Goal: Communication & Community: Answer question/provide support

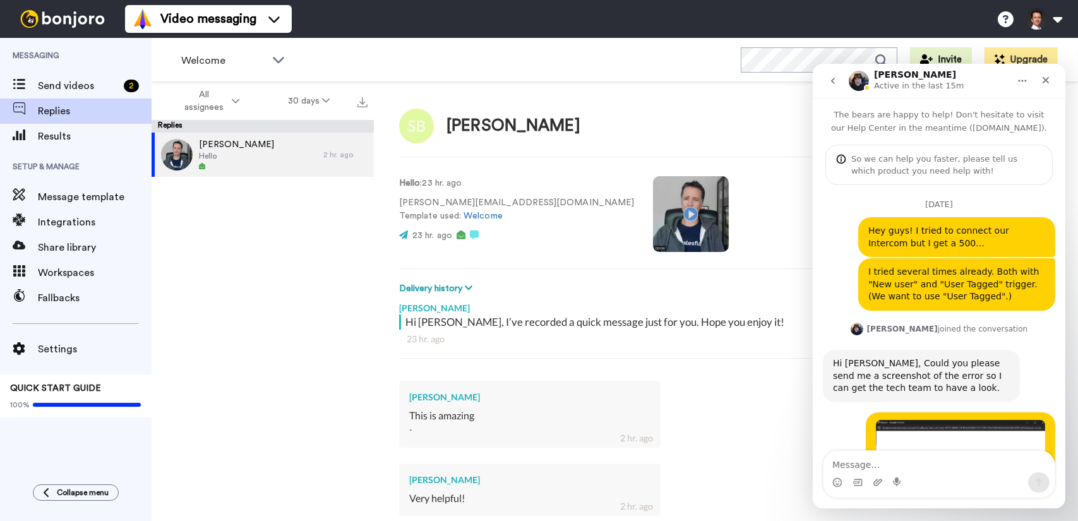
scroll to position [3486, 0]
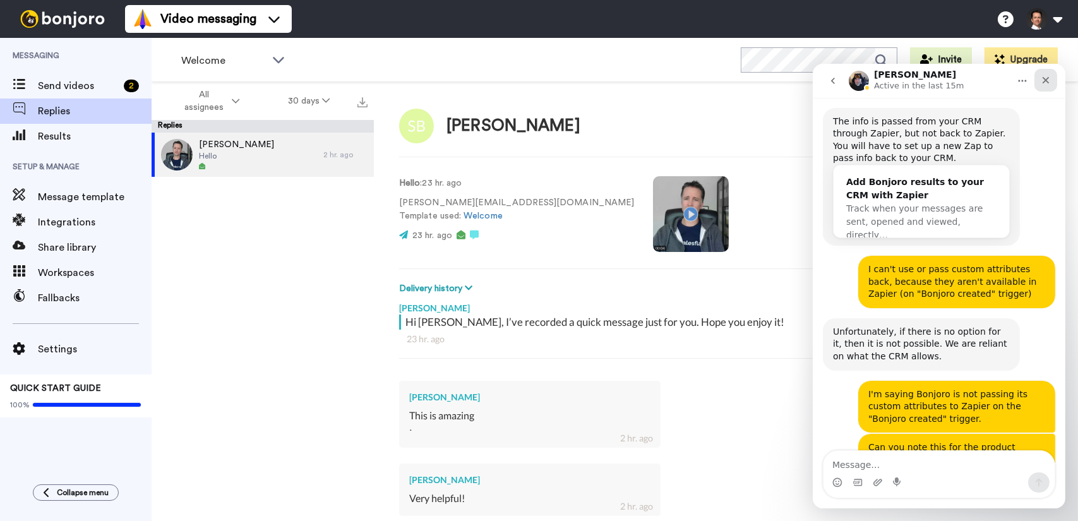
type textarea "x"
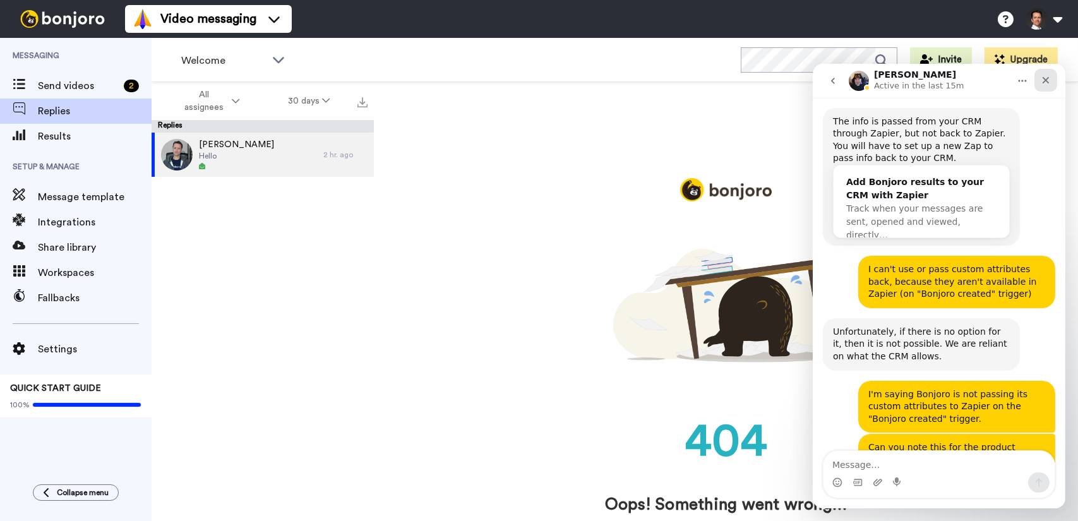
click at [1049, 79] on icon "Close" at bounding box center [1045, 80] width 10 height 10
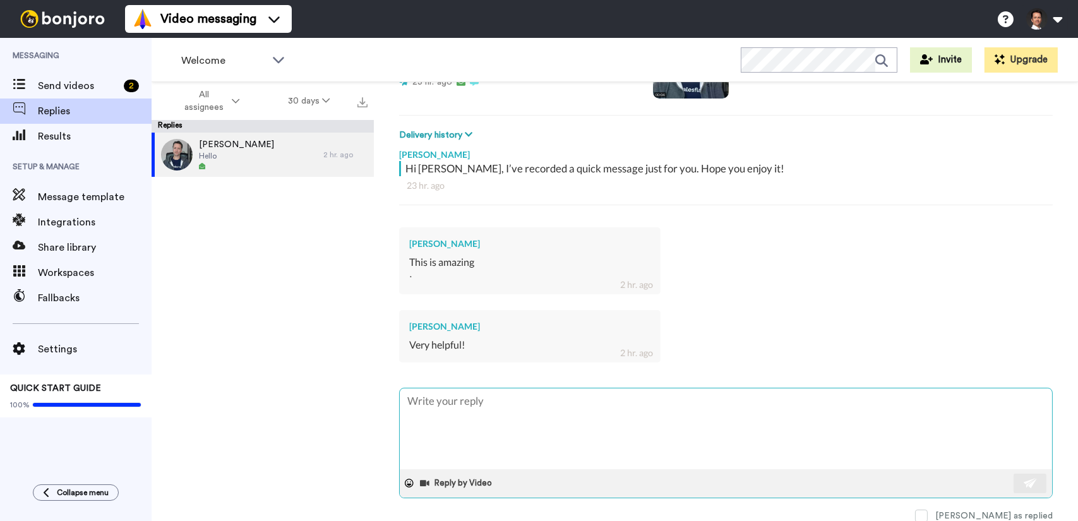
click at [526, 405] on textarea at bounding box center [726, 429] width 653 height 81
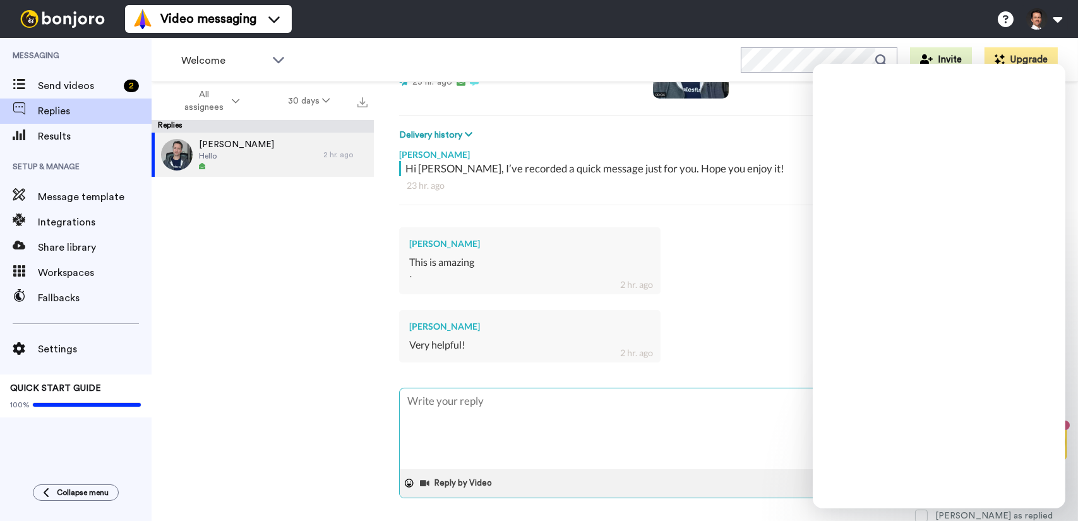
type textarea "Y"
type textarea "x"
type textarea "Ye"
type textarea "x"
type textarea "Yes"
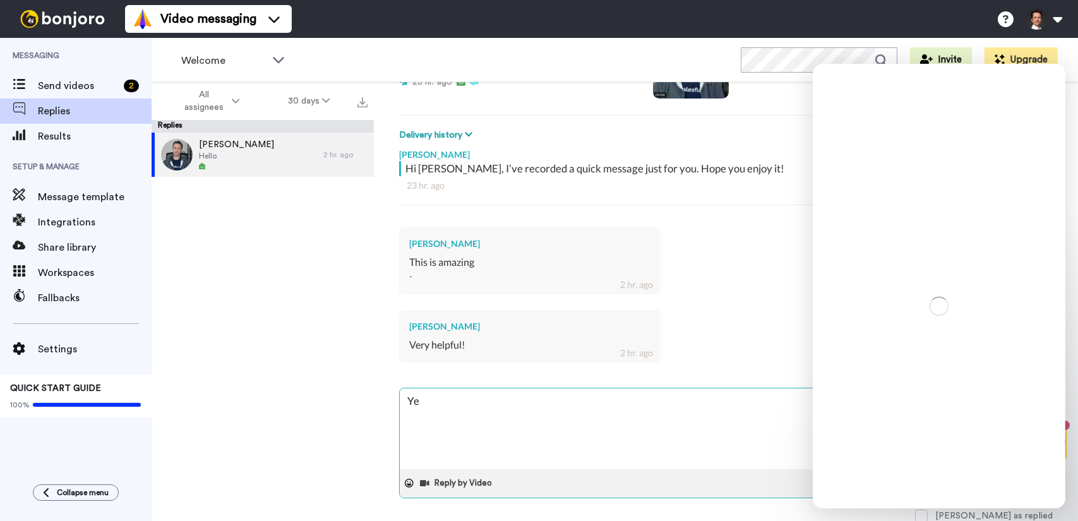
type textarea "x"
type textarea "Yes"
type textarea "x"
type textarea "Yes i"
type textarea "x"
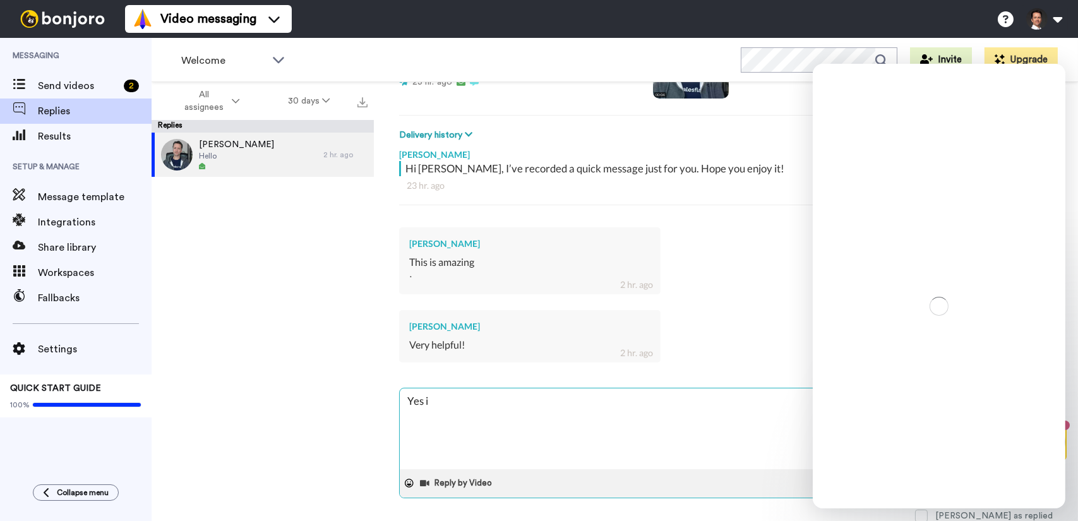
type textarea "Yes it"
type textarea "x"
type textarea "Yes it"
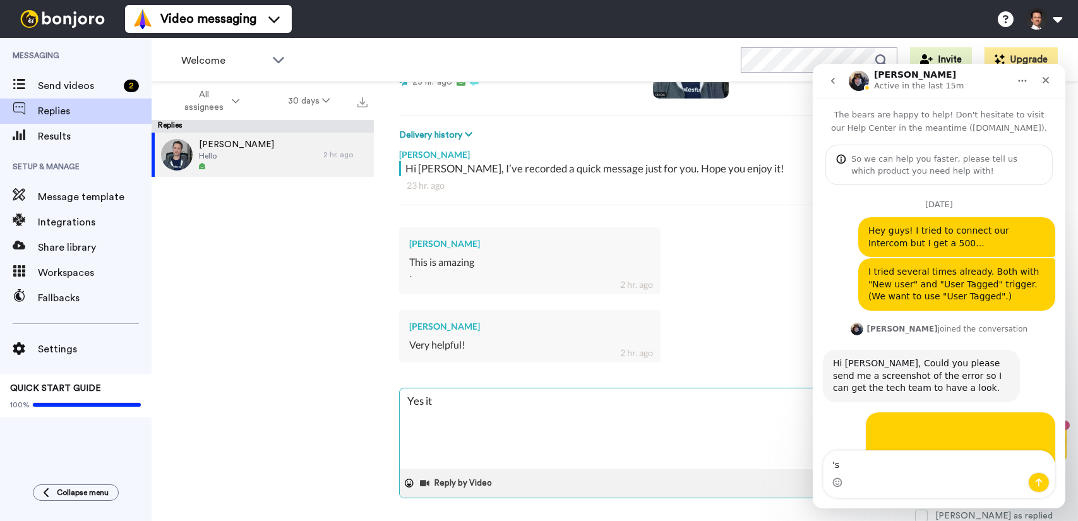
type textarea "'s c"
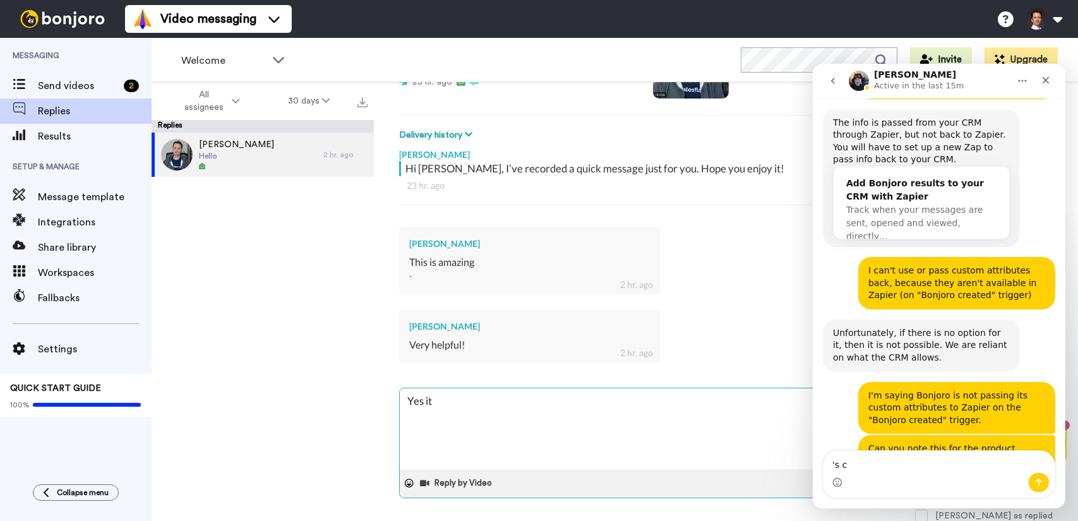
scroll to position [3486, 0]
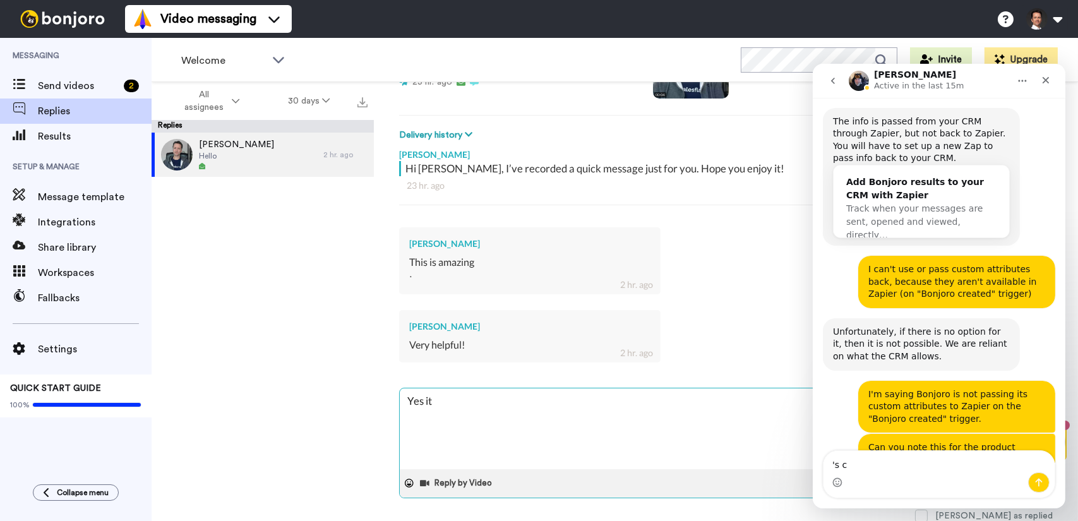
type textarea "'s c"
type textarea "x"
click at [526, 405] on textarea "Yes it" at bounding box center [726, 429] width 653 height 81
type textarea "Yes it'"
type textarea "x"
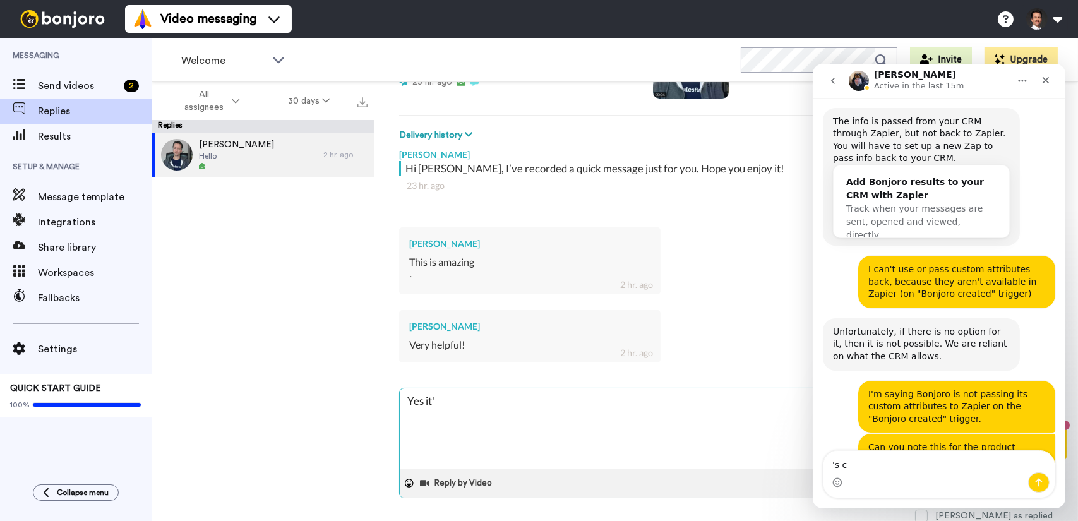
type textarea "Yes it's"
type textarea "x"
type textarea "Yes it's"
type textarea "x"
type textarea "Yes it's c"
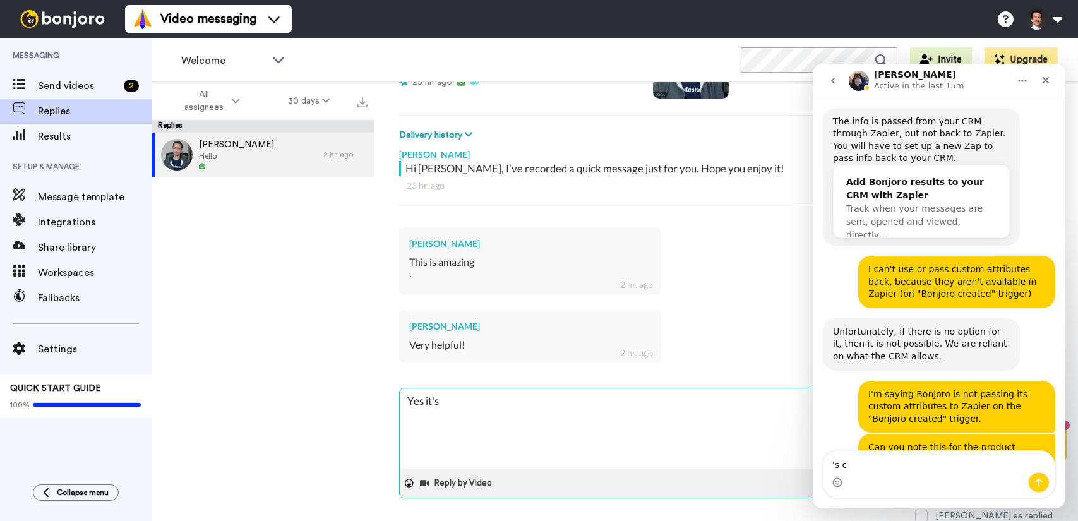
type textarea "x"
type textarea "Yes it's cr"
type textarea "x"
type textarea "Yes it's cra"
type textarea "x"
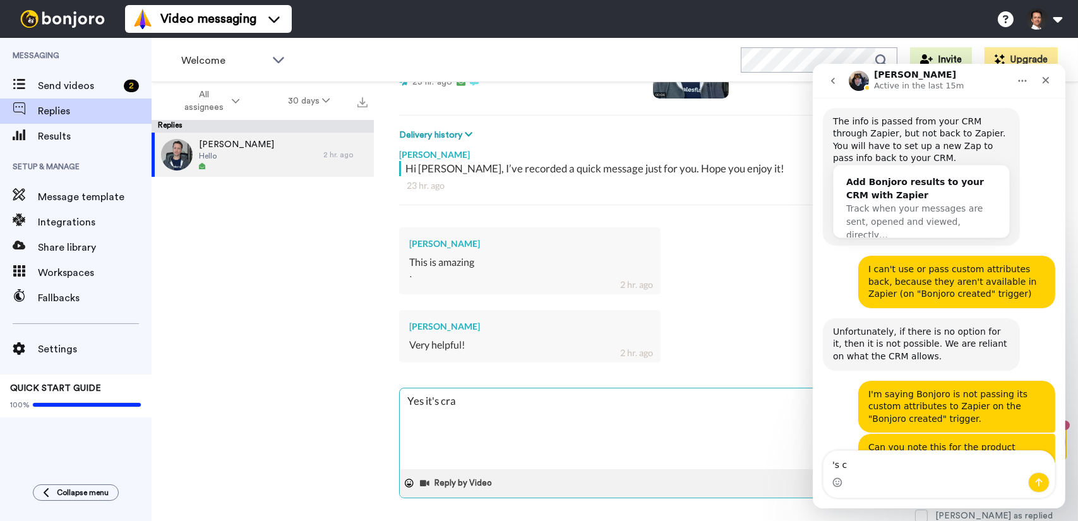
type textarea "Yes it's craz"
type textarea "x"
type textarea "Yes it's crazy"
type textarea "x"
type textarea "Yes it's crazy"
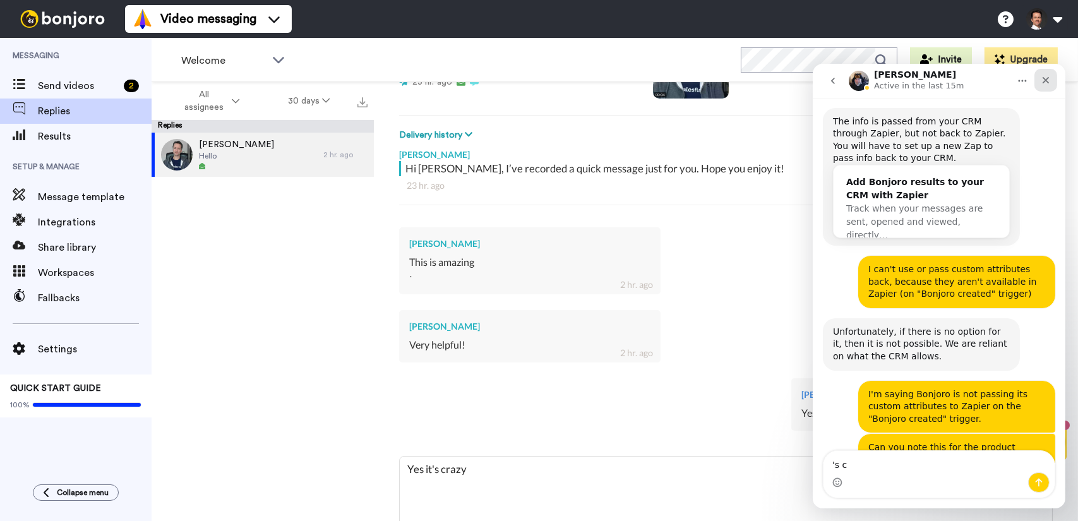
click at [1047, 83] on icon "Close" at bounding box center [1045, 80] width 7 height 7
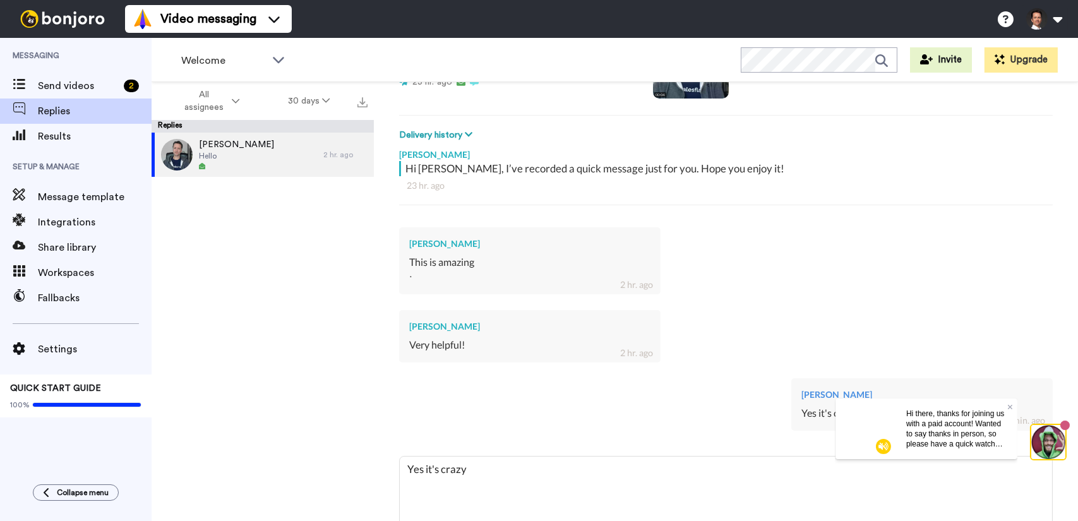
type textarea "x"
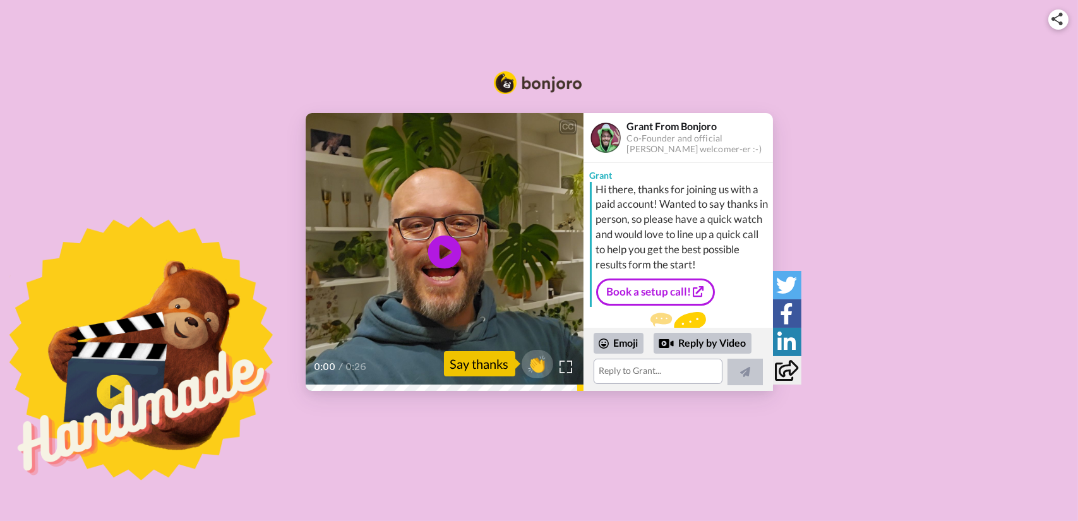
click at [449, 248] on icon at bounding box center [444, 251] width 33 height 33
click at [678, 287] on link "Book a setup call!" at bounding box center [655, 292] width 119 height 27
click at [646, 377] on textarea at bounding box center [658, 371] width 129 height 25
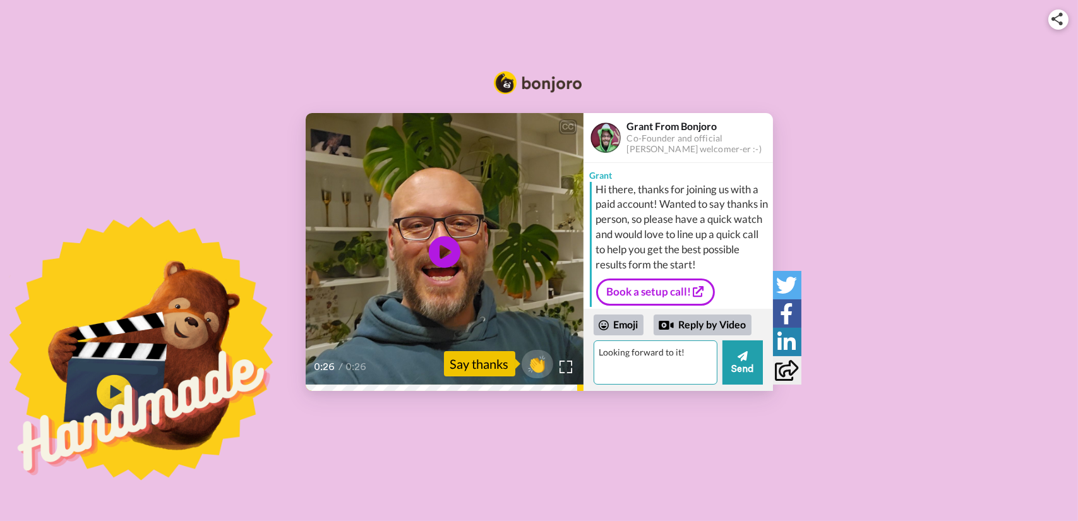
type textarea "Looking forward to it!"
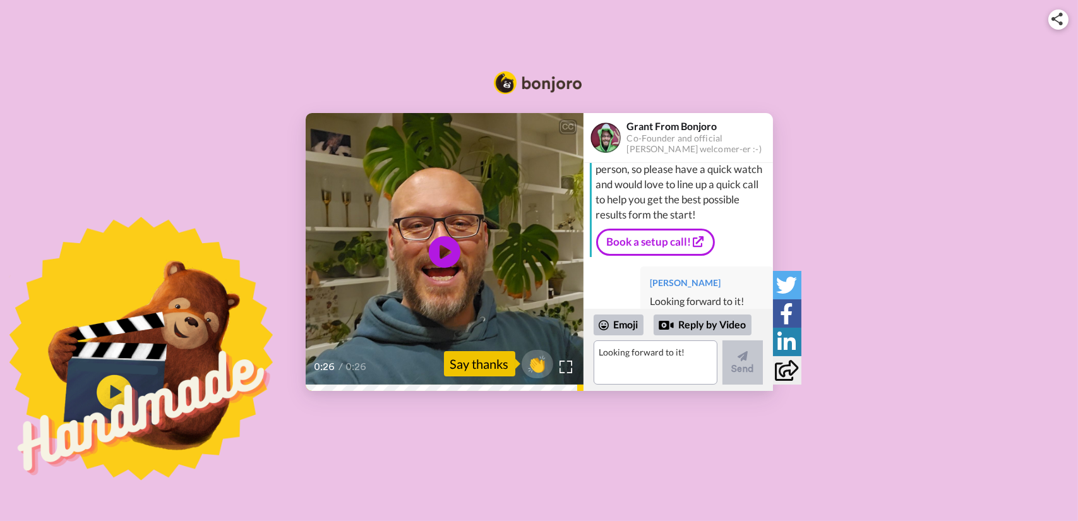
scroll to position [79, 0]
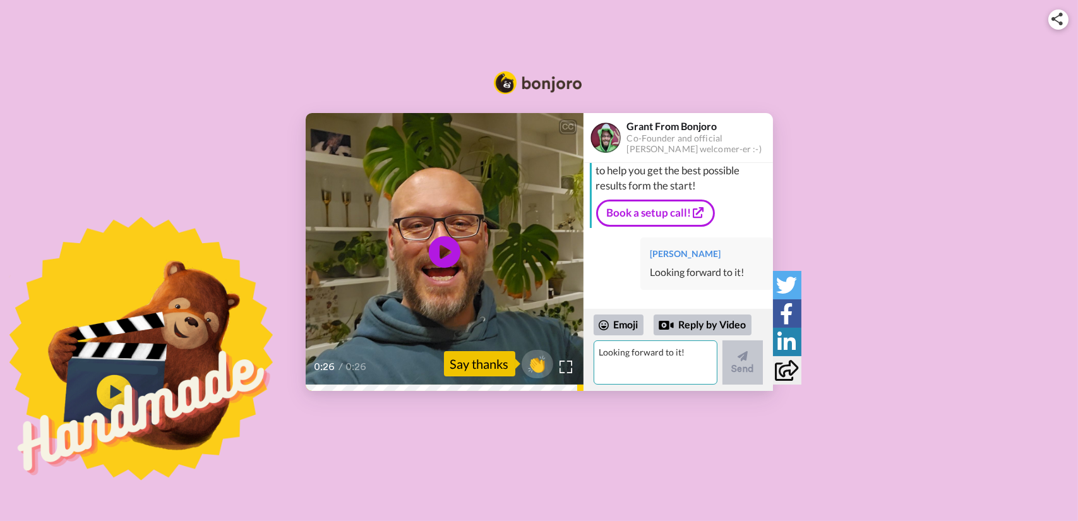
click at [641, 357] on textarea "Looking forward to it!" at bounding box center [656, 362] width 124 height 44
type textarea "Quick question: how can we make it possible to reply like this to our videos?"
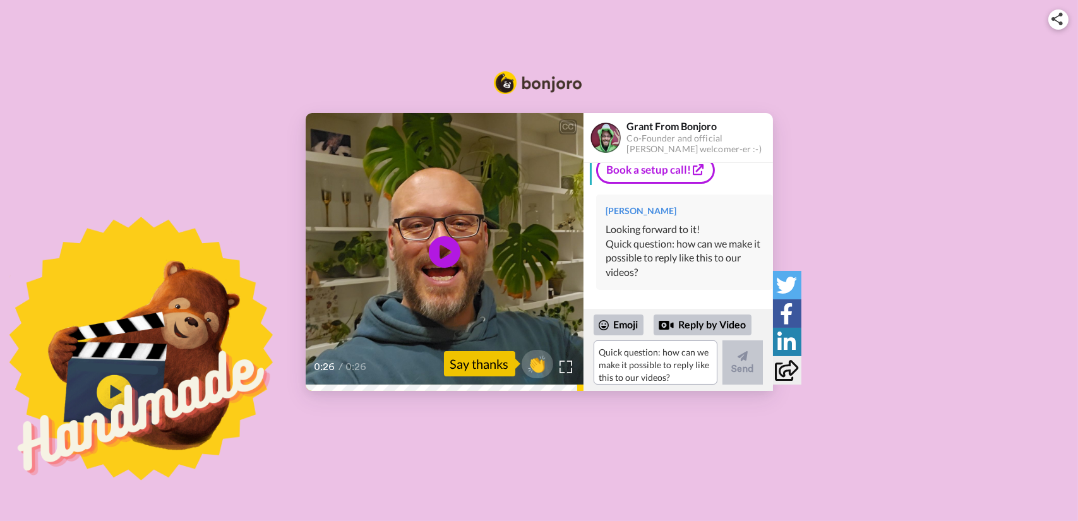
scroll to position [0, 0]
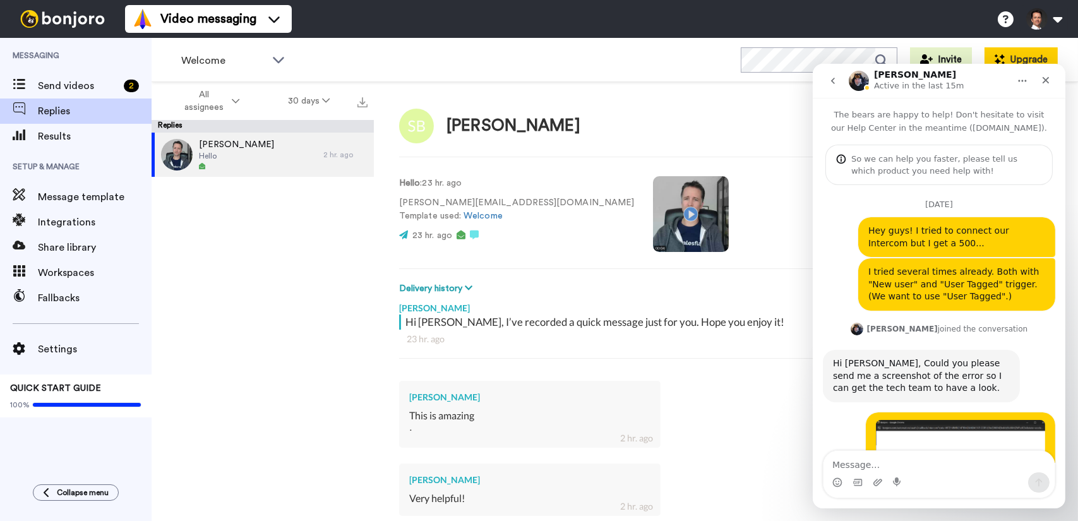
scroll to position [2, 0]
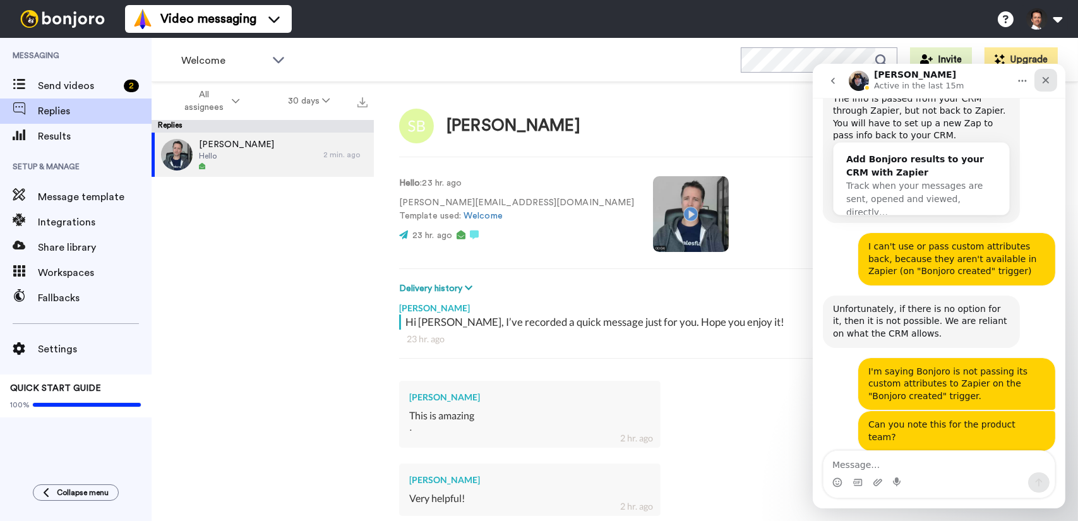
click at [1049, 75] on icon "Close" at bounding box center [1045, 80] width 10 height 10
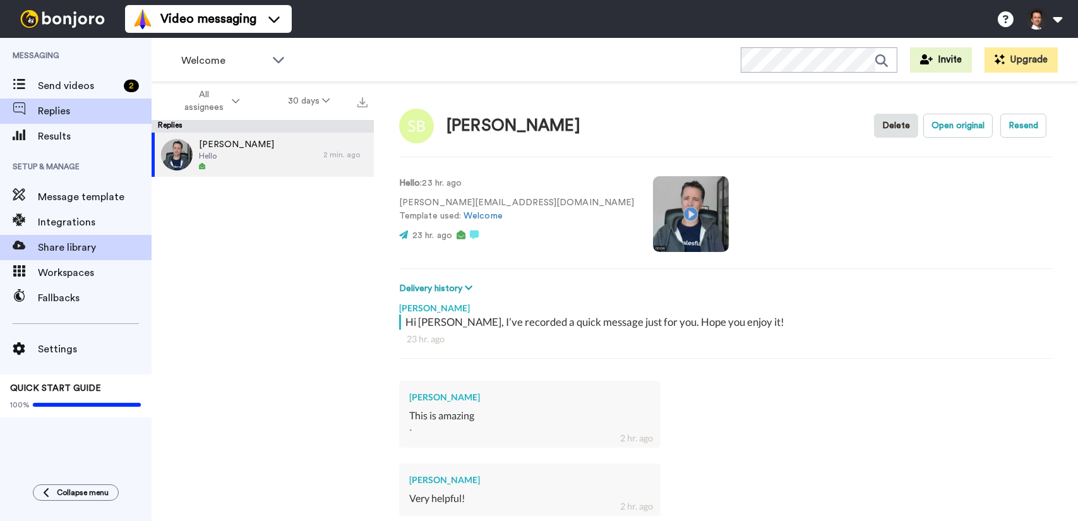
scroll to position [3486, 0]
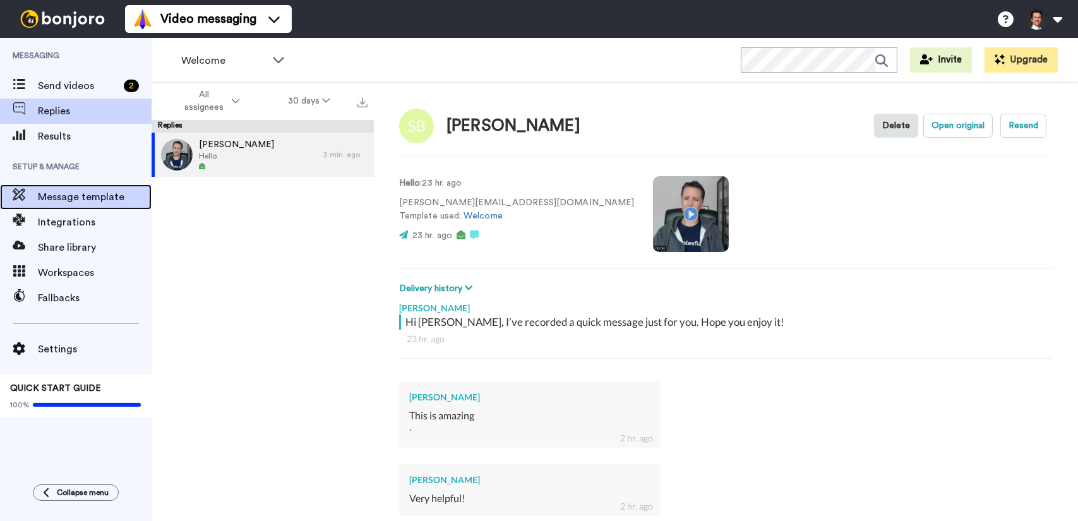
click at [63, 202] on span "Message template" at bounding box center [95, 197] width 114 height 15
type textarea "x"
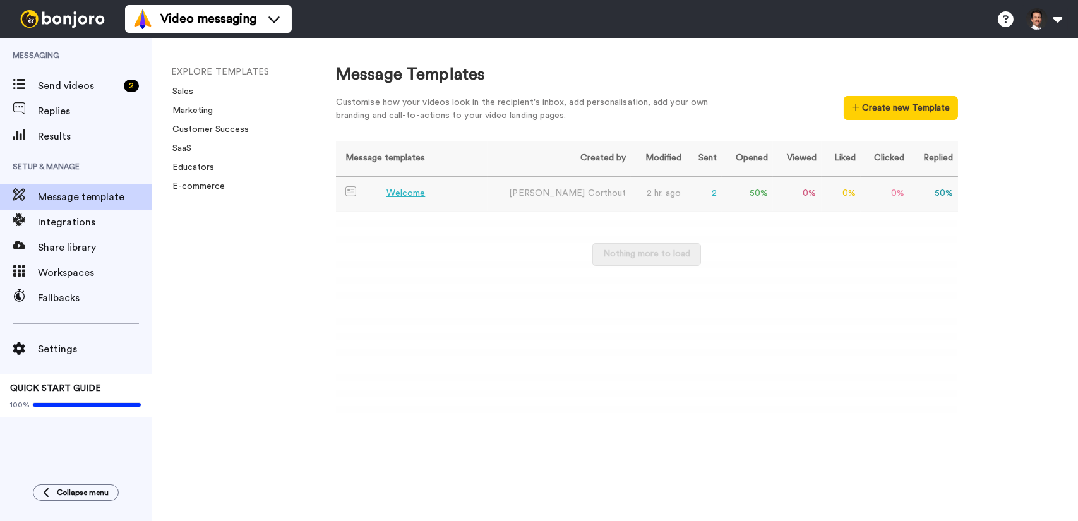
click at [409, 198] on div "Welcome" at bounding box center [406, 193] width 39 height 13
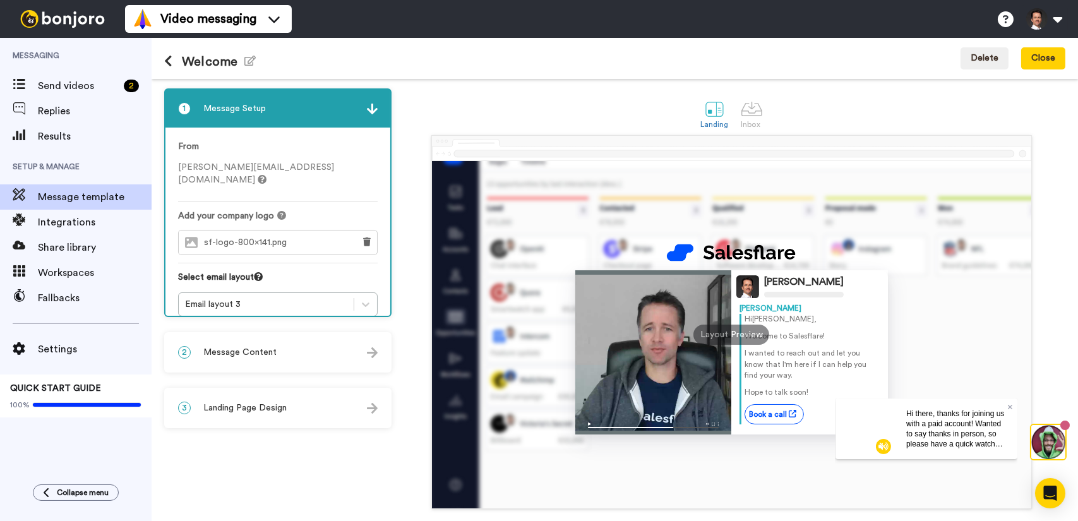
click at [291, 352] on div "2 Message Content" at bounding box center [278, 353] width 225 height 38
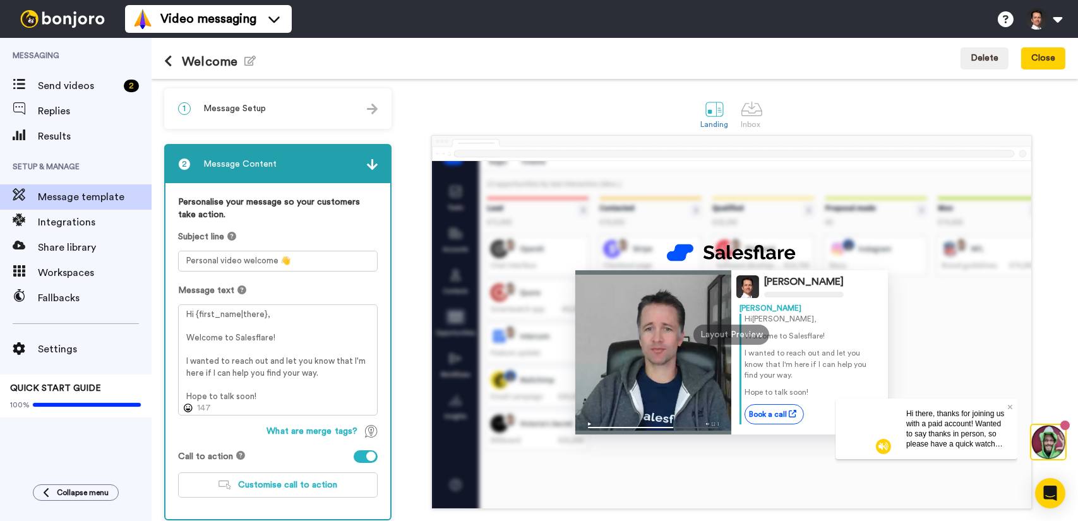
scroll to position [63, 0]
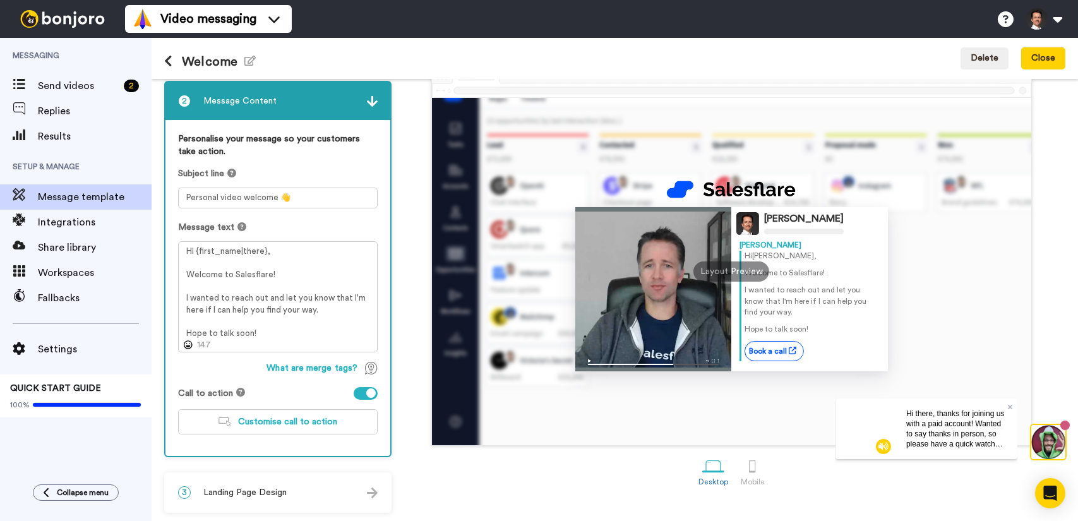
click at [295, 493] on div "3 Landing Page Design" at bounding box center [278, 493] width 225 height 38
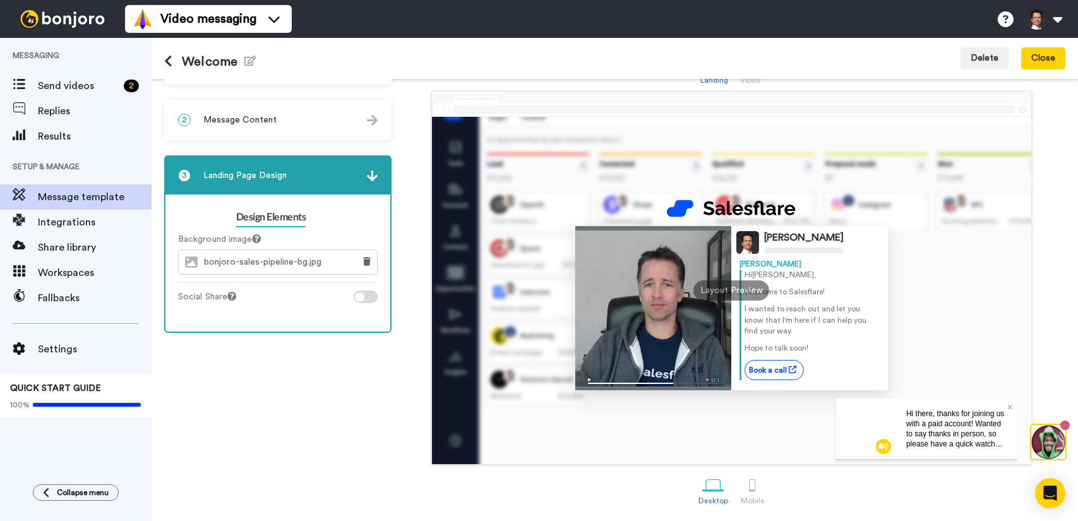
scroll to position [44, 0]
click at [981, 426] on span "Hi there, thanks for joining us with a paid account! Wanted to say thanks in pe…" at bounding box center [955, 449] width 99 height 80
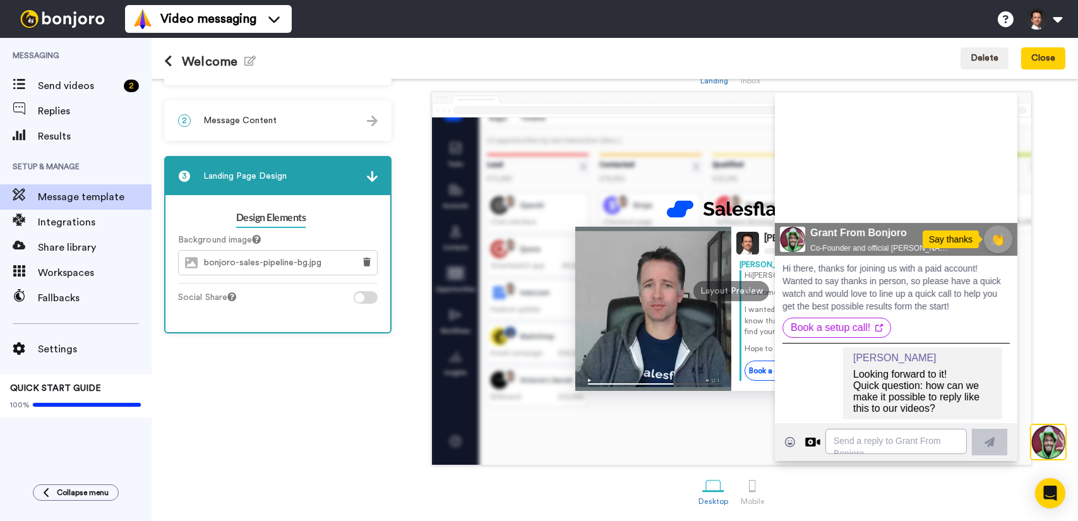
scroll to position [0, 0]
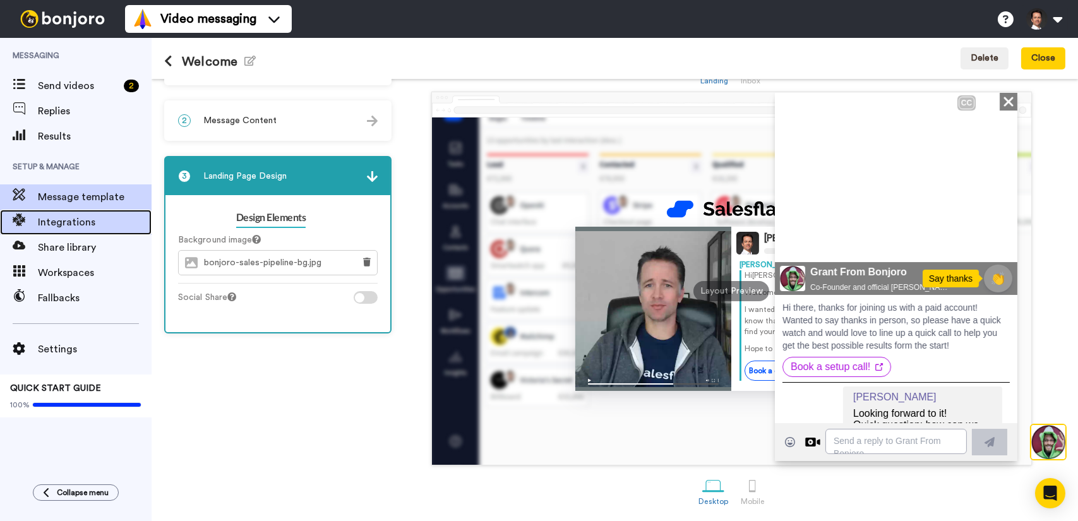
click at [76, 224] on span "Integrations" at bounding box center [95, 222] width 114 height 15
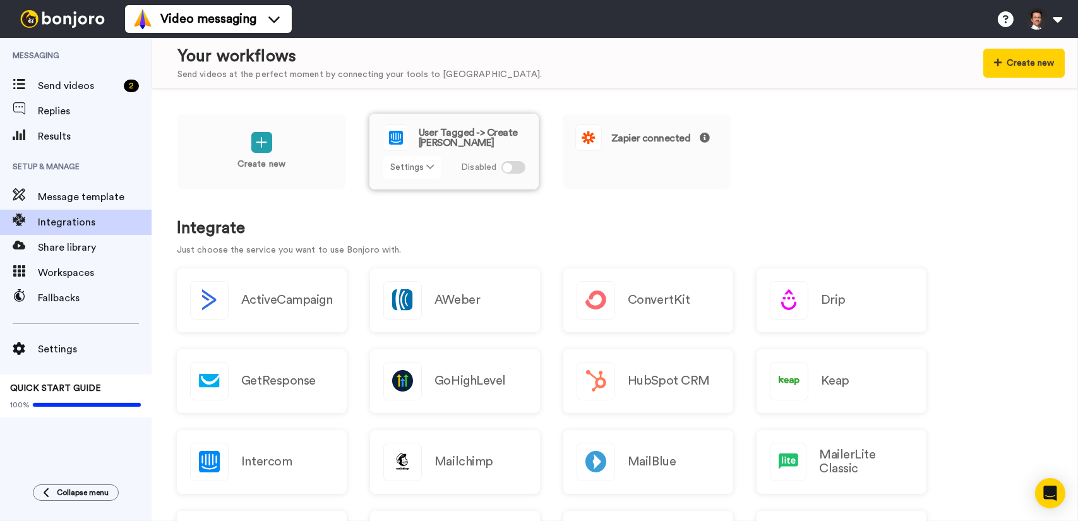
click at [423, 171] on button "Settings" at bounding box center [412, 167] width 59 height 23
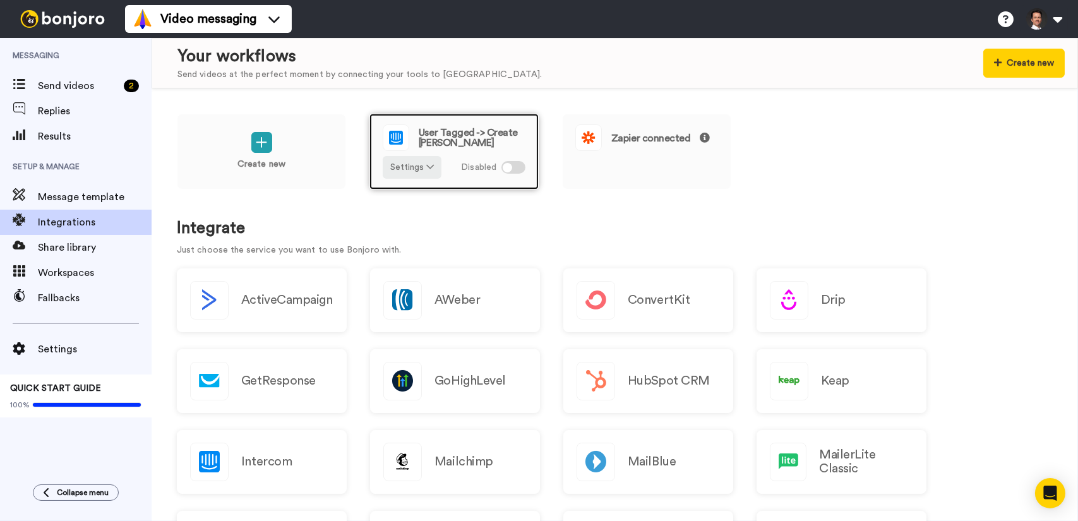
click at [474, 133] on span "User Tagged -> Create Bonjoro" at bounding box center [472, 138] width 107 height 20
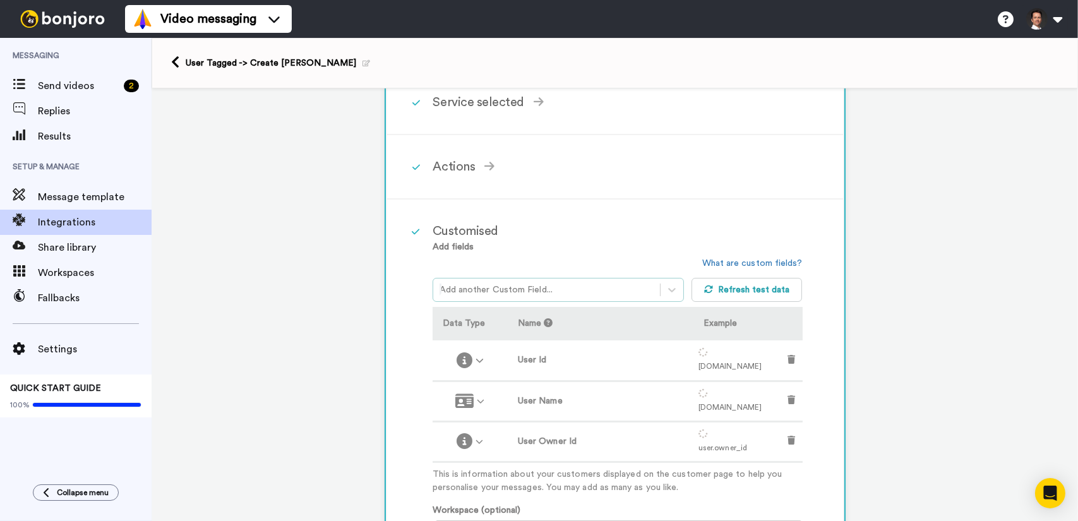
scroll to position [63, 0]
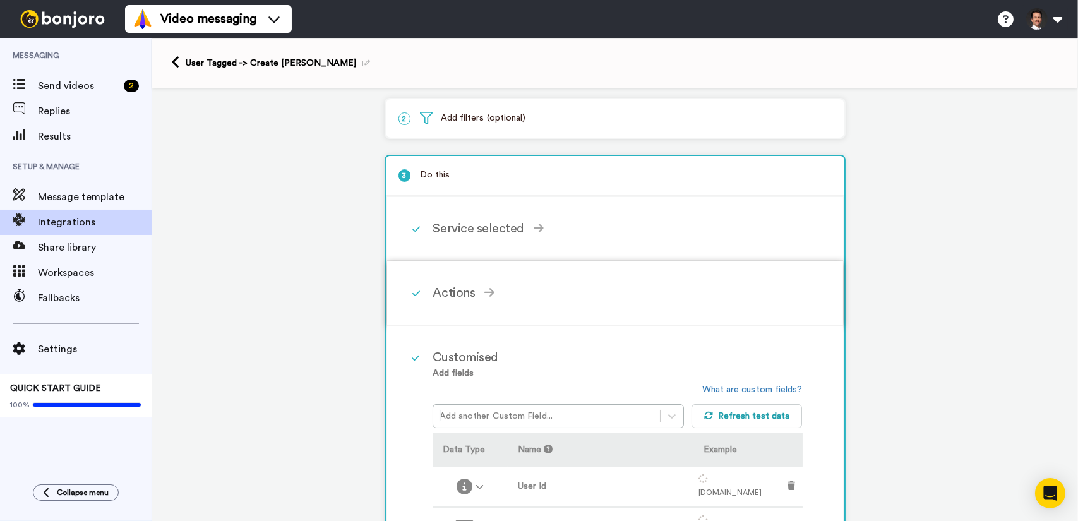
click at [449, 291] on div "Actions" at bounding box center [618, 293] width 370 height 19
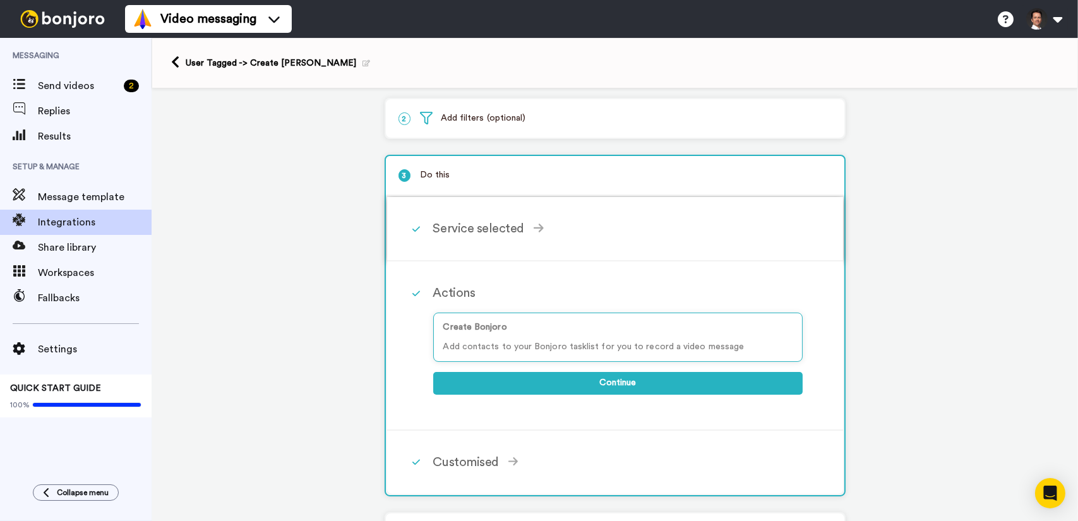
click at [505, 231] on div "Service selected" at bounding box center [618, 228] width 370 height 19
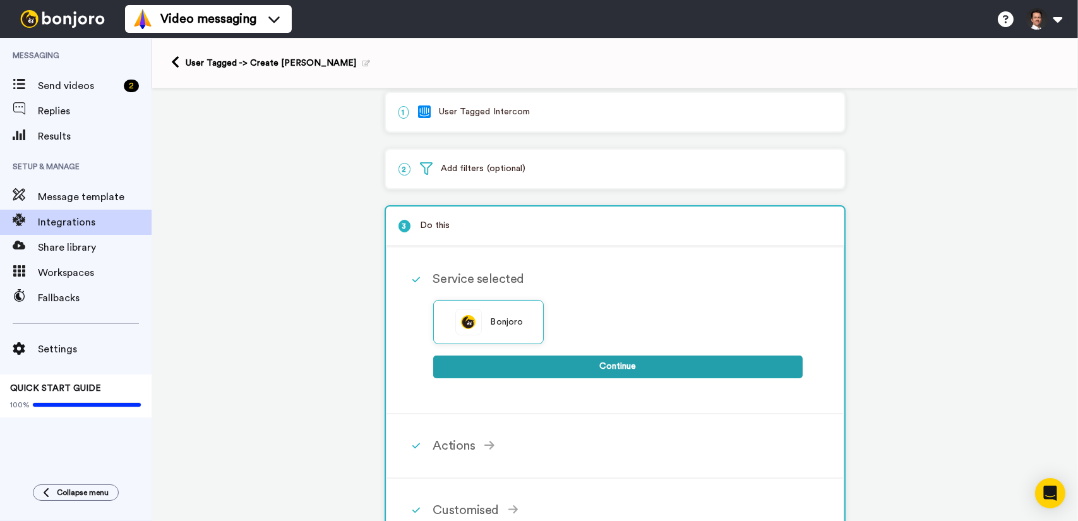
scroll to position [0, 0]
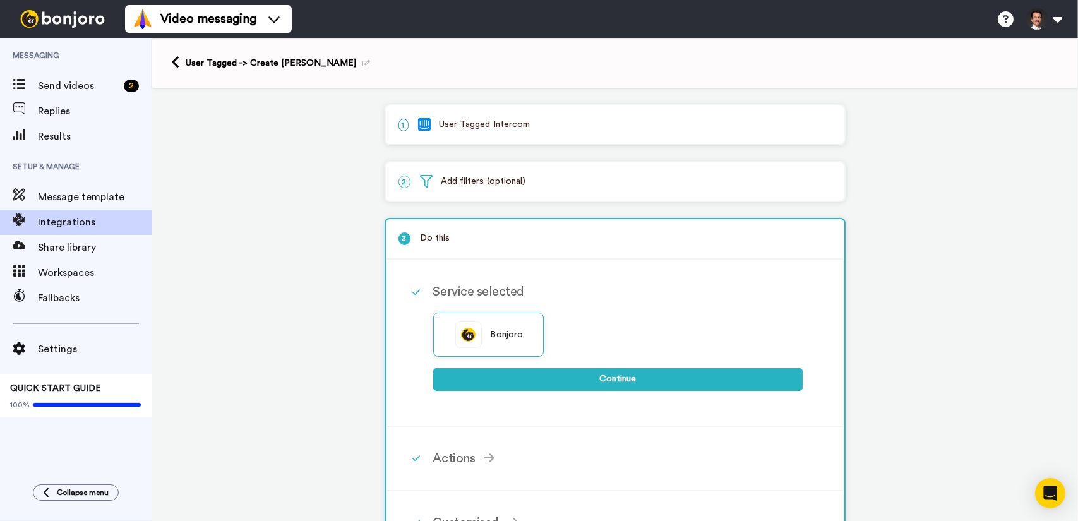
click at [522, 134] on div "1 User Tagged Intercom" at bounding box center [615, 124] width 459 height 39
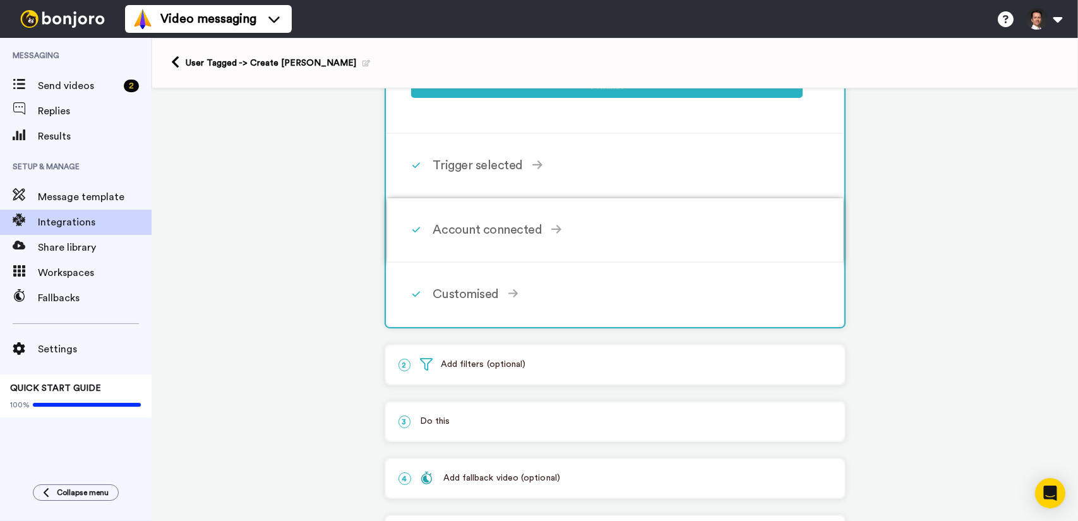
click at [533, 235] on div "Account connected" at bounding box center [618, 229] width 370 height 19
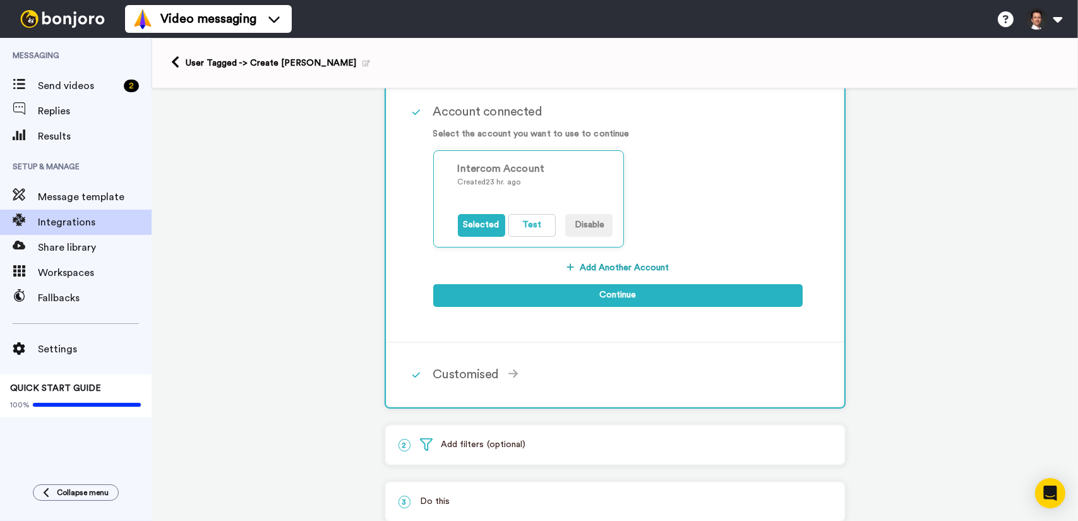
scroll to position [195, 0]
click at [518, 224] on button "Test" at bounding box center [532, 225] width 47 height 23
click at [70, 275] on span "Workspaces" at bounding box center [95, 272] width 114 height 15
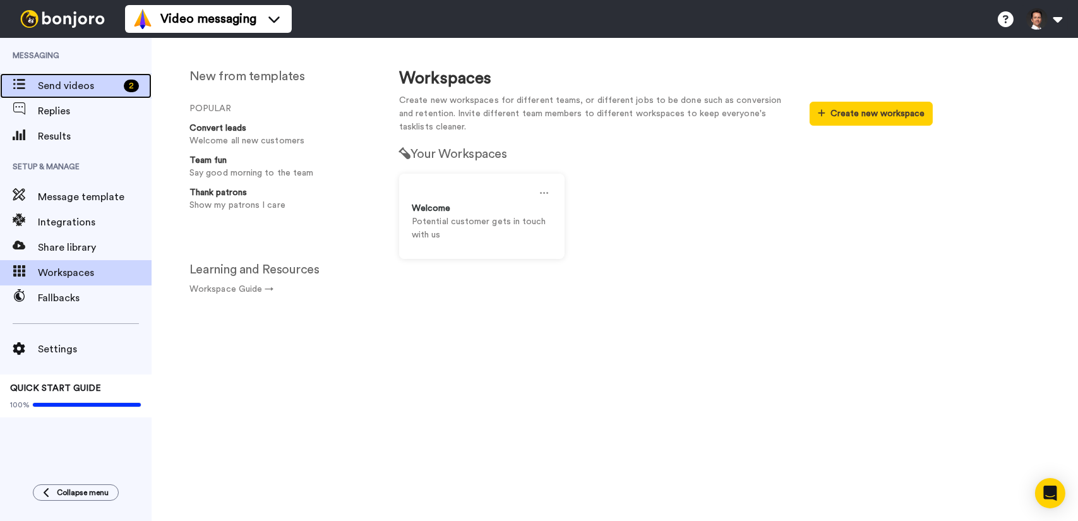
click at [88, 86] on span "Send videos" at bounding box center [78, 85] width 81 height 15
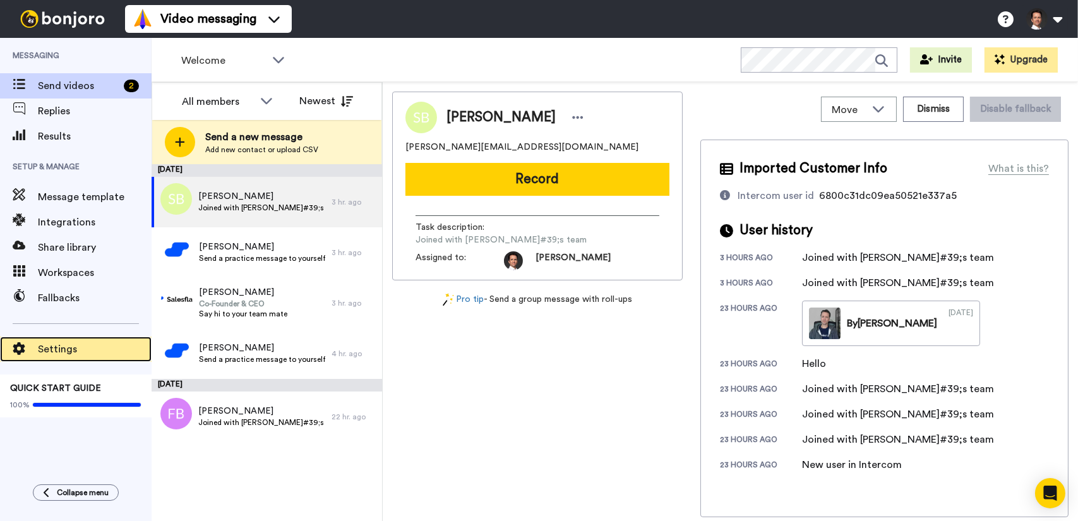
click at [60, 353] on span "Settings" at bounding box center [95, 349] width 114 height 15
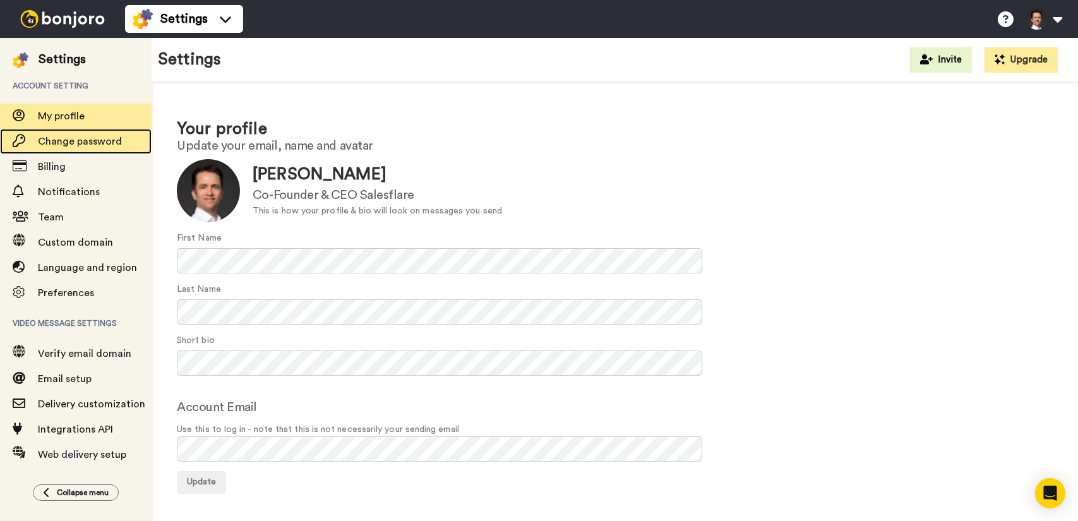
click at [83, 142] on span "Change password" at bounding box center [80, 141] width 84 height 10
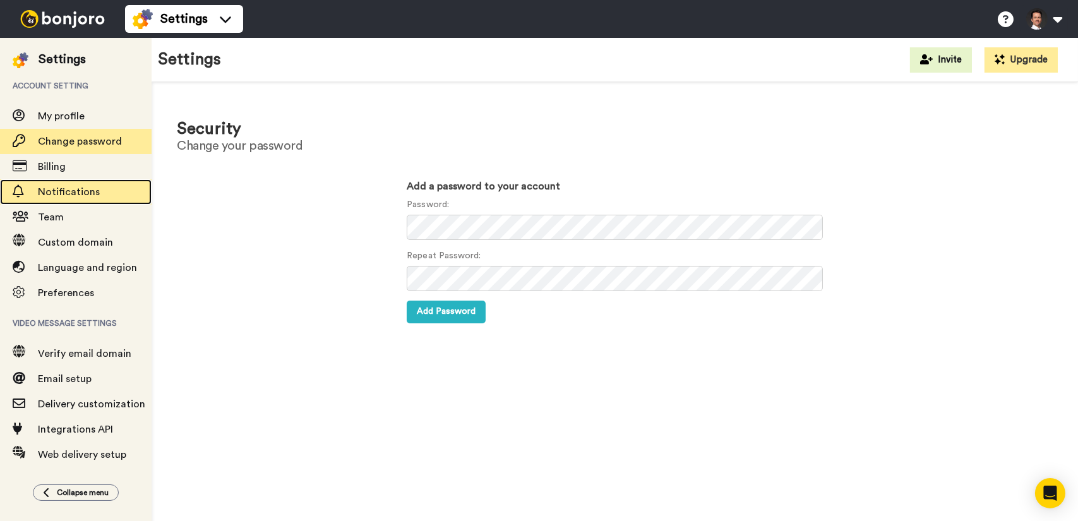
click at [61, 193] on span "Notifications" at bounding box center [69, 192] width 62 height 10
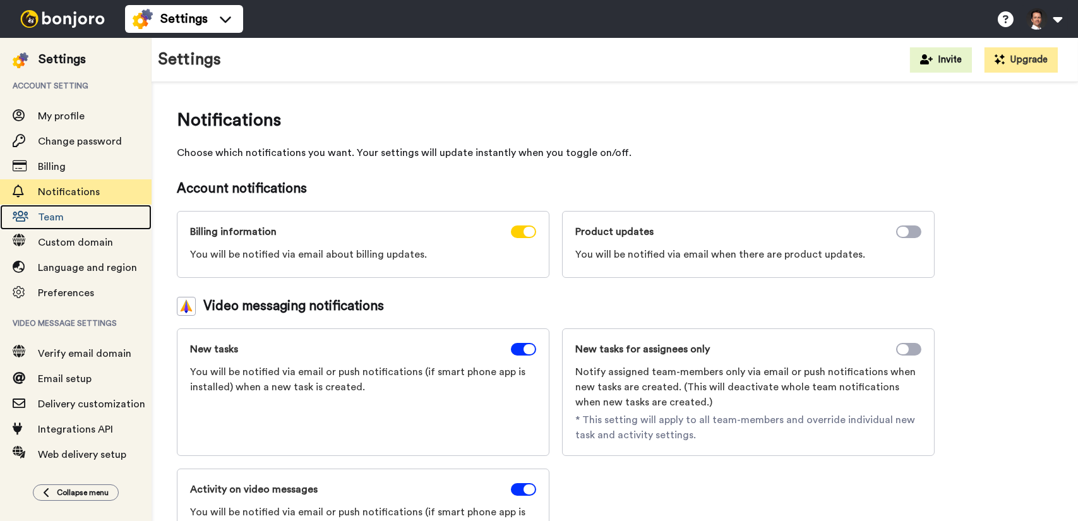
click at [61, 228] on div "Team" at bounding box center [76, 217] width 152 height 25
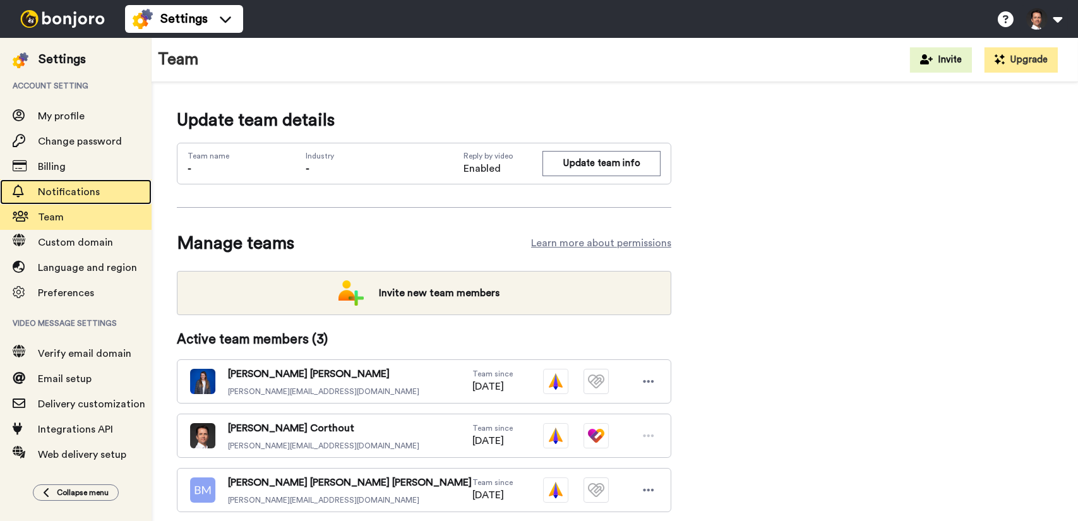
click at [76, 190] on span "Notifications" at bounding box center [69, 192] width 62 height 10
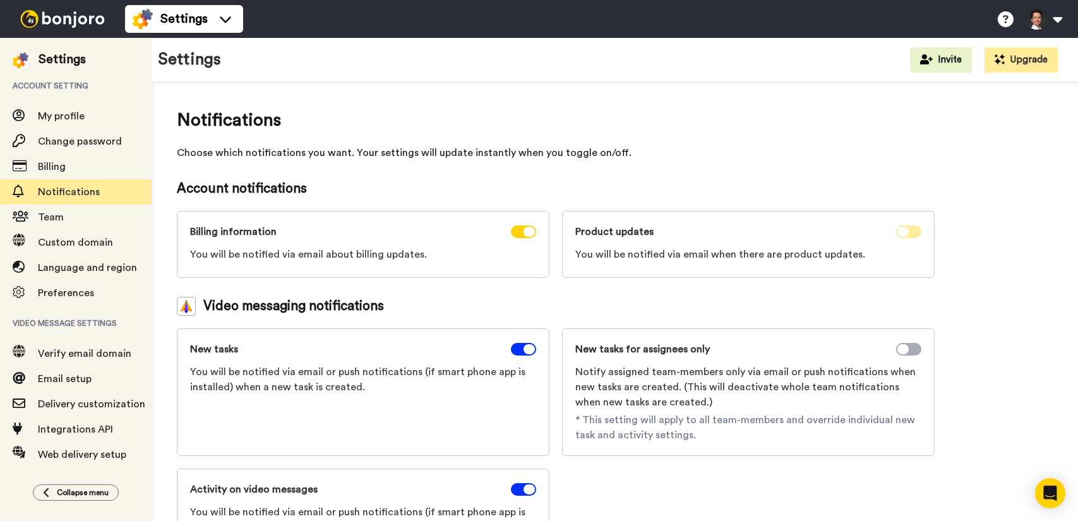
click at [911, 230] on span at bounding box center [908, 232] width 25 height 13
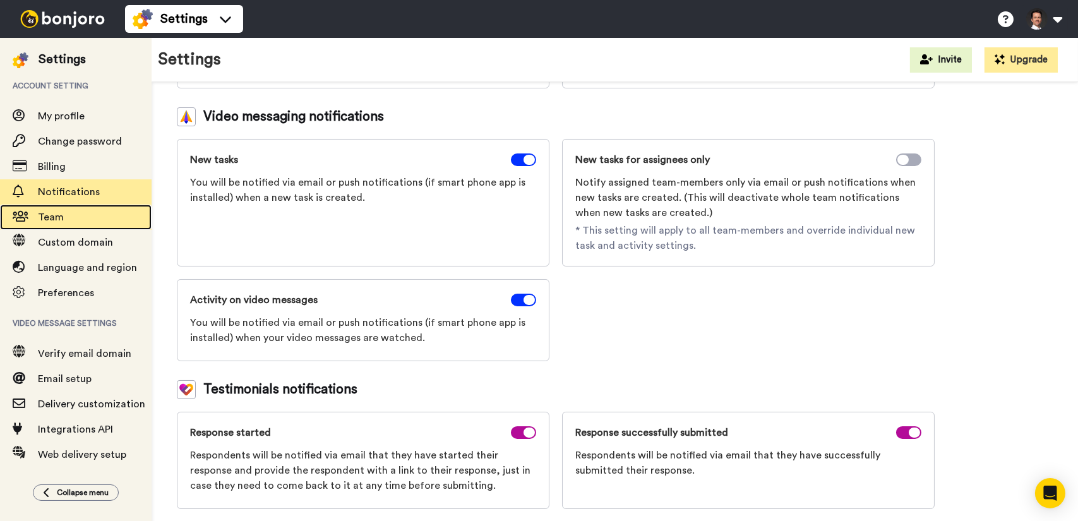
click at [85, 220] on span "Team" at bounding box center [95, 217] width 114 height 15
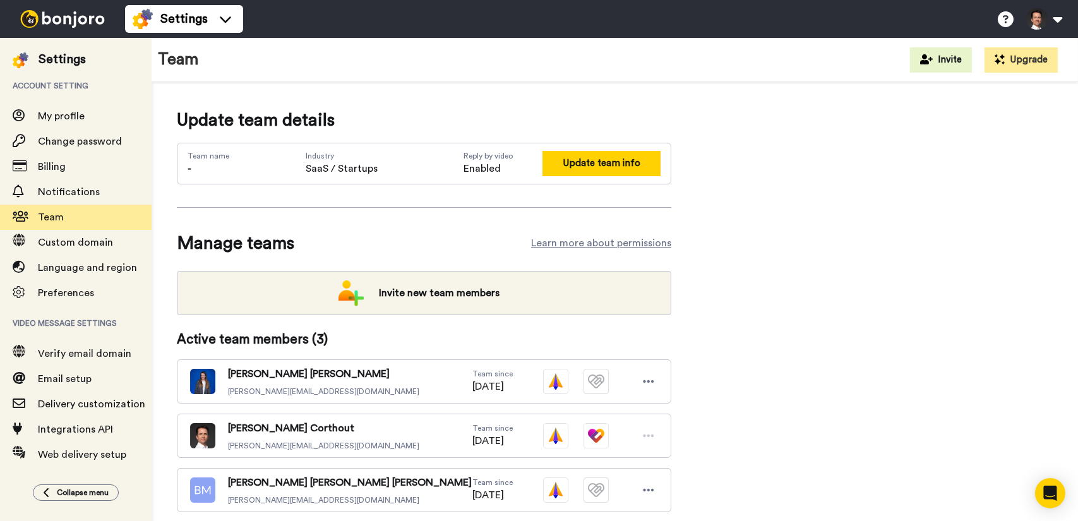
click at [581, 155] on button "Update team info" at bounding box center [602, 163] width 118 height 25
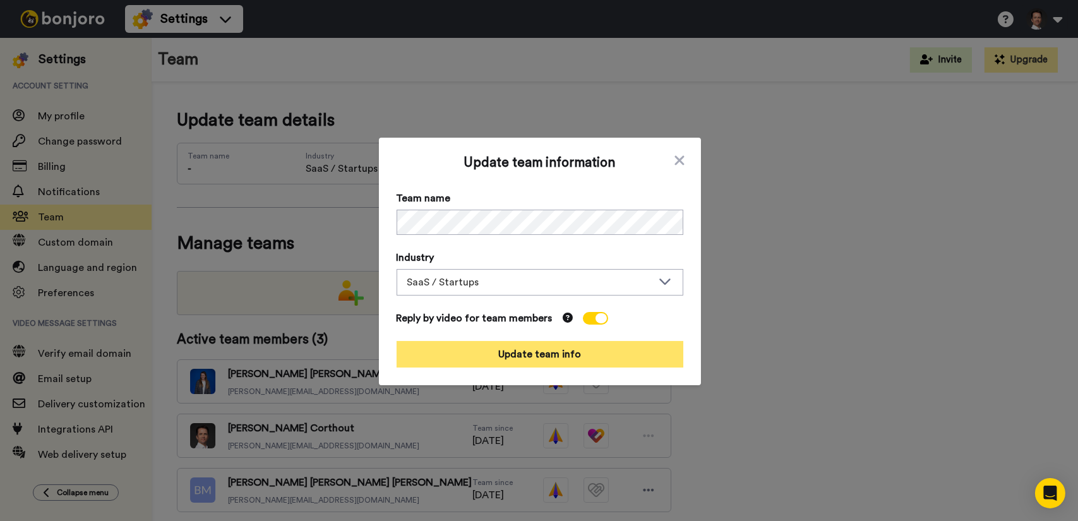
click at [563, 351] on button "Update team info" at bounding box center [540, 354] width 287 height 27
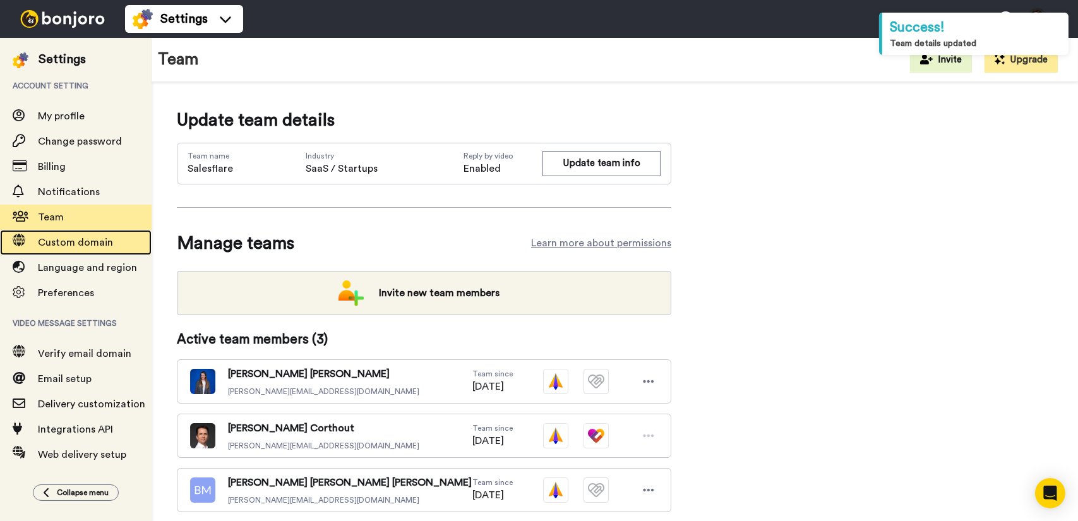
click at [78, 243] on span "Custom domain" at bounding box center [75, 243] width 75 height 10
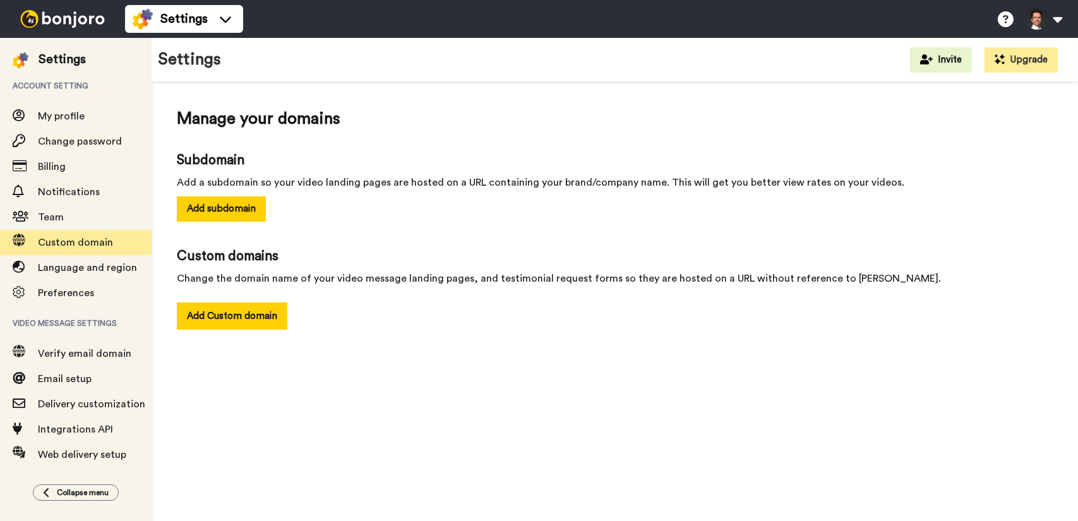
click at [80, 276] on div "Language and region" at bounding box center [76, 267] width 152 height 25
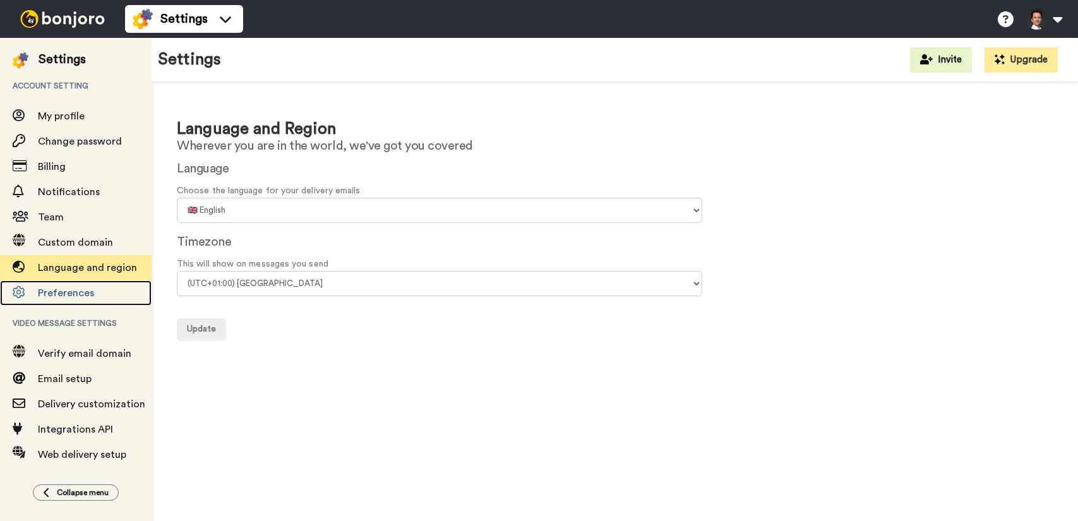
click at [88, 292] on span "Preferences" at bounding box center [66, 293] width 56 height 10
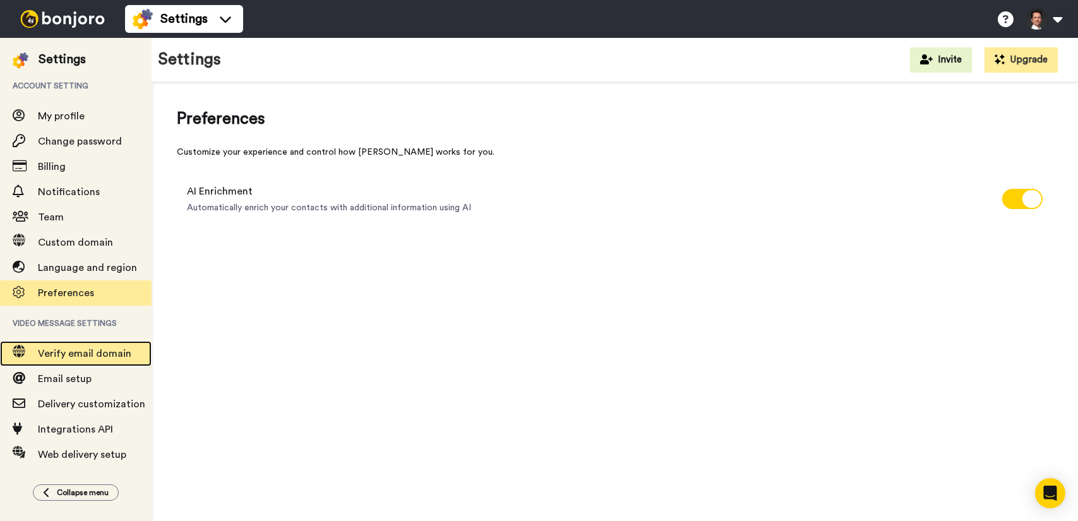
click at [97, 357] on span "Verify email domain" at bounding box center [84, 354] width 93 height 10
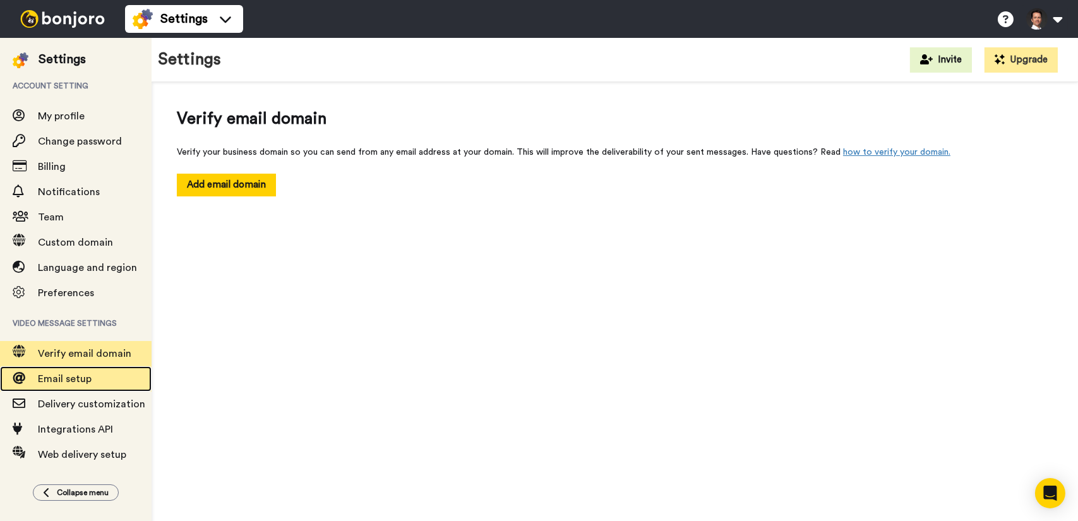
click at [88, 382] on span "Email setup" at bounding box center [65, 379] width 54 height 10
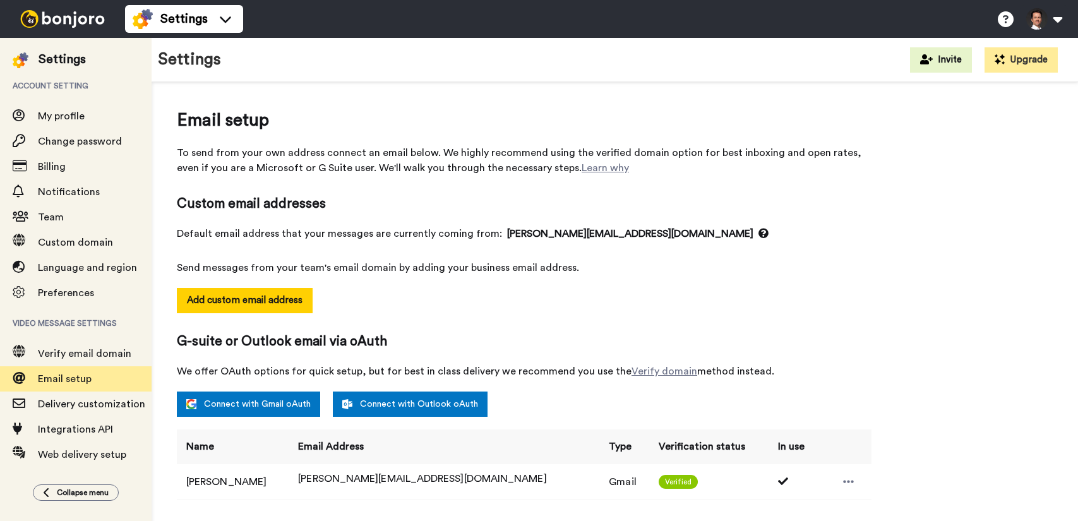
select select "164245"
select select "24437"
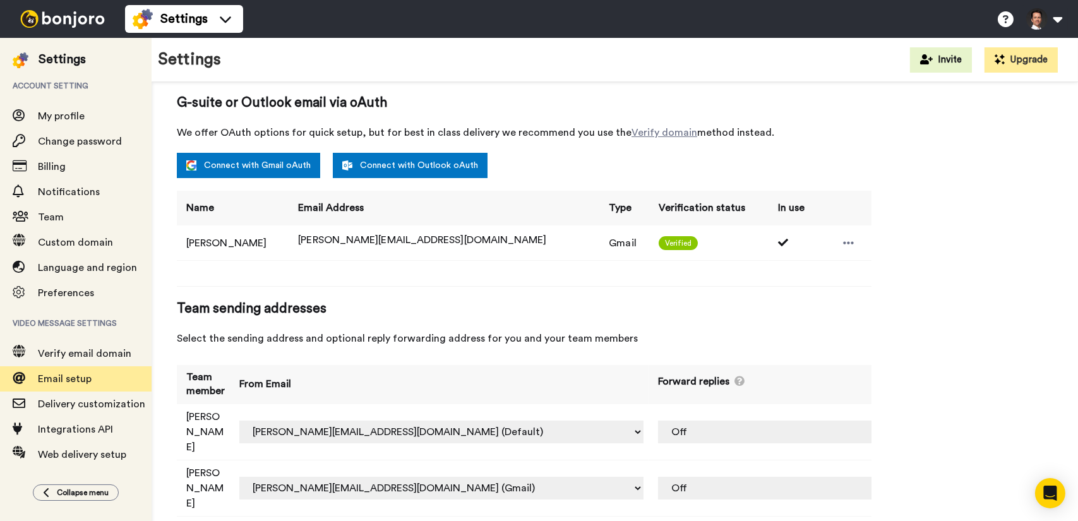
scroll to position [251, 0]
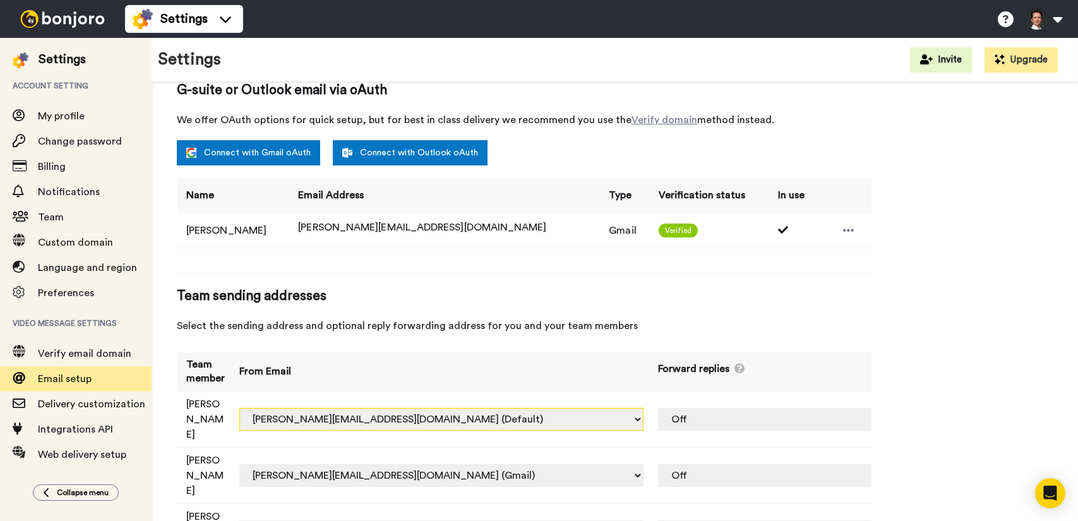
click at [635, 408] on select "bruno.manno.mendona@inbound.bonjoromail.com (Default) francesca.bassan@inbound.…" at bounding box center [441, 419] width 404 height 23
click at [649, 448] on td "bruno.manno.mendona@inbound.bonjoromail.com (Default) francesca.bassan@inbound.…" at bounding box center [439, 476] width 419 height 56
click at [524, 464] on select "bruno.manno.mendona@inbound.bonjoromail.com (Default) francesca.bassan@inbound.…" at bounding box center [441, 475] width 404 height 23
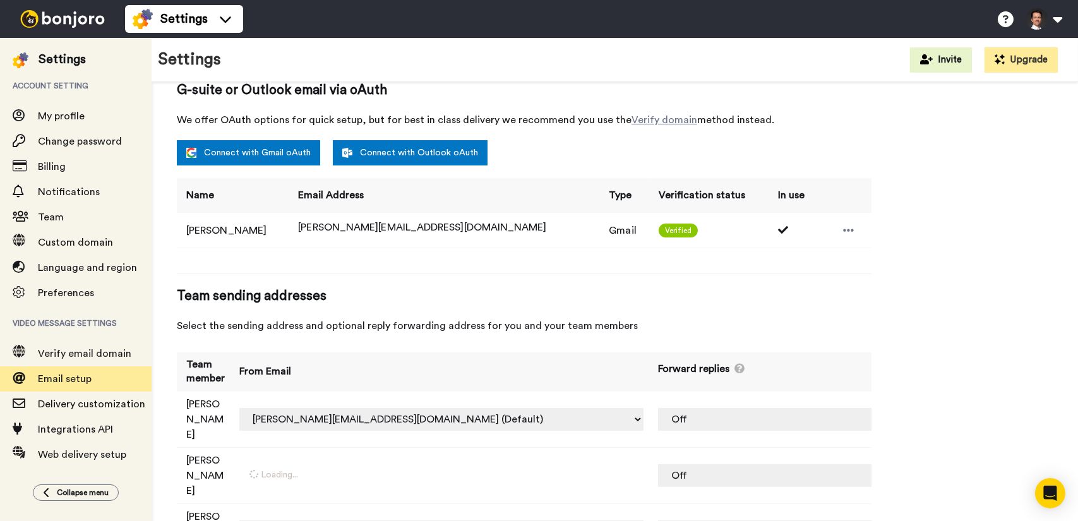
select select "16486"
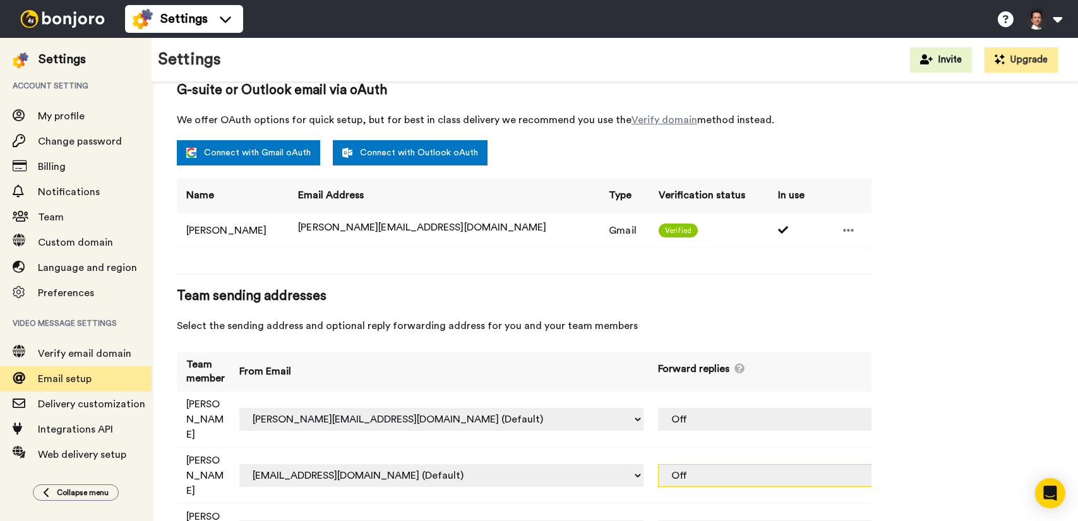
click at [846, 464] on select "Off jeroen@salesflare.com (Gmail)" at bounding box center [816, 475] width 316 height 23
click at [812, 464] on select "Off jeroen@salesflare.com (Gmail)" at bounding box center [816, 475] width 316 height 23
click at [861, 448] on td "Off jeroen@salesflare.com (Gmail)" at bounding box center [814, 476] width 331 height 56
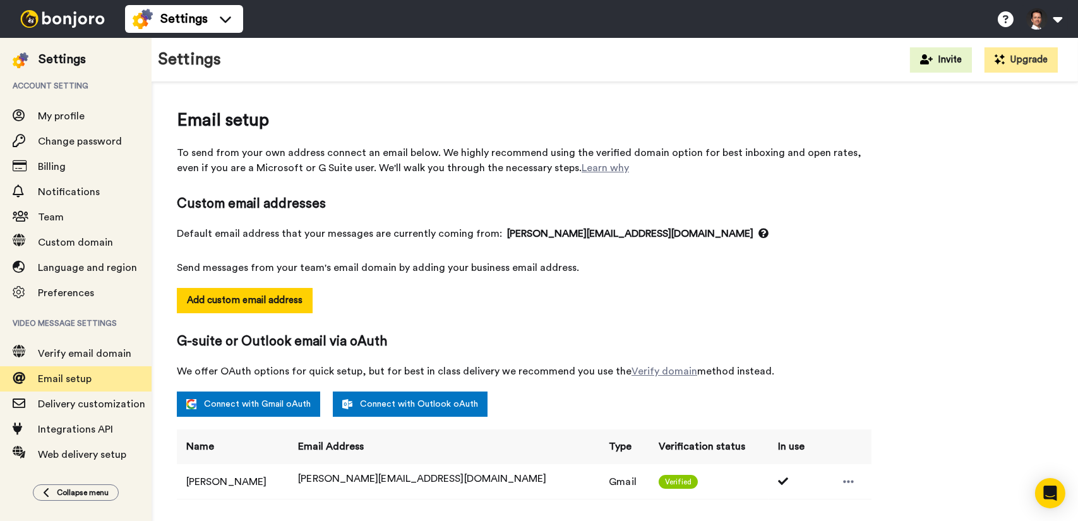
scroll to position [190, 0]
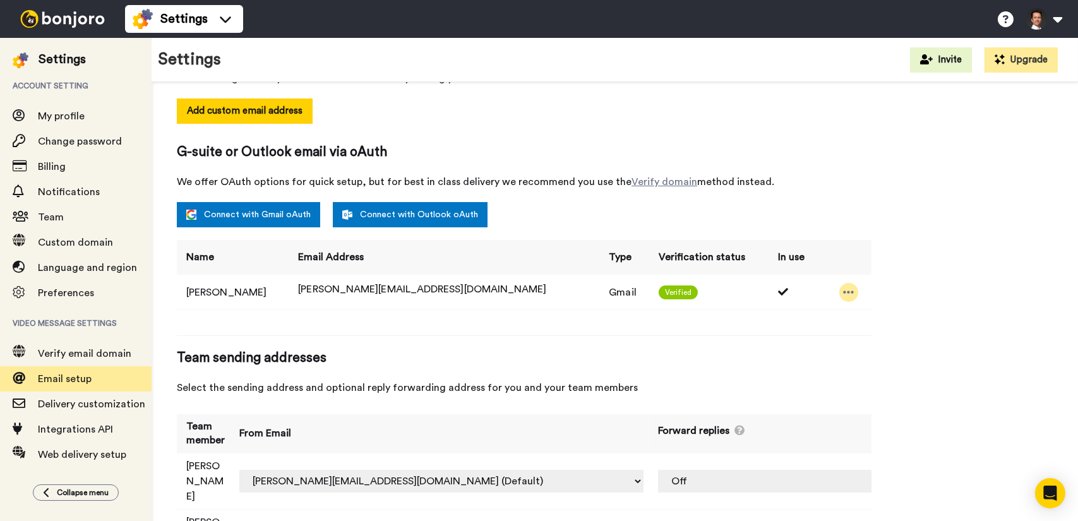
click at [820, 292] on td at bounding box center [844, 292] width 54 height 35
click at [843, 290] on icon at bounding box center [848, 292] width 11 height 13
click at [951, 279] on div "Email setup To send from your own address connect an email below. We highly rec…" at bounding box center [615, 276] width 876 height 717
click at [298, 215] on link "Connect with Gmail oAuth" at bounding box center [248, 214] width 143 height 25
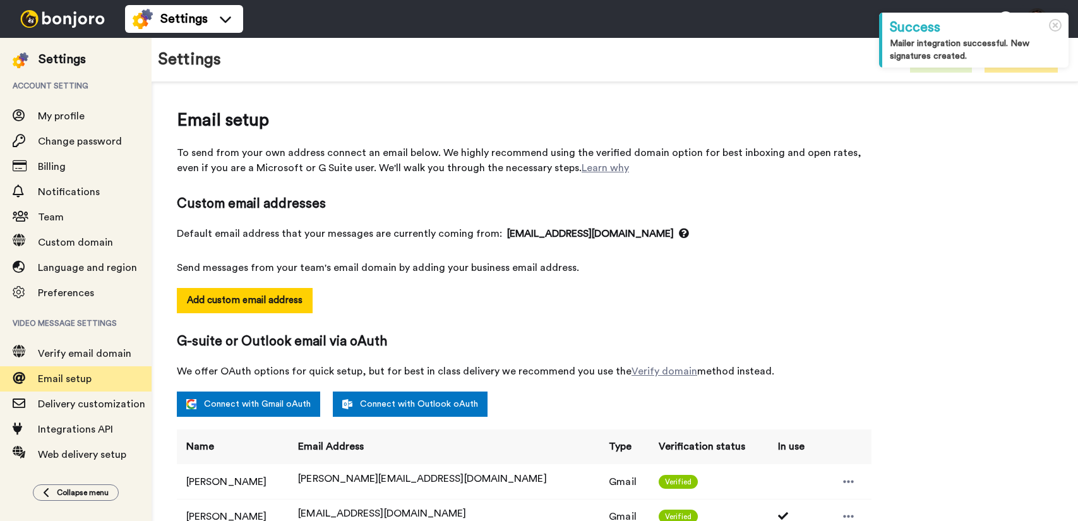
select select "164245"
select select "164251"
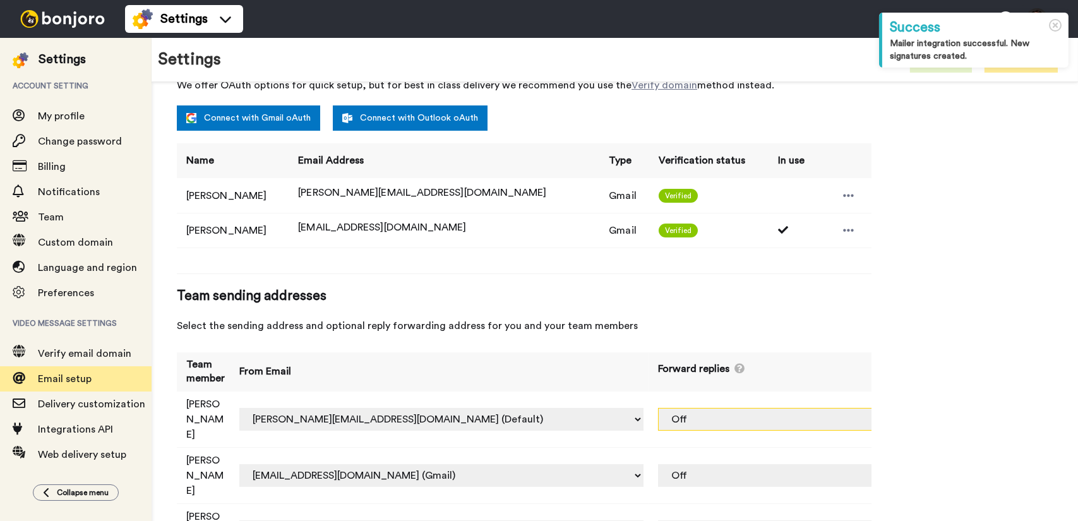
click at [779, 408] on select "Off [PERSON_NAME][EMAIL_ADDRESS][DOMAIN_NAME] (Gmail) [EMAIL_ADDRESS][DOMAIN_NA…" at bounding box center [816, 419] width 316 height 23
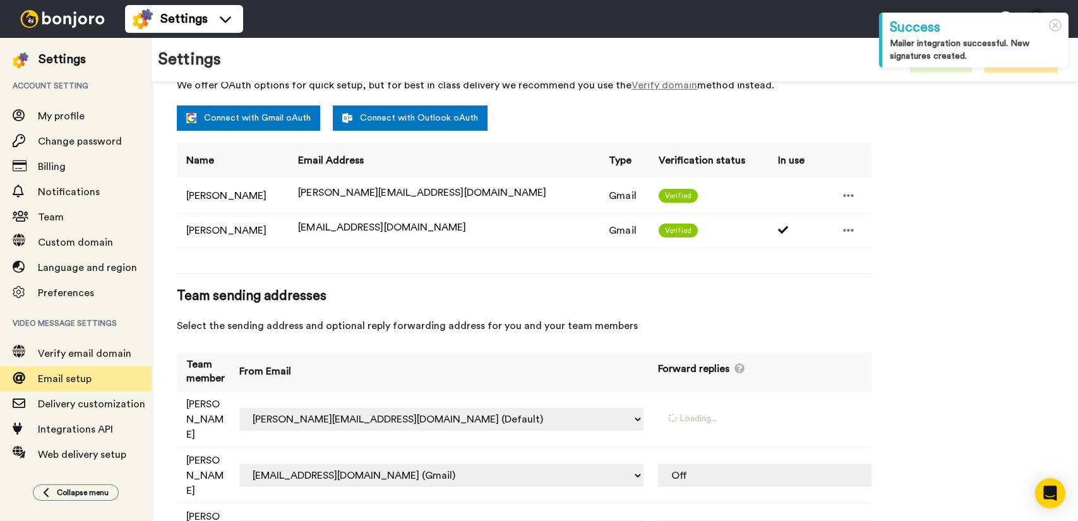
select select "164251"
click at [757, 464] on select "Off [PERSON_NAME][EMAIL_ADDRESS][DOMAIN_NAME] (Gmail) [EMAIL_ADDRESS][DOMAIN_NA…" at bounding box center [816, 475] width 316 height 23
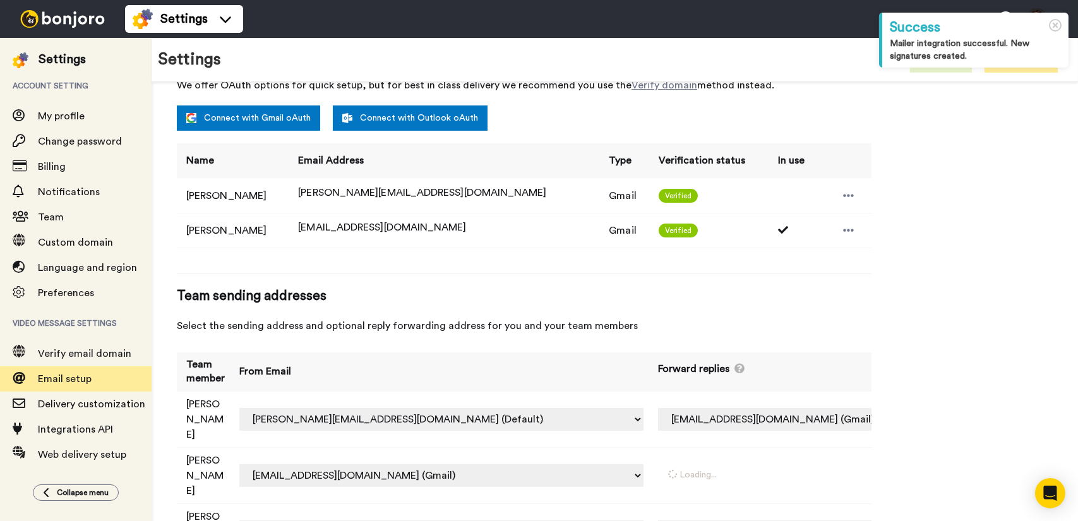
select select "164251"
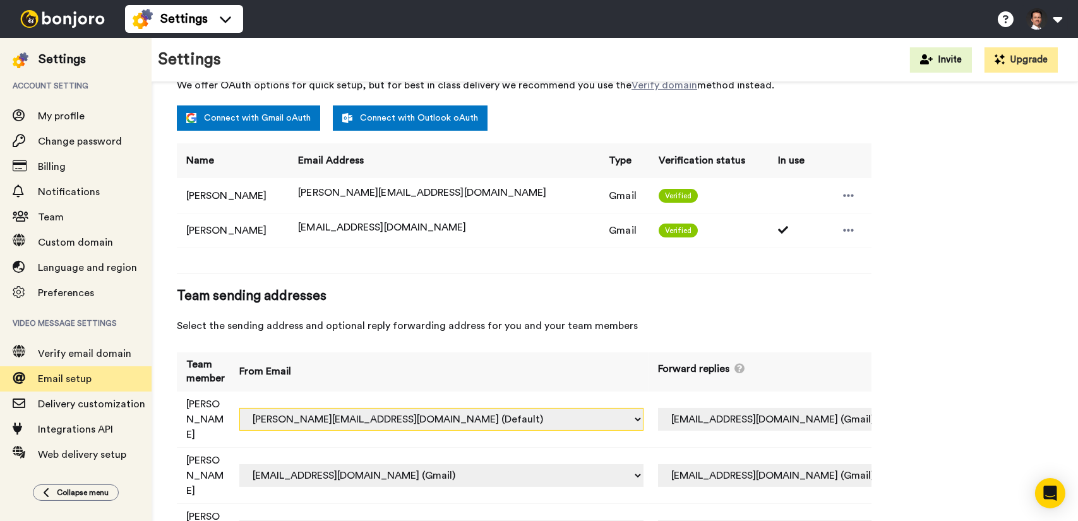
click at [481, 408] on select "[PERSON_NAME][EMAIL_ADDRESS][PERSON_NAME][DOMAIN_NAME] (Default) [EMAIL_ADDRESS…" at bounding box center [441, 419] width 404 height 23
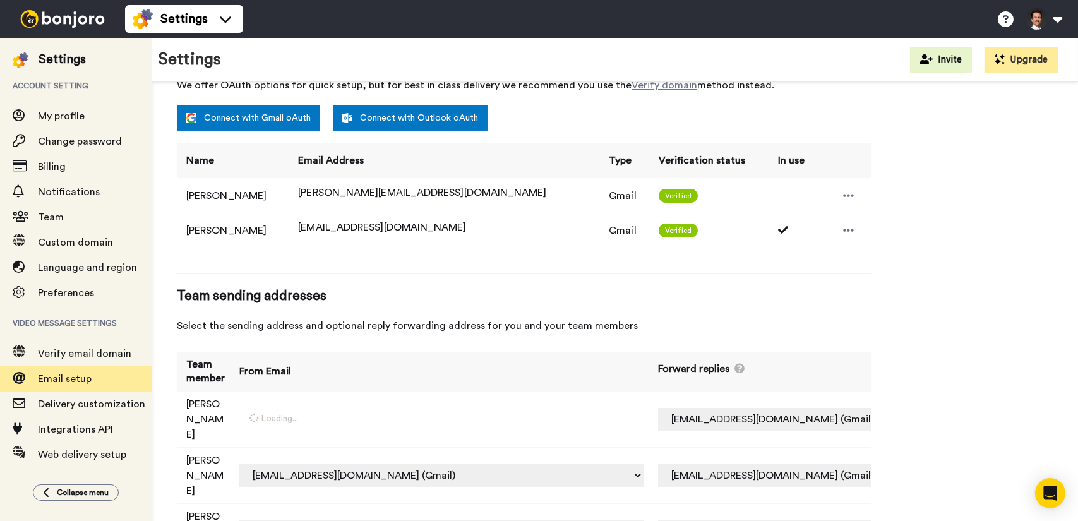
select select "164251"
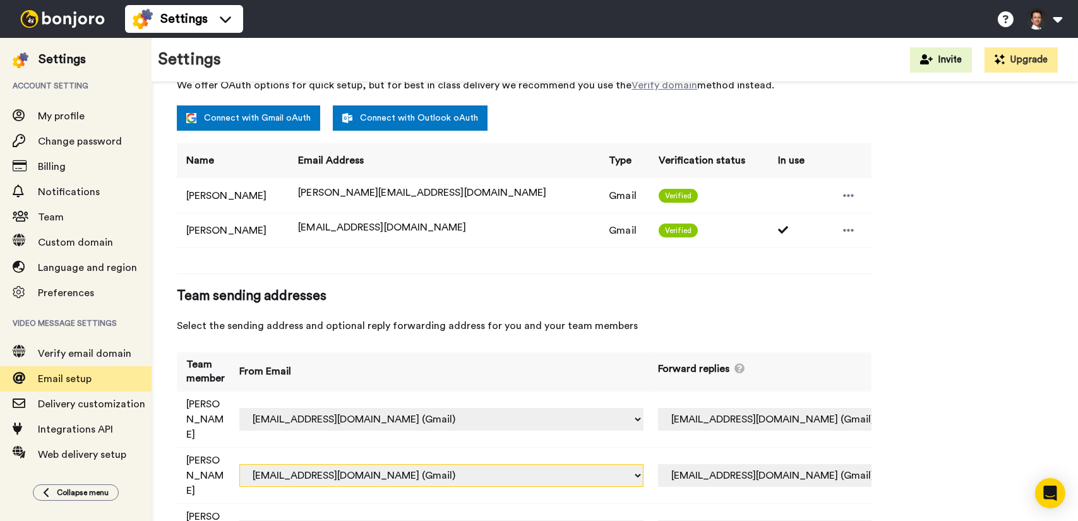
click at [505, 464] on select "[PERSON_NAME][EMAIL_ADDRESS][PERSON_NAME][DOMAIN_NAME] (Default) [EMAIL_ADDRESS…" at bounding box center [441, 475] width 404 height 23
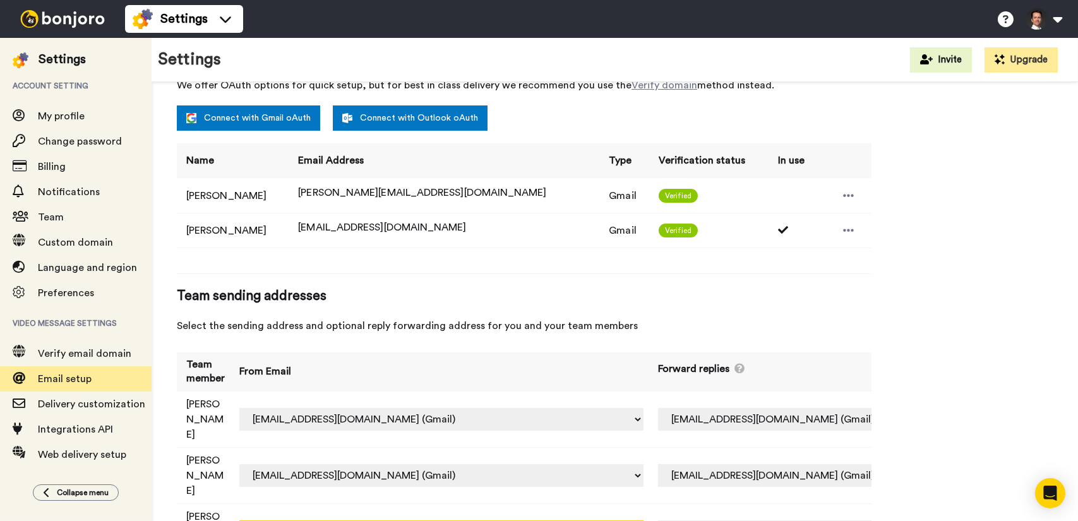
select select "164251"
click at [768, 408] on select "Off [PERSON_NAME][EMAIL_ADDRESS][DOMAIN_NAME] (Gmail) [EMAIL_ADDRESS][DOMAIN_NA…" at bounding box center [816, 419] width 316 height 23
click at [922, 377] on div "Email setup To send from your own address connect an email below. We highly rec…" at bounding box center [615, 197] width 876 height 752
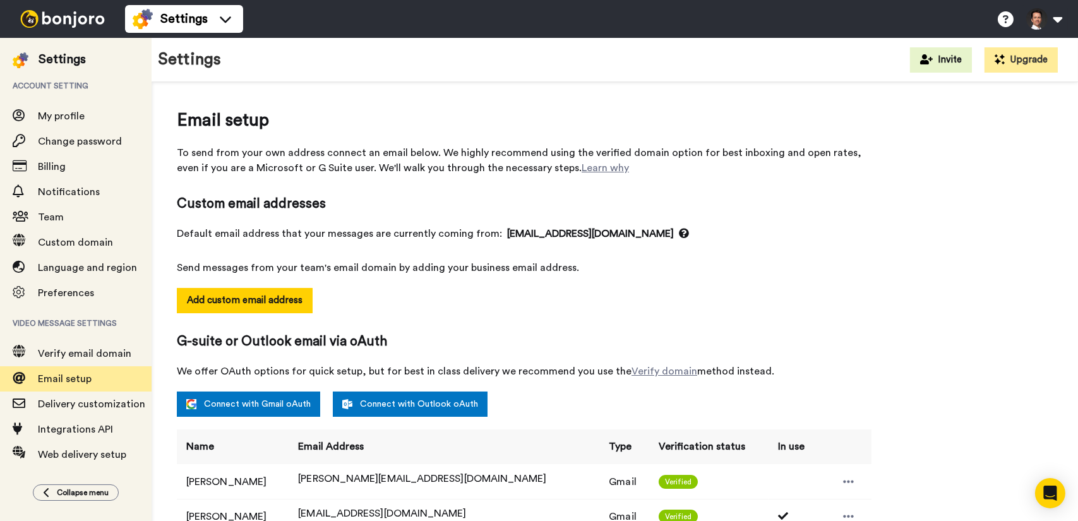
scroll to position [286, 0]
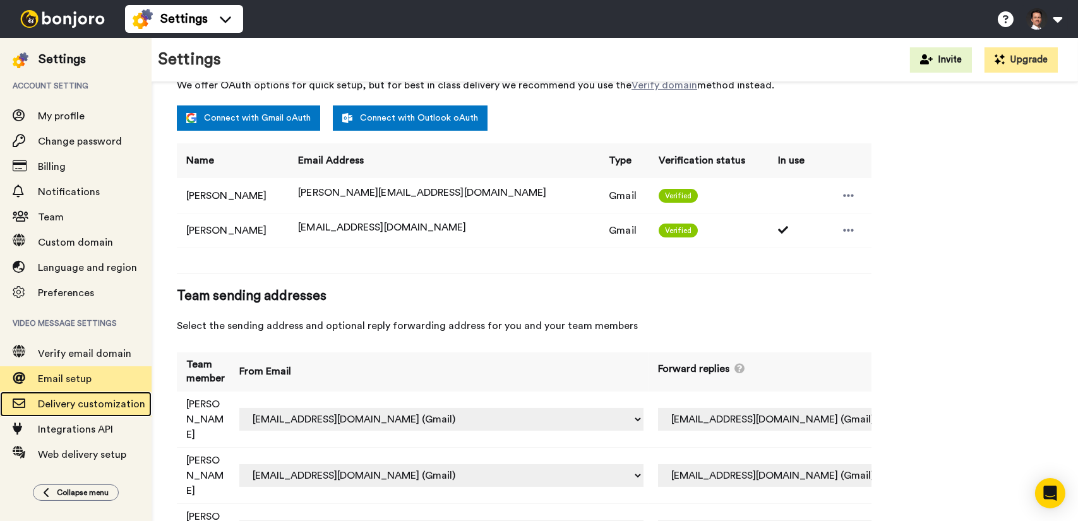
click at [67, 410] on span "Delivery customization" at bounding box center [95, 404] width 114 height 15
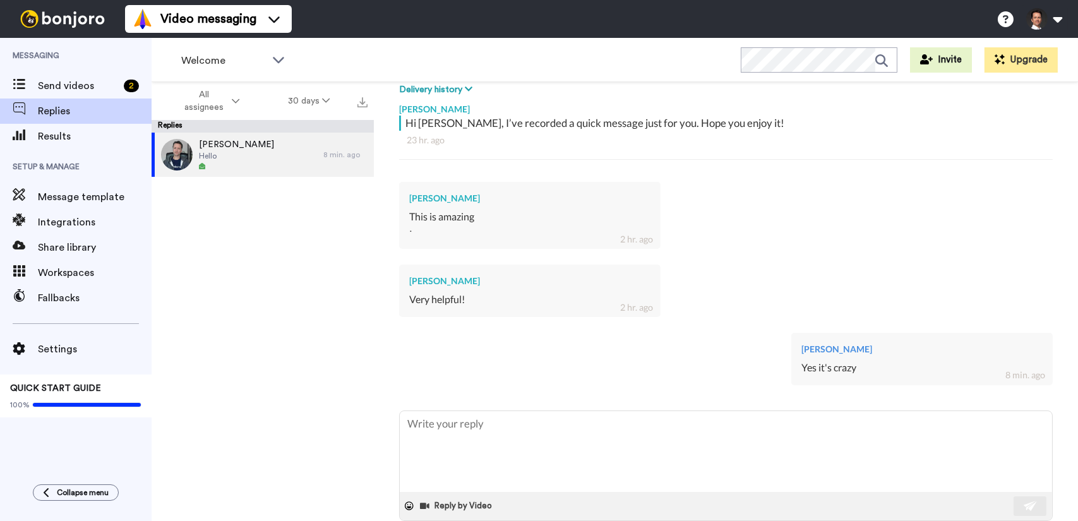
scroll to position [222, 0]
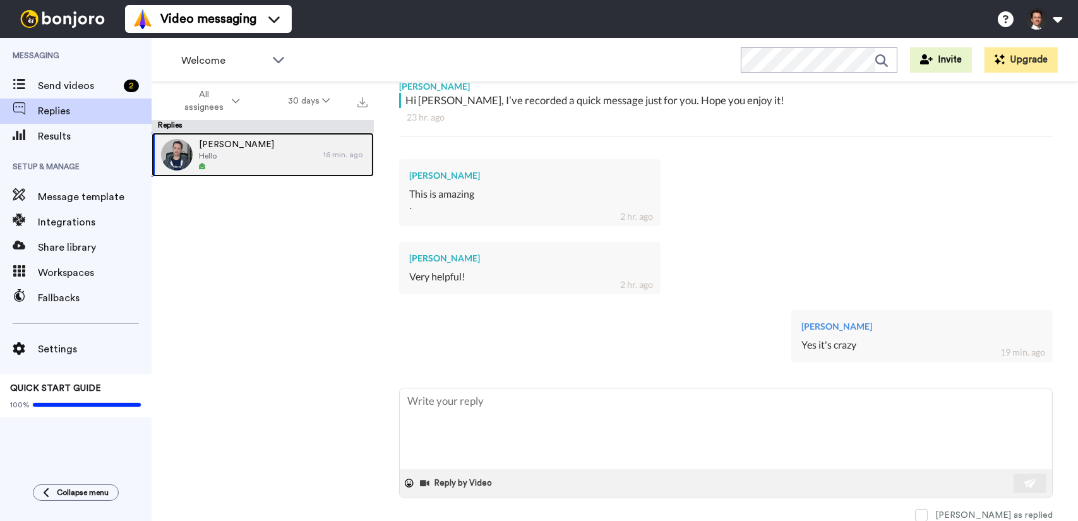
click at [235, 162] on div "Sarah Bax Hello" at bounding box center [236, 154] width 75 height 33
type textarea "x"
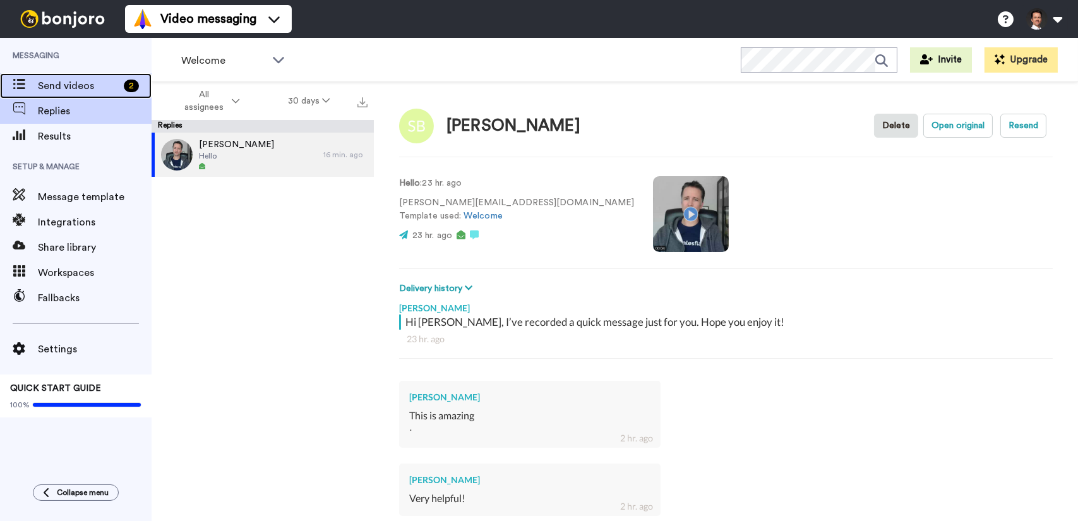
click at [51, 86] on span "Send videos" at bounding box center [78, 85] width 81 height 15
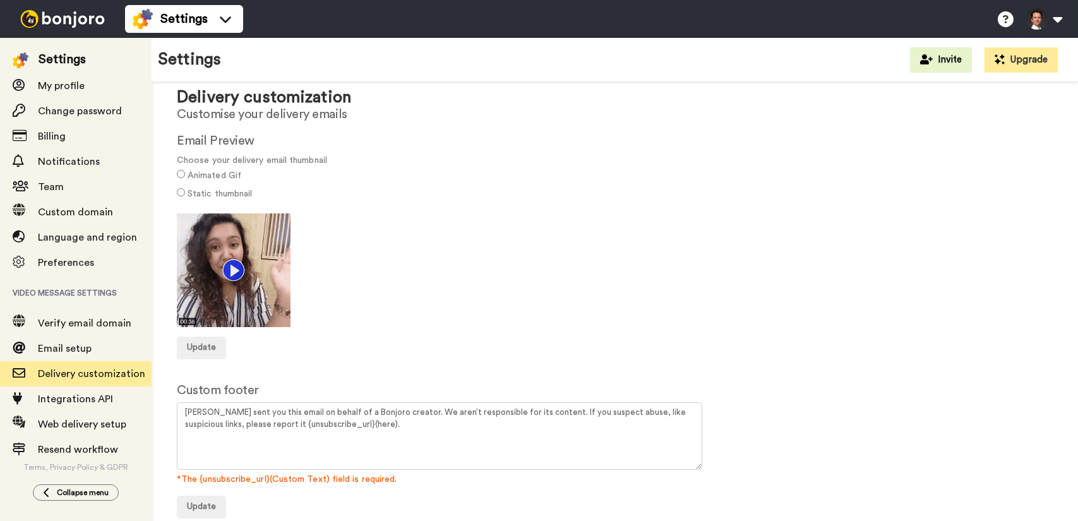
scroll to position [45, 0]
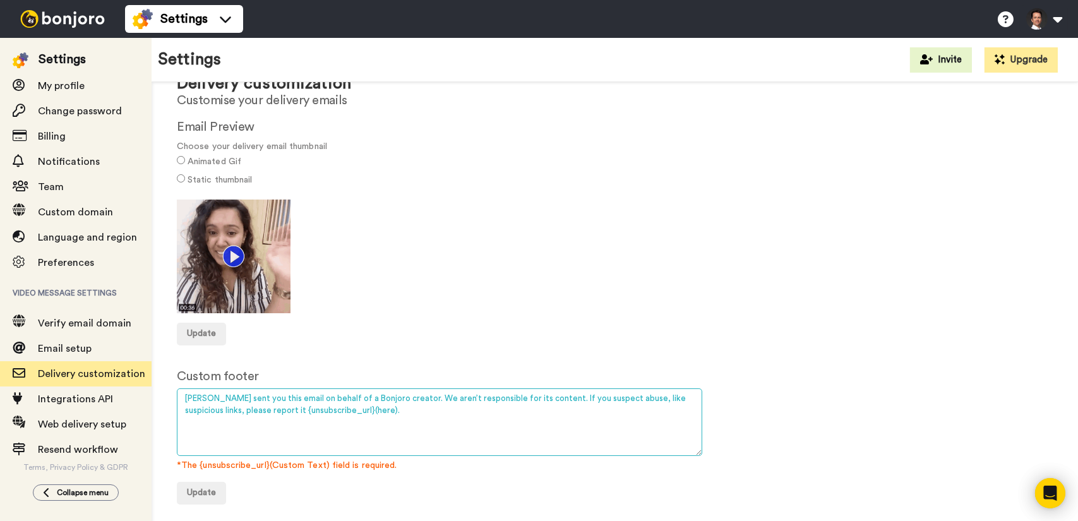
click at [259, 407] on textarea "Bonjoro sent you this email on behalf of a Bonjoro creator. We aren’t responsib…" at bounding box center [440, 423] width 526 height 68
click at [256, 412] on textarea "Bonjoro sent you this email on behalf of a Bonjoro creator. We aren’t responsib…" at bounding box center [440, 423] width 526 height 68
click at [262, 408] on textarea "Bonjoro sent you this email on behalf of a Bonjoro creator. We aren’t responsib…" at bounding box center [440, 423] width 526 height 68
drag, startPoint x: 262, startPoint y: 410, endPoint x: 179, endPoint y: 399, distance: 83.4
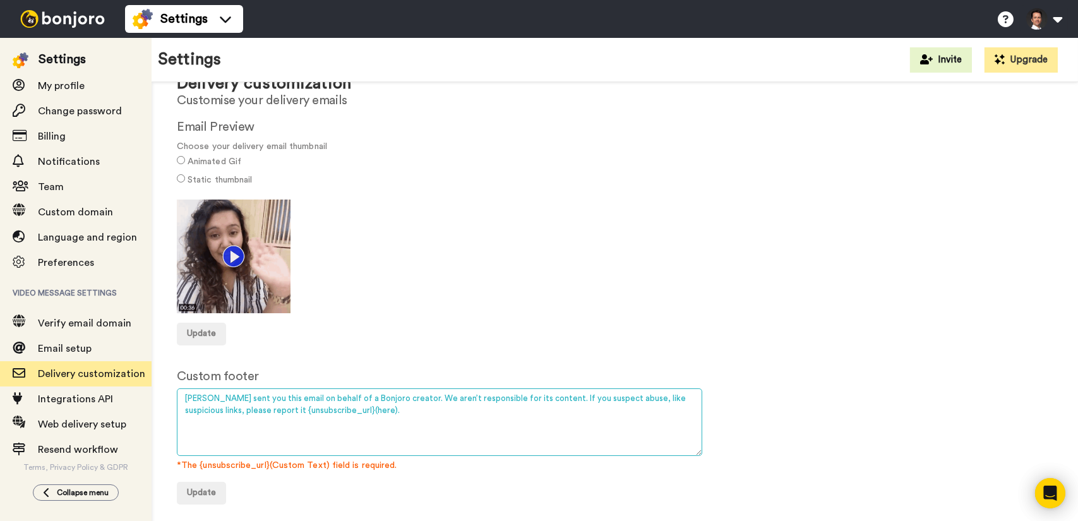
click at [179, 399] on textarea "Bonjoro sent you this email on behalf of a Bonjoro creator. We aren’t responsib…" at bounding box center [440, 423] width 526 height 68
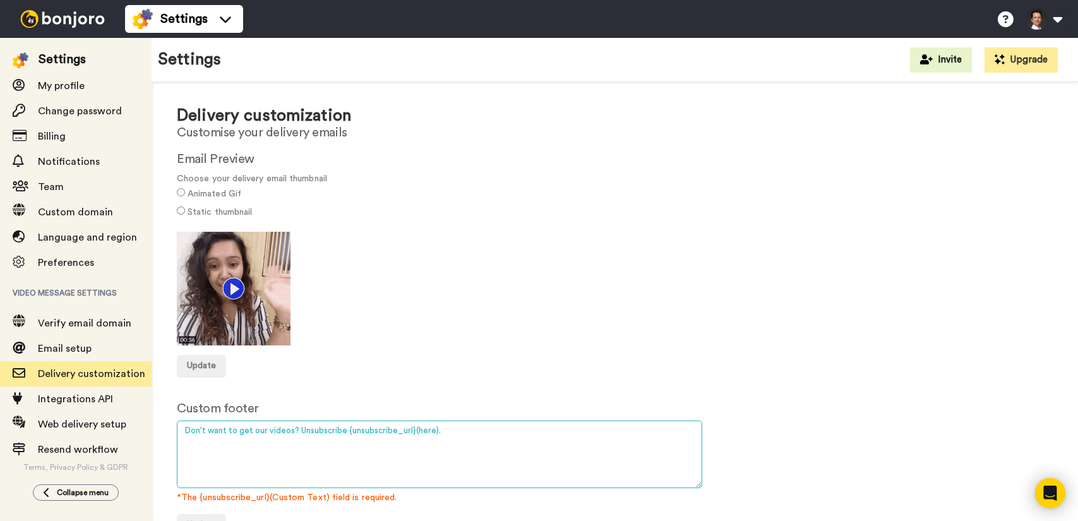
scroll to position [0, 0]
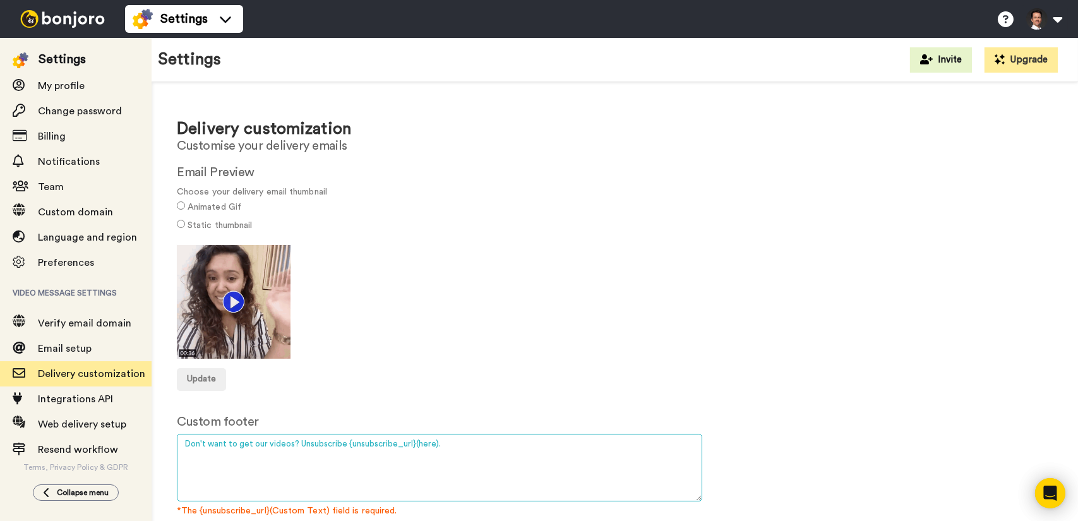
drag, startPoint x: 341, startPoint y: 444, endPoint x: 296, endPoint y: 445, distance: 45.5
click at [296, 445] on textarea "Bonjoro sent you this email on behalf of a Bonjoro creator. We aren’t responsib…" at bounding box center [440, 468] width 526 height 68
click at [278, 447] on textarea "Bonjoro sent you this email on behalf of a Bonjoro creator. We aren’t responsib…" at bounding box center [440, 468] width 526 height 68
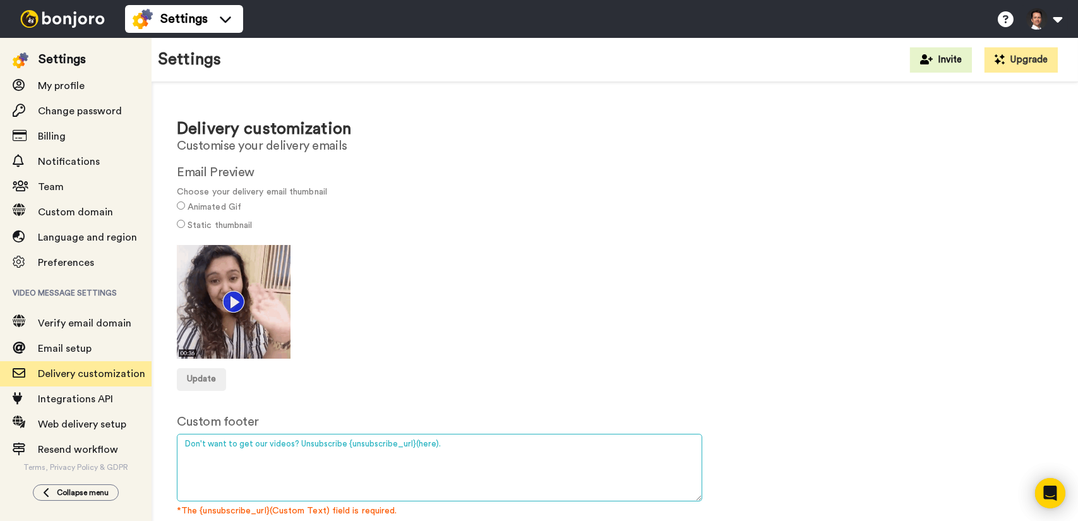
drag, startPoint x: 207, startPoint y: 445, endPoint x: 225, endPoint y: 445, distance: 17.7
click at [225, 445] on textarea "Bonjoro sent you this email on behalf of a Bonjoro creator. We aren’t responsib…" at bounding box center [440, 468] width 526 height 68
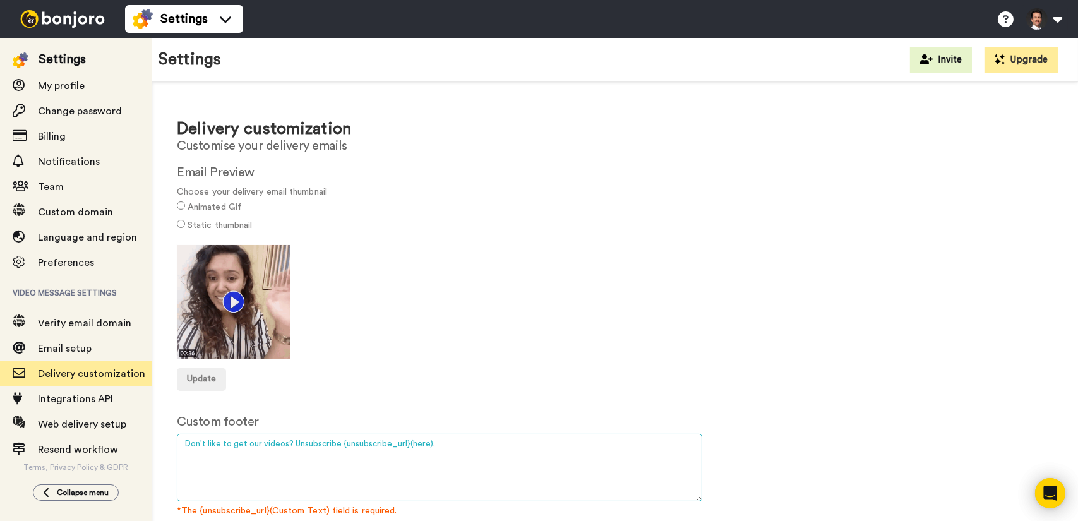
type textarea "Don't like to get our videos? Unsubscribe {unsubscribe_url}(here)."
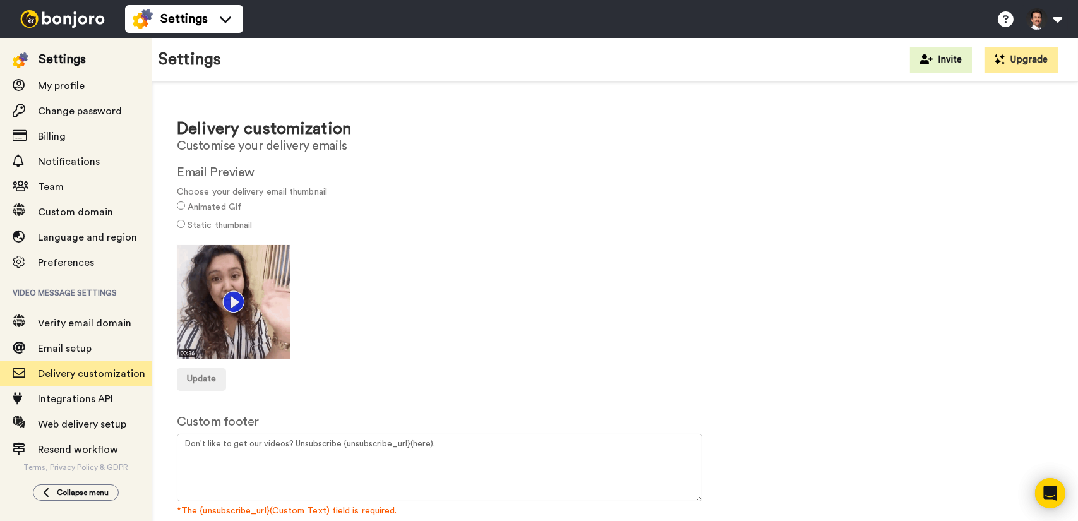
click at [399, 379] on div "Update" at bounding box center [615, 379] width 876 height 23
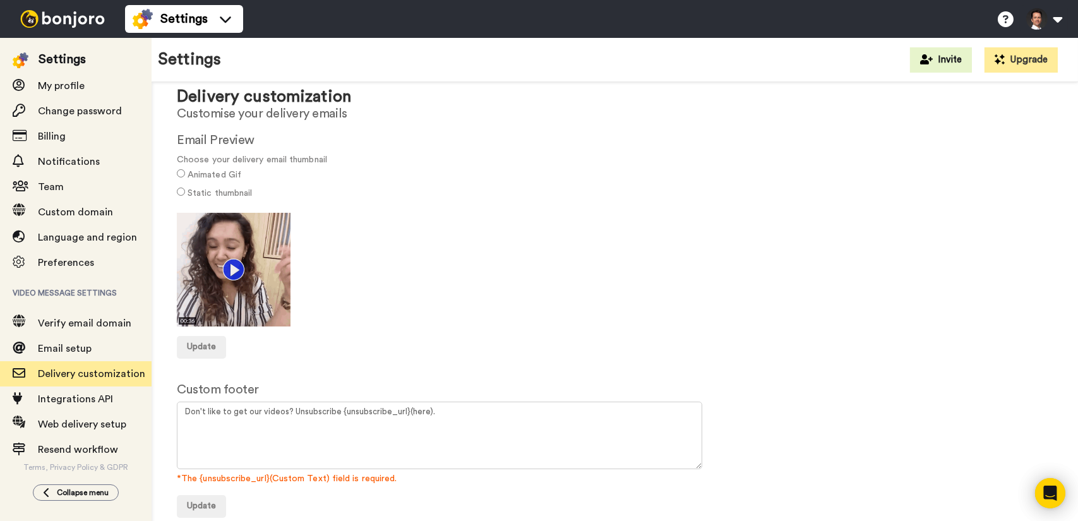
scroll to position [45, 0]
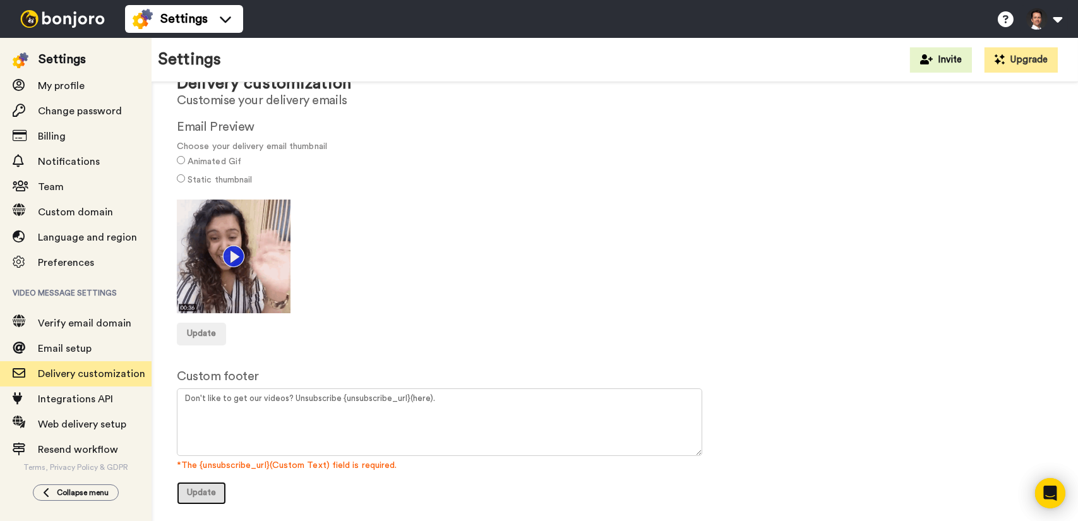
click at [210, 492] on span "Update" at bounding box center [201, 492] width 29 height 9
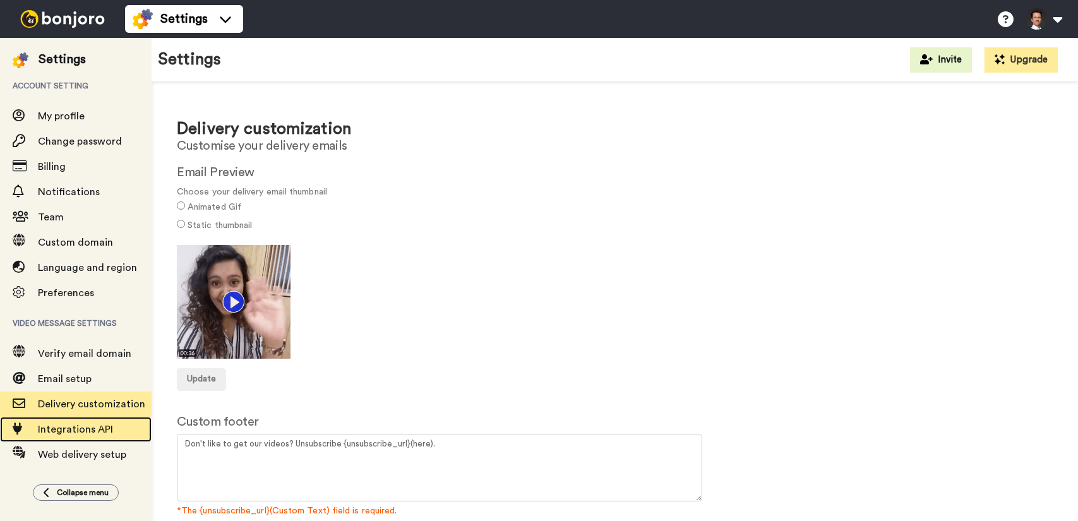
click at [87, 428] on span "Integrations API" at bounding box center [75, 430] width 75 height 10
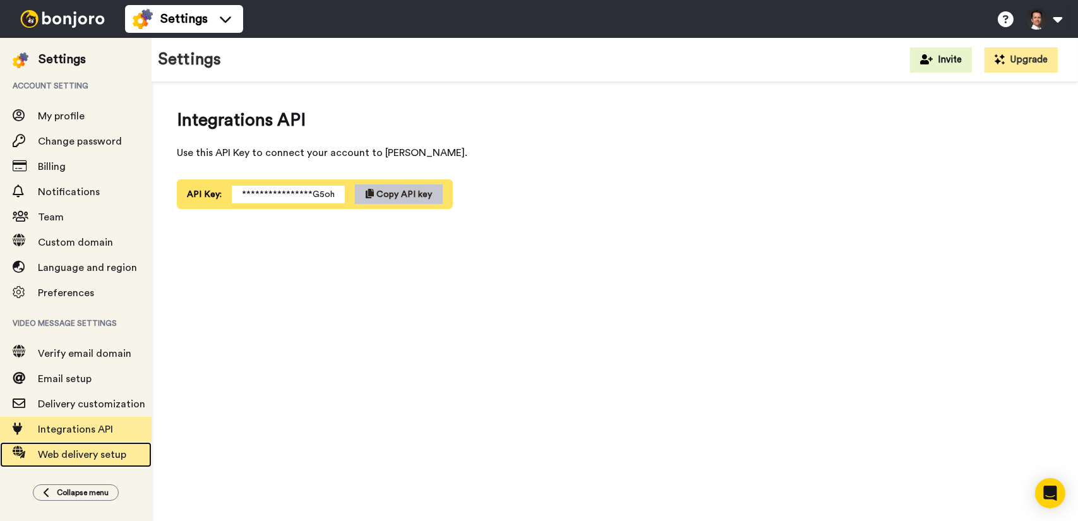
click at [82, 455] on span "Web delivery setup" at bounding box center [82, 455] width 88 height 10
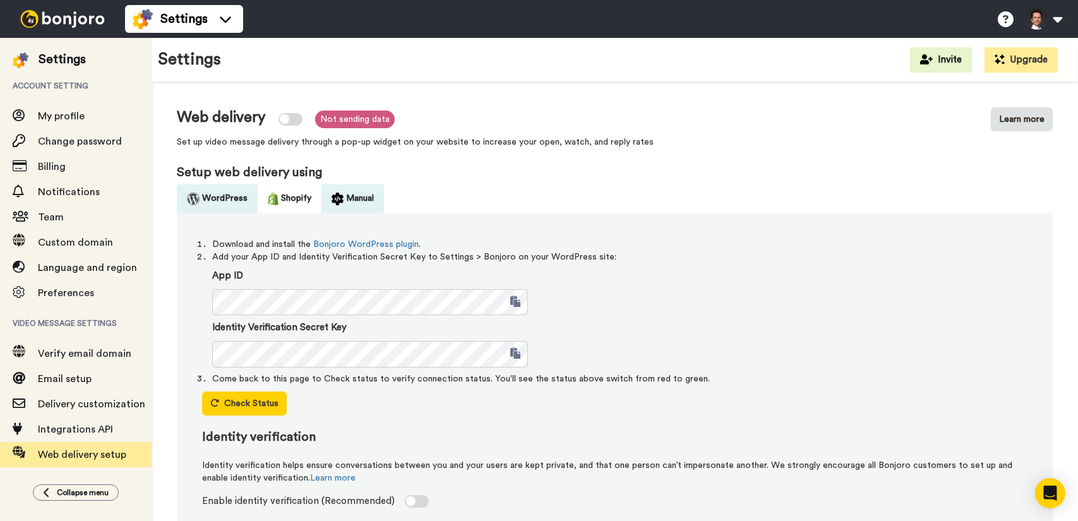
click at [356, 188] on button "Manual" at bounding box center [353, 198] width 63 height 28
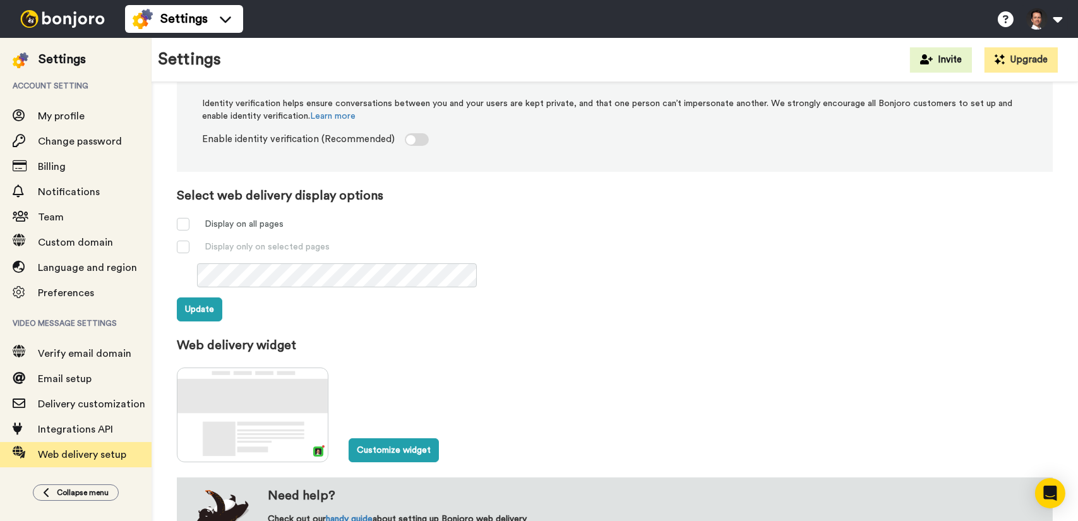
scroll to position [490, 0]
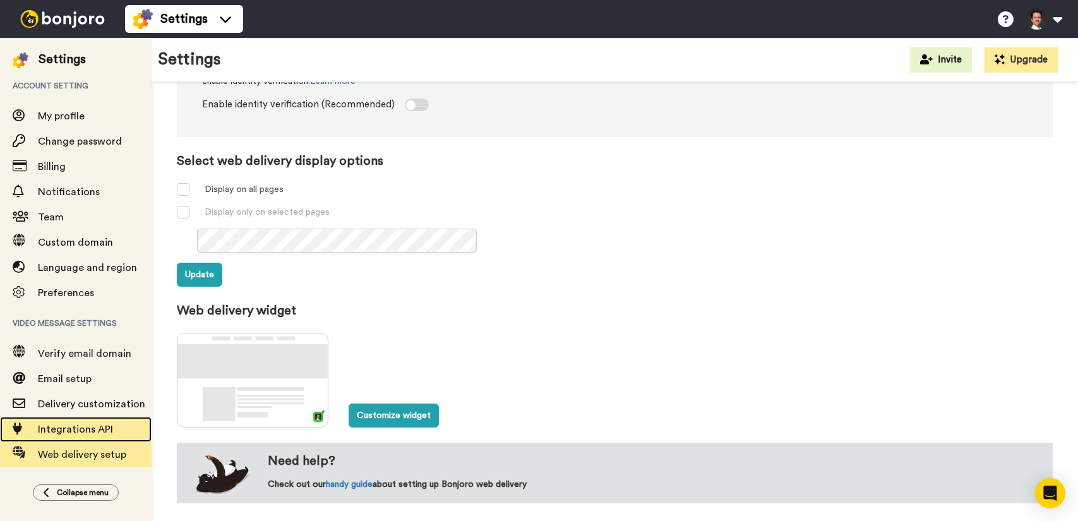
click at [79, 430] on span "Integrations API" at bounding box center [75, 430] width 75 height 10
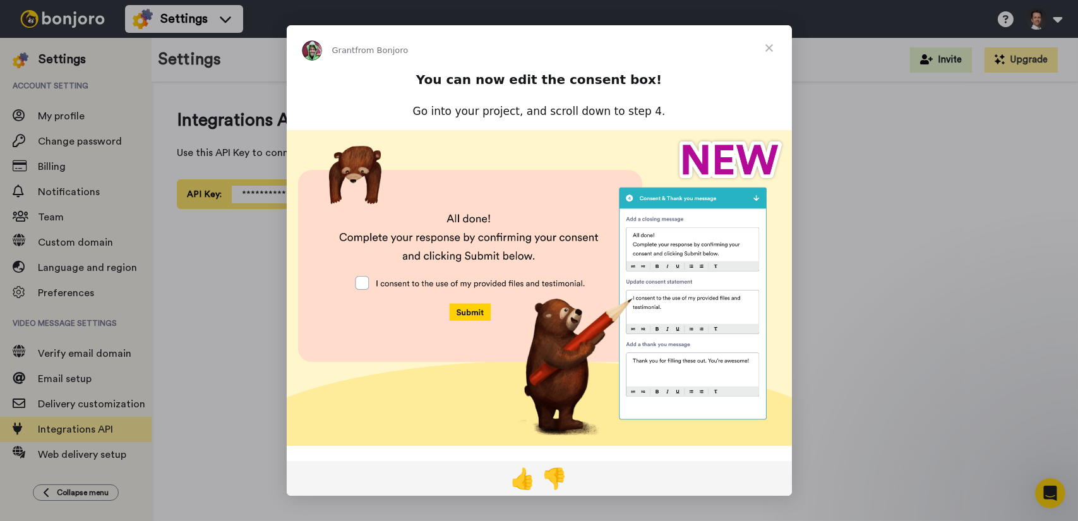
click at [768, 51] on span "Close" at bounding box center [769, 47] width 45 height 45
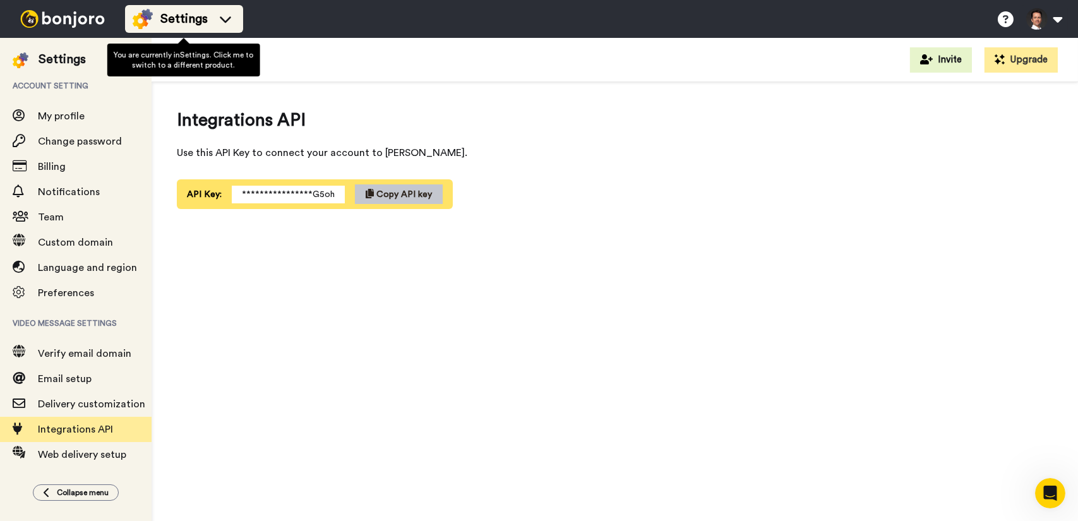
click at [164, 20] on span "Settings" at bounding box center [183, 19] width 47 height 18
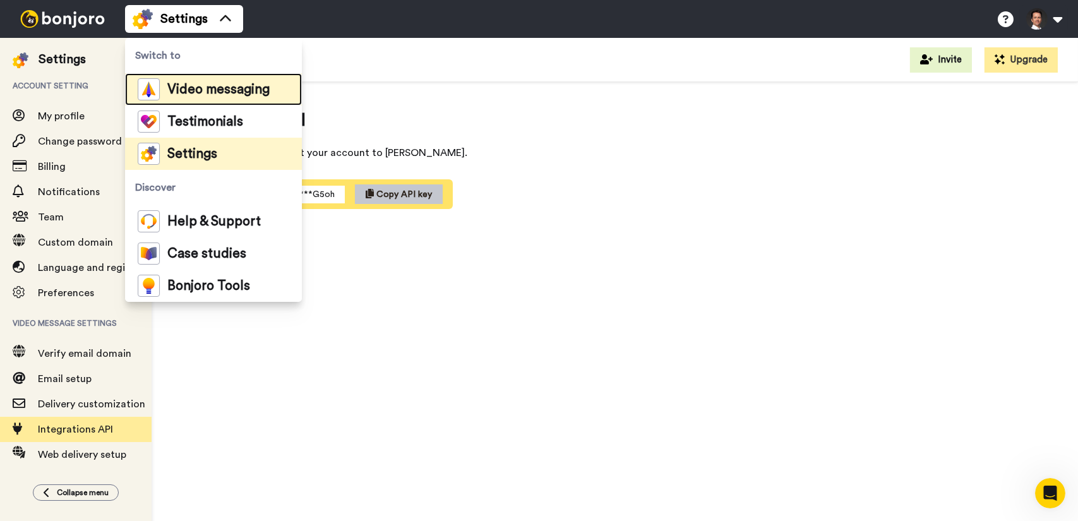
click at [214, 96] on div "Video messaging" at bounding box center [204, 89] width 132 height 22
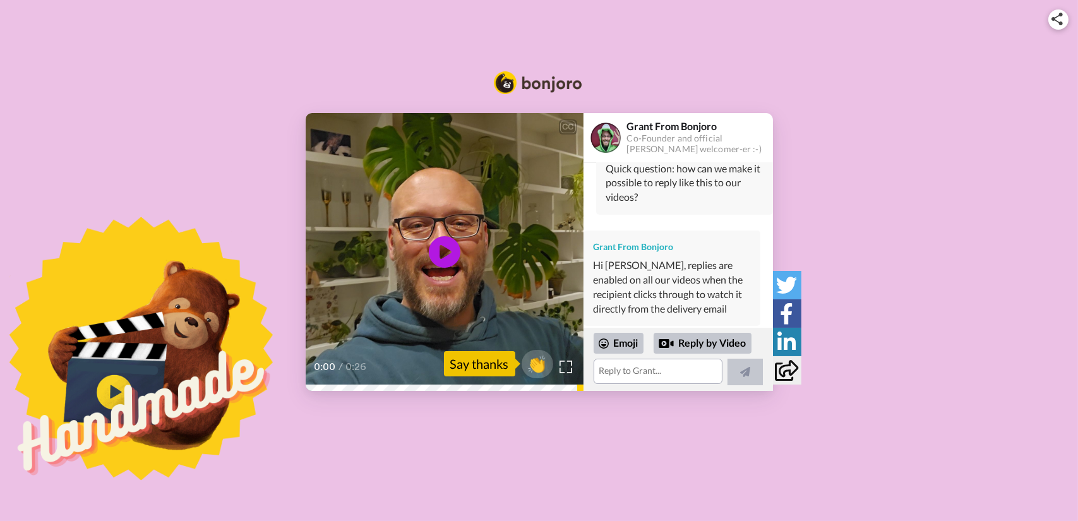
scroll to position [202, 0]
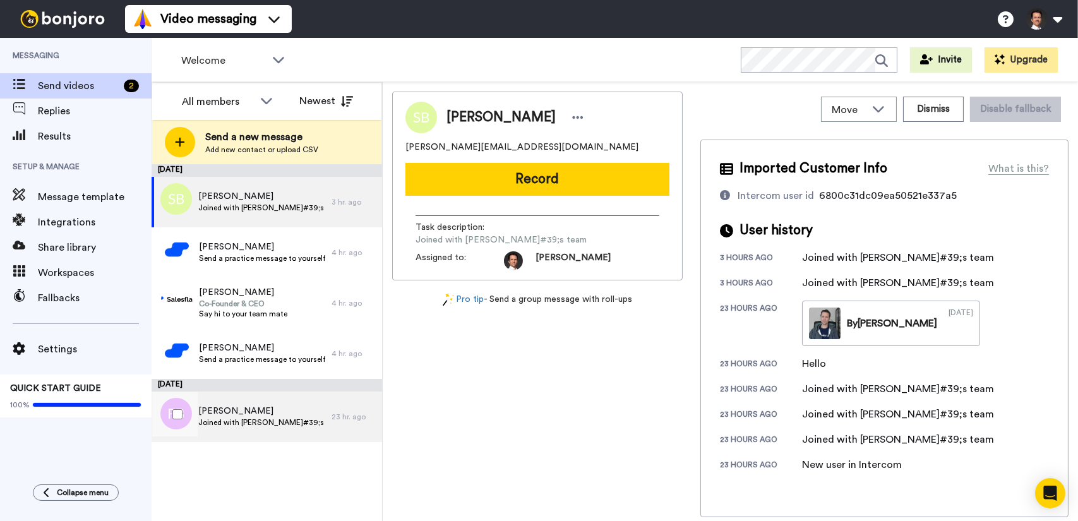
click at [289, 418] on span "Joined with [PERSON_NAME]#39;s team" at bounding box center [261, 423] width 127 height 10
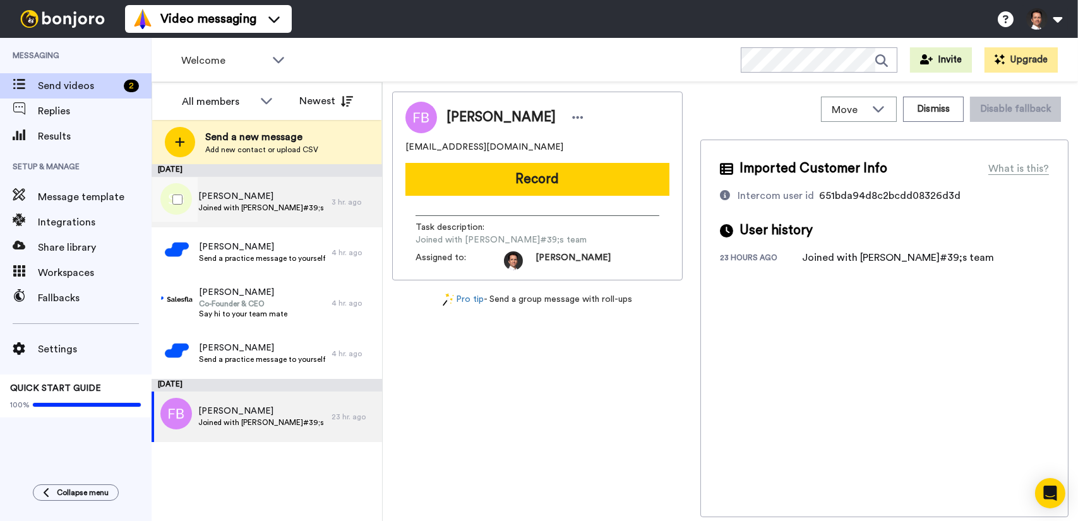
click at [272, 200] on span "[PERSON_NAME]" at bounding box center [261, 196] width 127 height 13
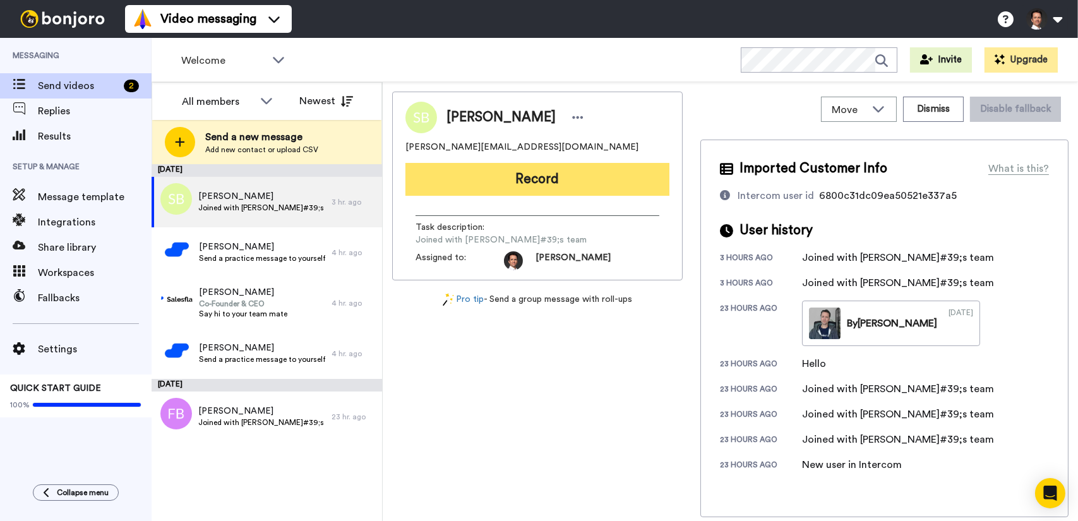
click at [614, 182] on button "Record" at bounding box center [538, 179] width 264 height 33
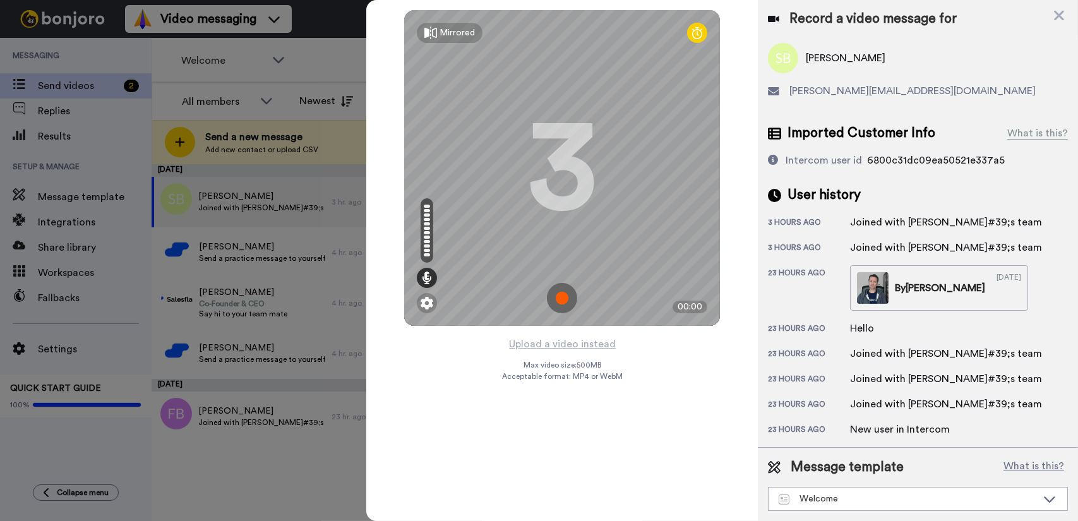
click at [565, 297] on img at bounding box center [562, 298] width 30 height 30
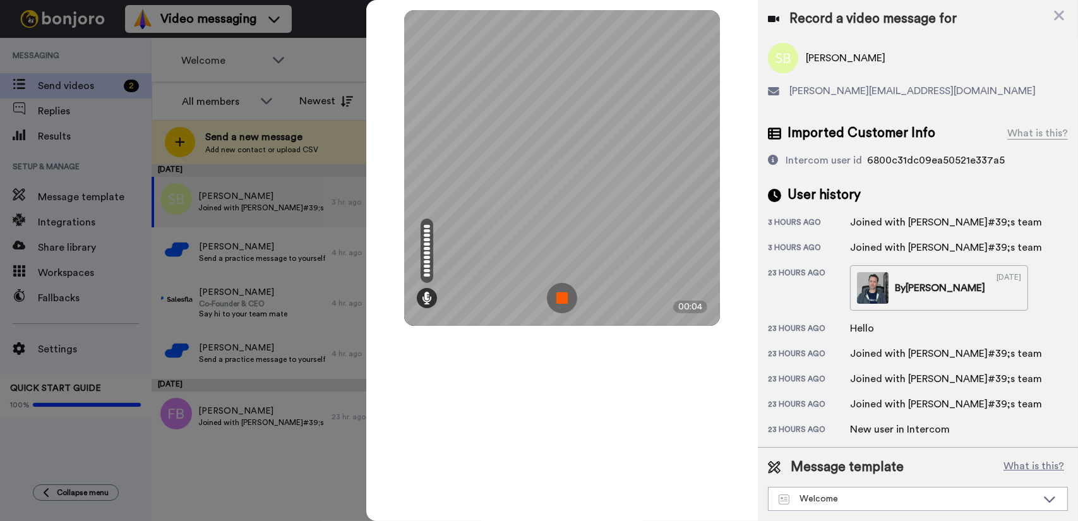
click at [565, 297] on img at bounding box center [562, 298] width 30 height 30
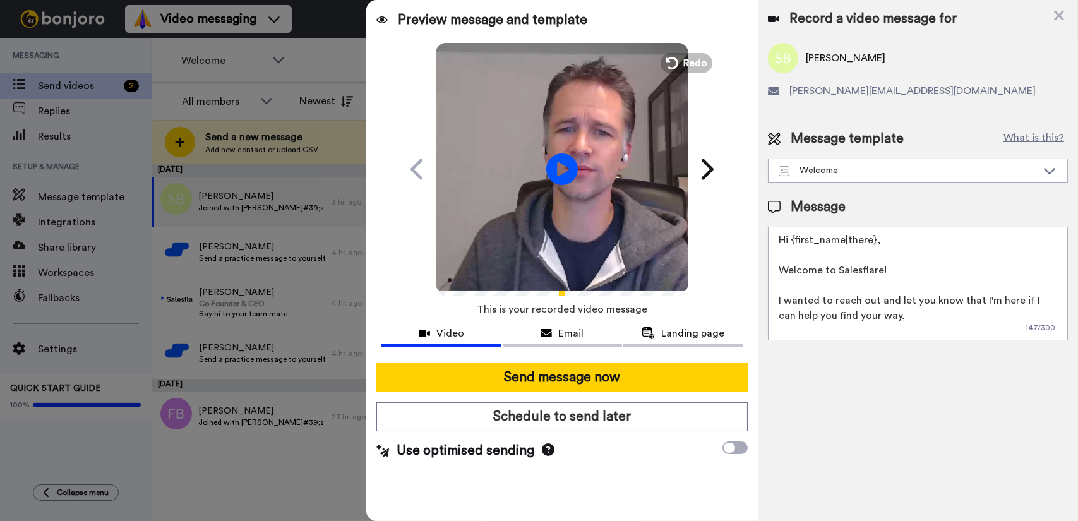
click at [548, 452] on icon at bounding box center [548, 449] width 13 height 13
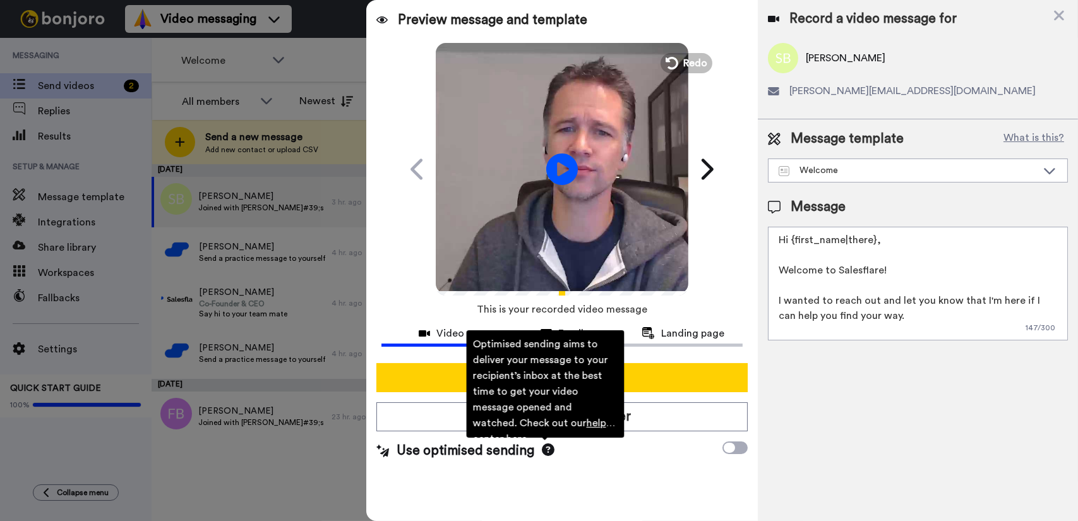
click at [546, 452] on icon at bounding box center [548, 449] width 13 height 13
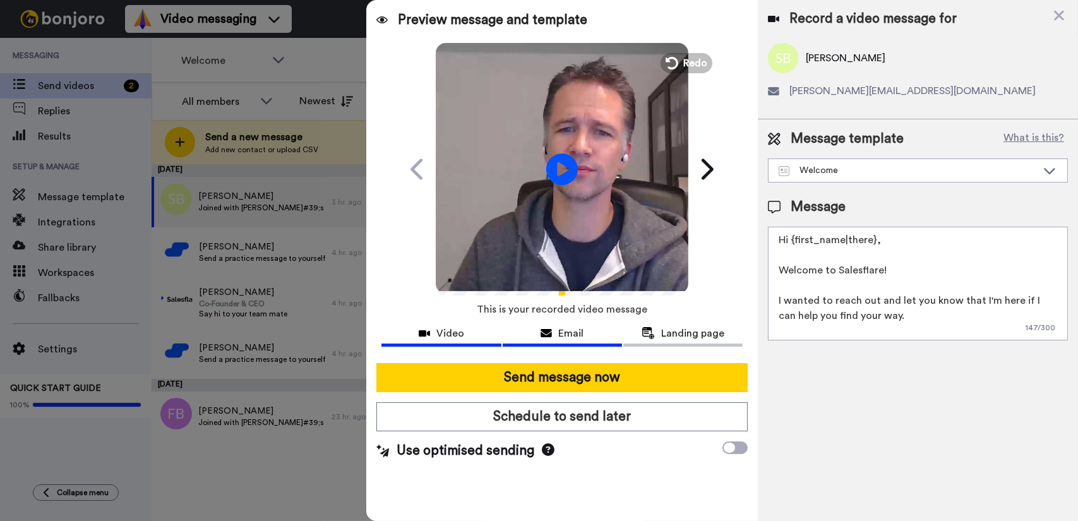
click at [576, 332] on span "Email" at bounding box center [570, 333] width 25 height 15
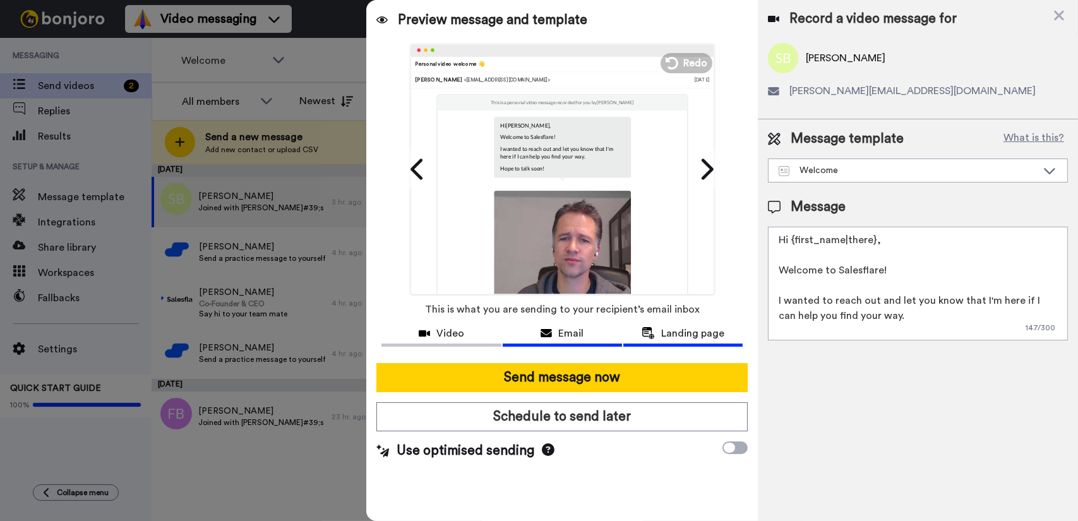
click at [660, 333] on div "Landing page" at bounding box center [683, 333] width 119 height 15
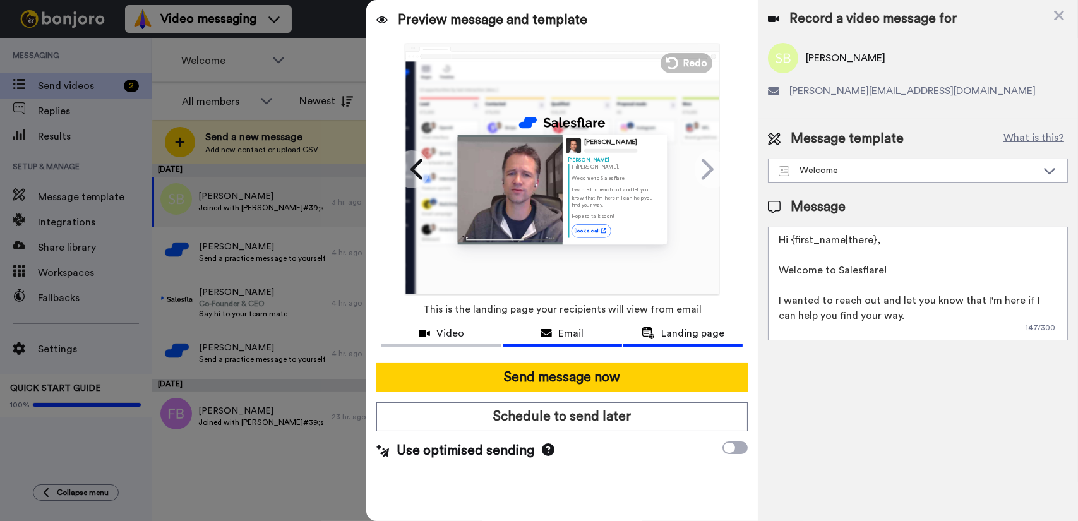
click at [591, 330] on div "Email" at bounding box center [562, 333] width 119 height 15
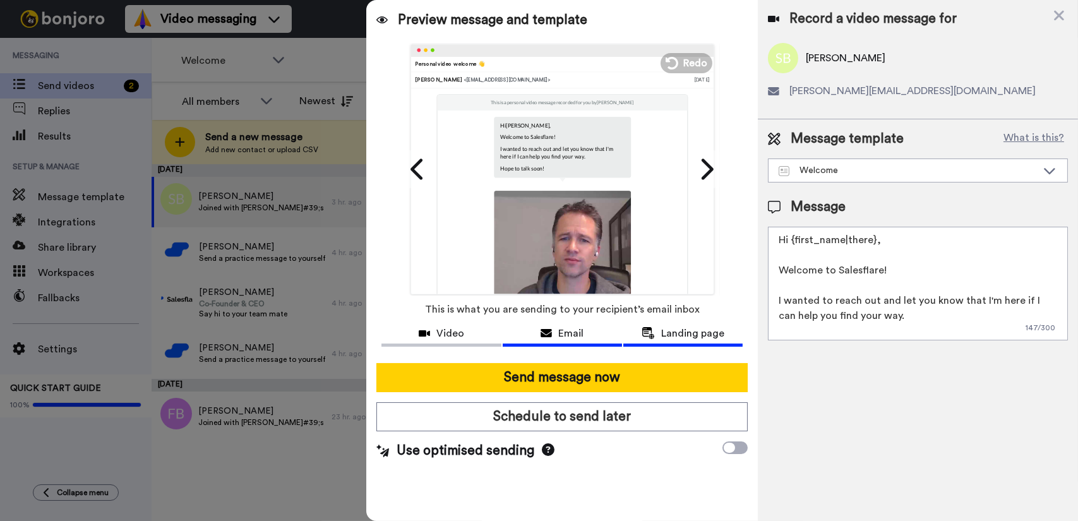
click at [677, 327] on span "Landing page" at bounding box center [692, 333] width 63 height 15
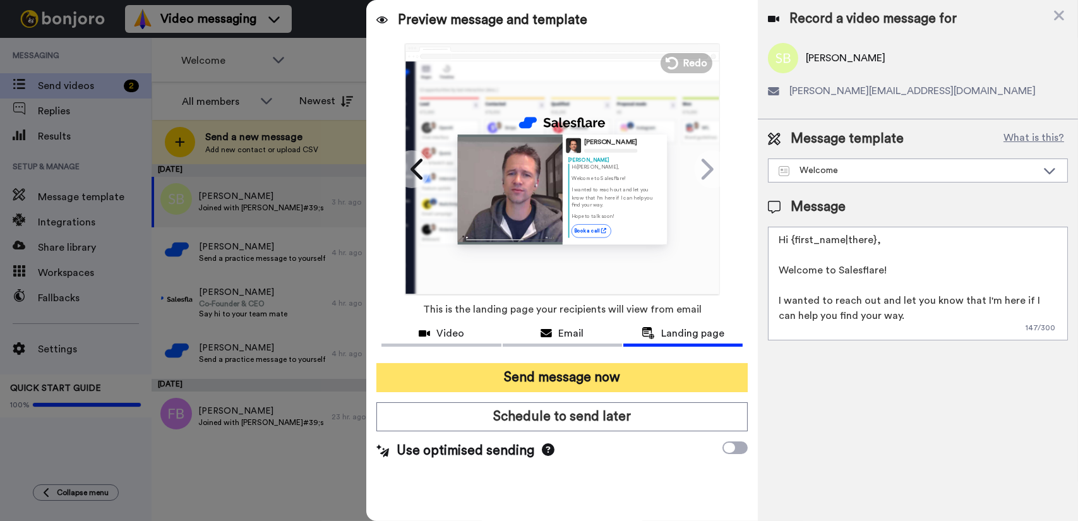
click at [619, 382] on button "Send message now" at bounding box center [562, 377] width 371 height 29
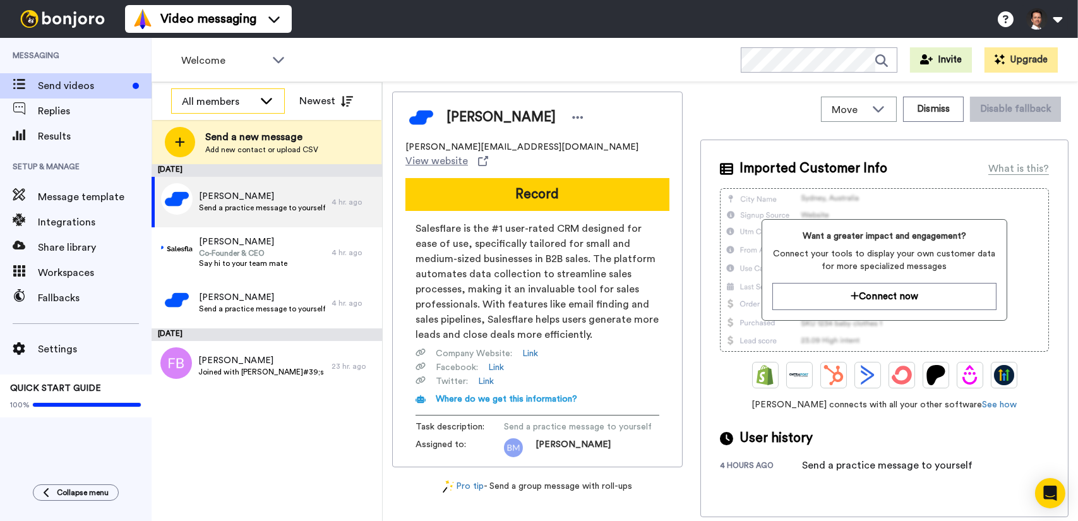
click at [266, 92] on div "All members" at bounding box center [228, 101] width 112 height 25
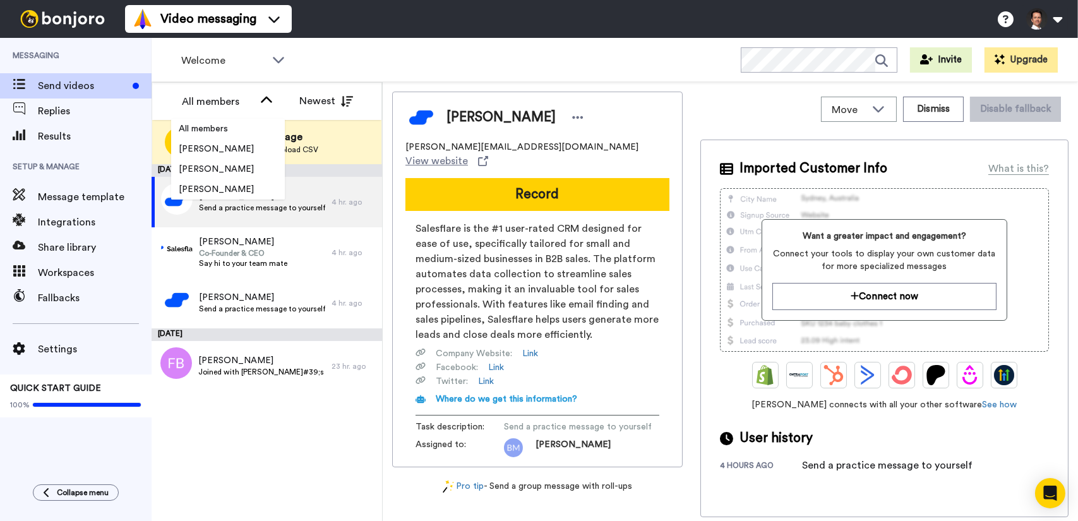
click at [379, 100] on div "All members All members Francesca Bassan Jeroen Corthout Bruno Manno Mendonça N…" at bounding box center [266, 101] width 229 height 38
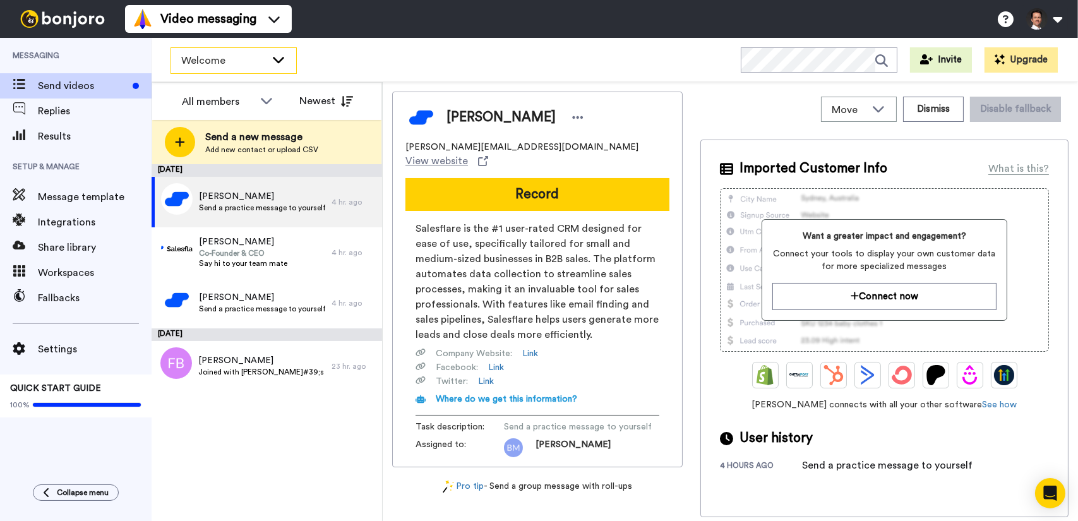
click at [263, 58] on span "Welcome" at bounding box center [223, 60] width 85 height 15
click at [351, 63] on div "Welcome WORKSPACES View all All Onboarding Welcome + Add a new workspace Invite…" at bounding box center [615, 60] width 927 height 44
click at [249, 106] on div "All members" at bounding box center [218, 101] width 72 height 15
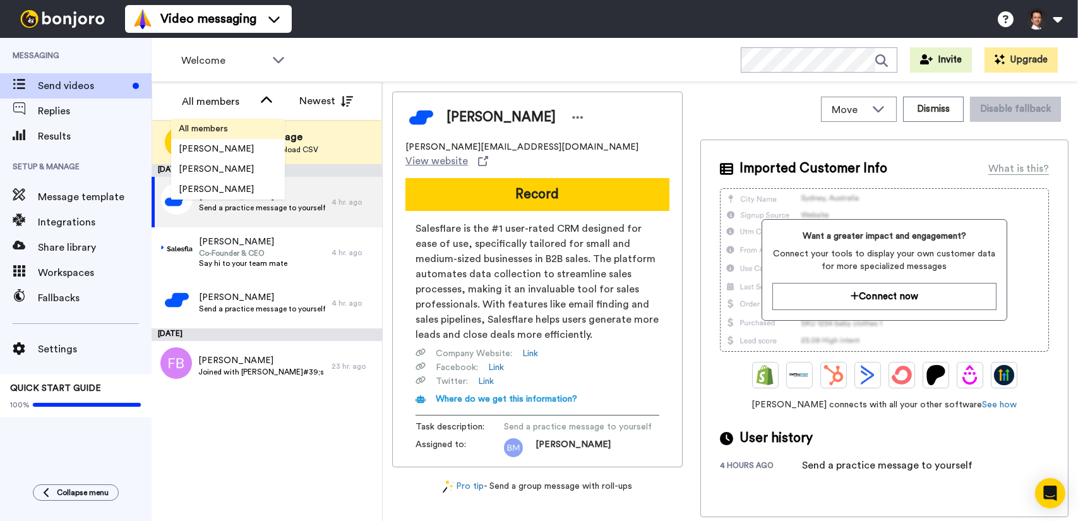
click at [255, 130] on li "All members" at bounding box center [228, 129] width 114 height 20
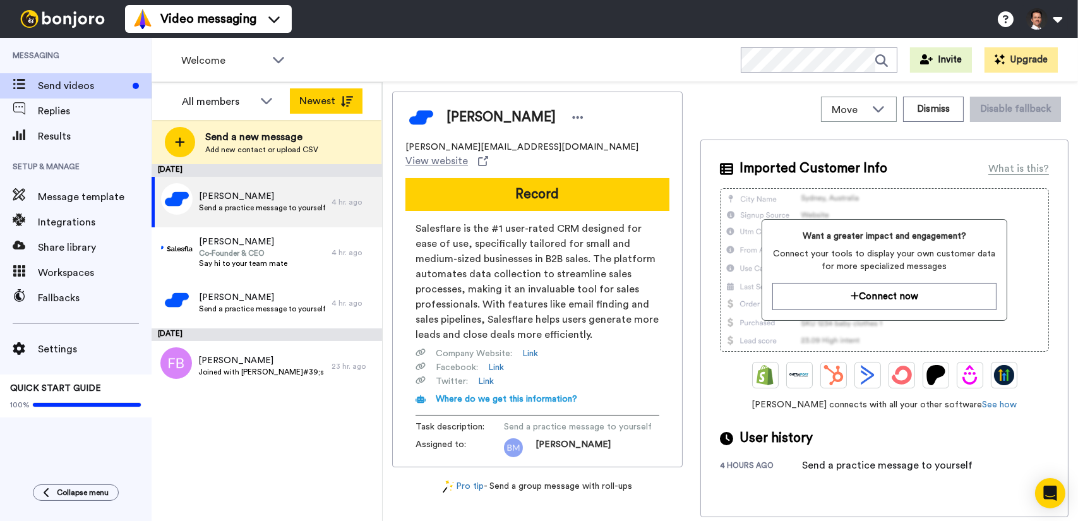
click at [347, 106] on button "Newest" at bounding box center [326, 100] width 73 height 25
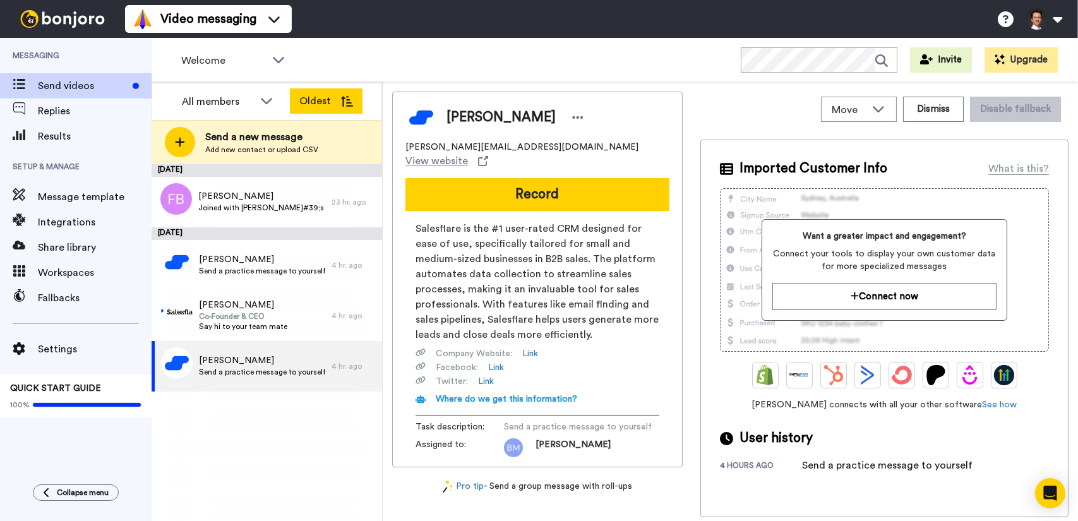
click at [343, 104] on icon at bounding box center [346, 101] width 13 height 11
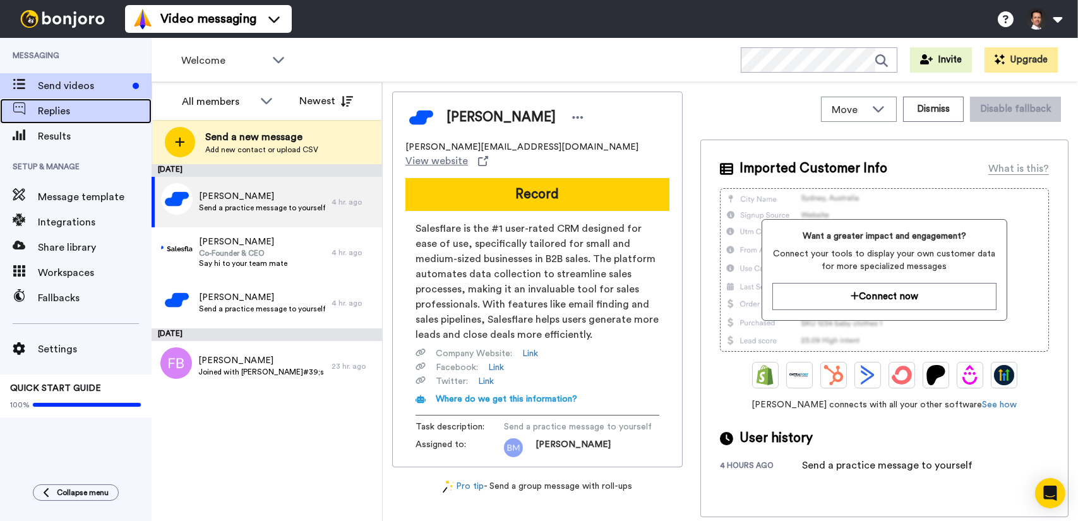
click at [64, 113] on span "Replies" at bounding box center [95, 111] width 114 height 15
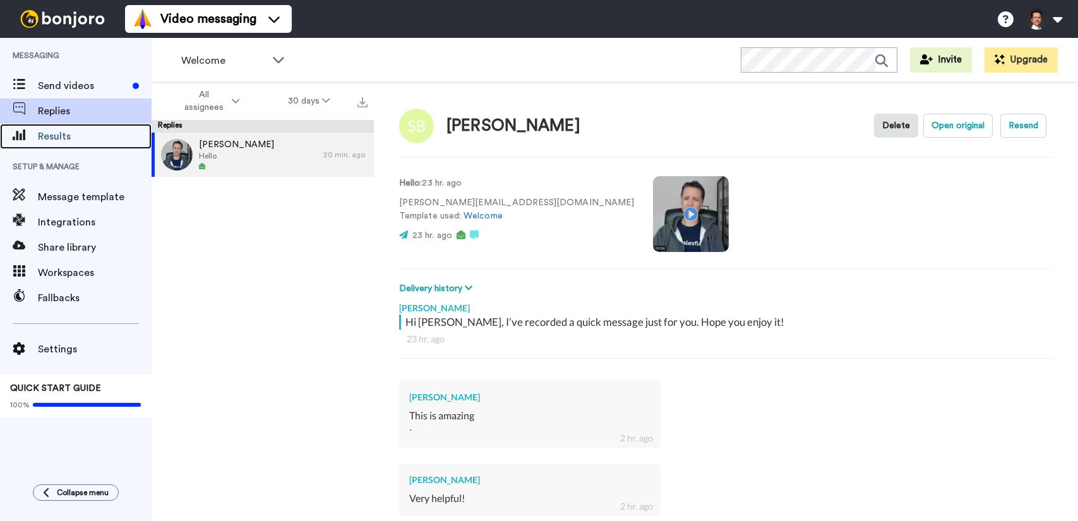
click at [61, 127] on div "Results" at bounding box center [76, 136] width 152 height 25
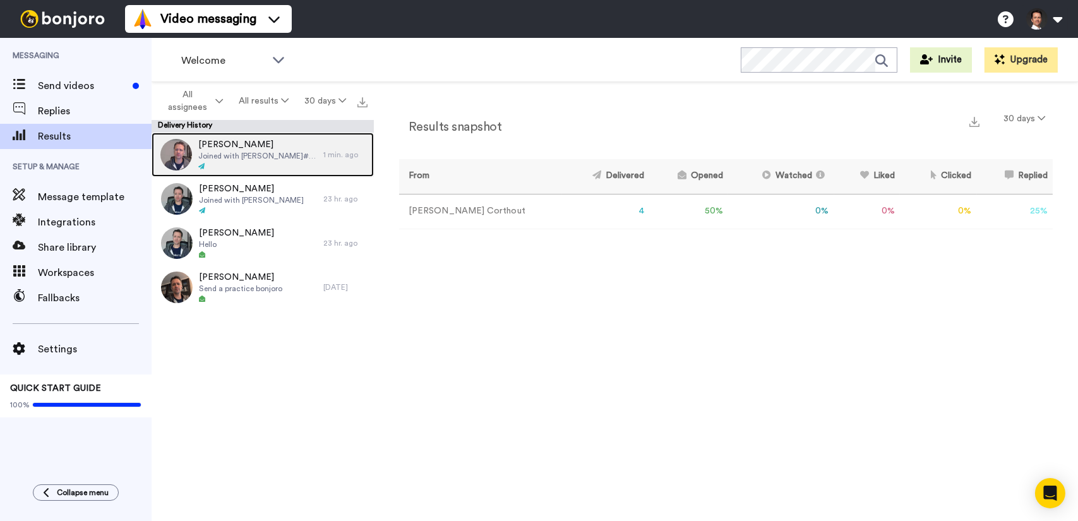
click at [292, 160] on span "Joined with [PERSON_NAME]#39;s team" at bounding box center [257, 156] width 119 height 10
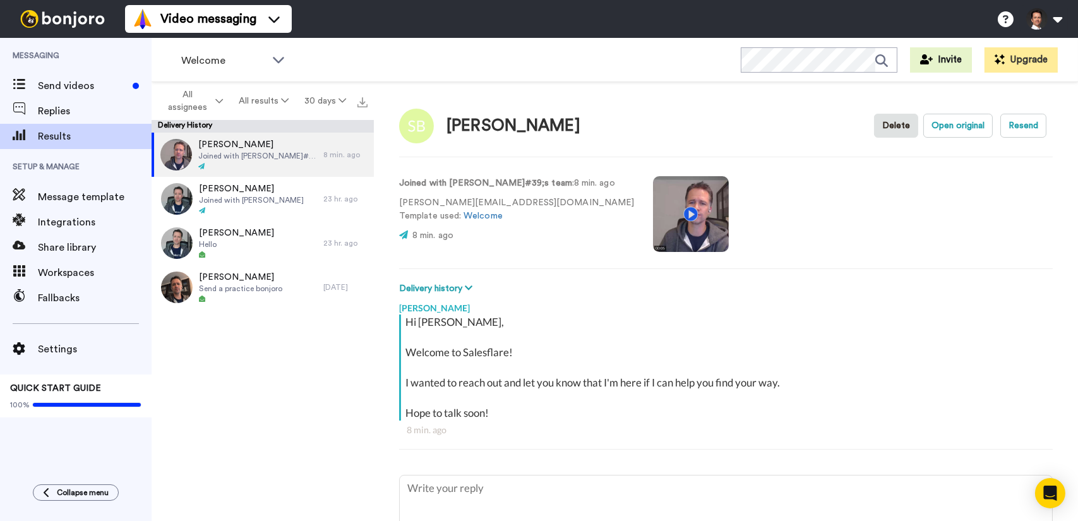
type textarea "x"
click at [111, 93] on span "Send videos" at bounding box center [83, 85] width 90 height 15
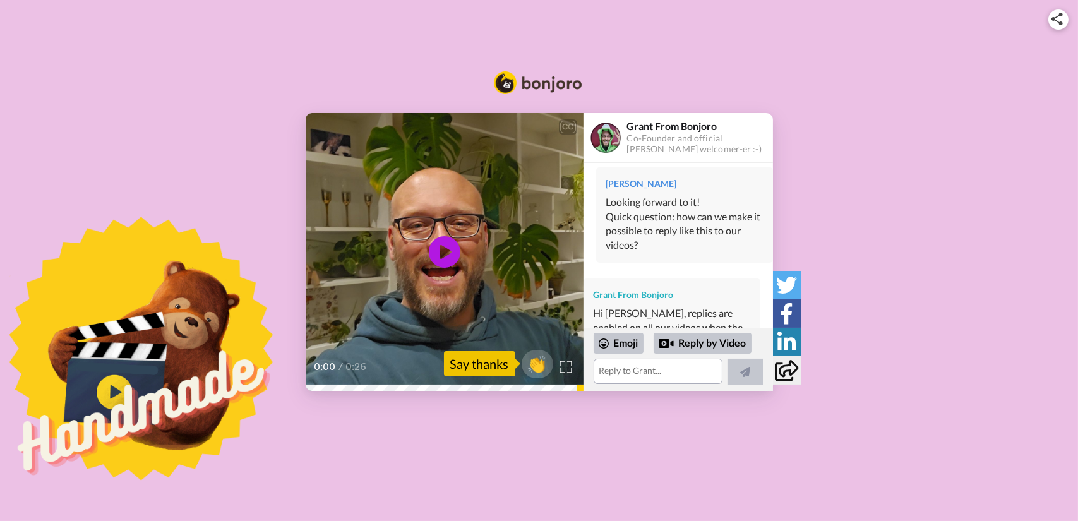
scroll to position [202, 0]
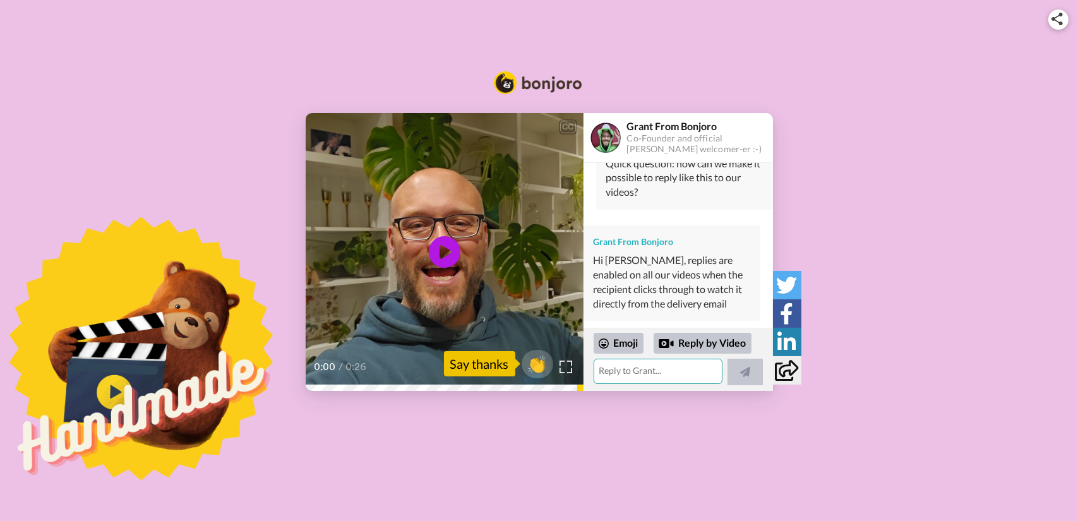
click at [667, 377] on textarea at bounding box center [658, 371] width 129 height 25
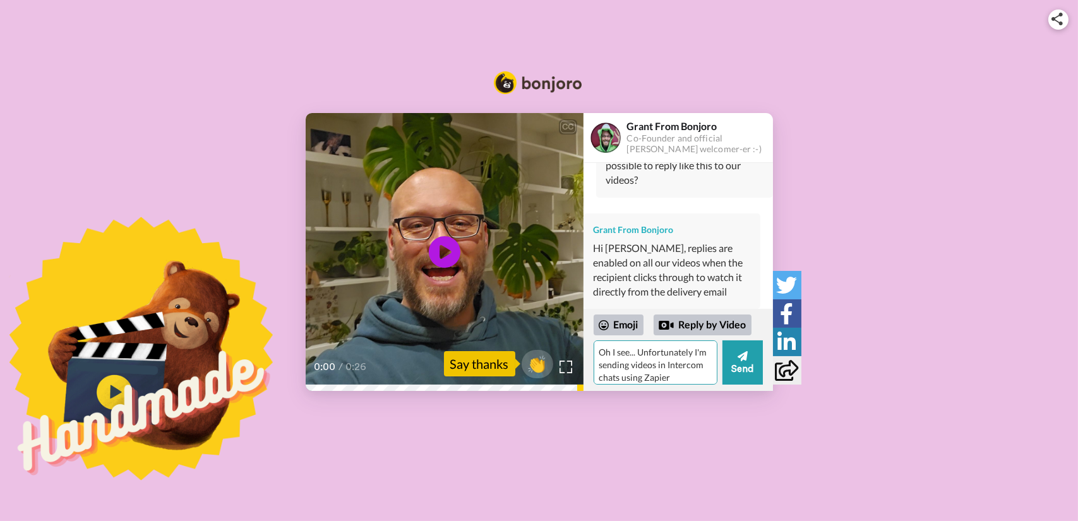
scroll to position [221, 0]
click at [692, 375] on textarea "Oh I see... Unfortunately I'm sending videos in Intercom chats using Zapier" at bounding box center [656, 362] width 124 height 44
click at [682, 364] on textarea "Oh I see... Unfortunately I'm sending videos in Intercom chats using and I don'…" at bounding box center [656, 362] width 124 height 44
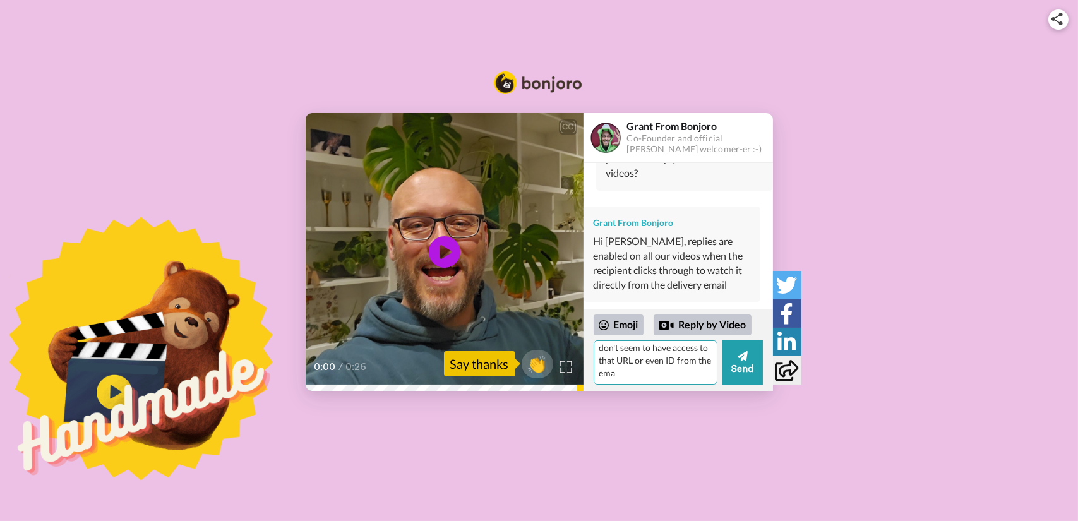
scroll to position [42, 0]
click at [726, 378] on button "Send" at bounding box center [743, 362] width 40 height 44
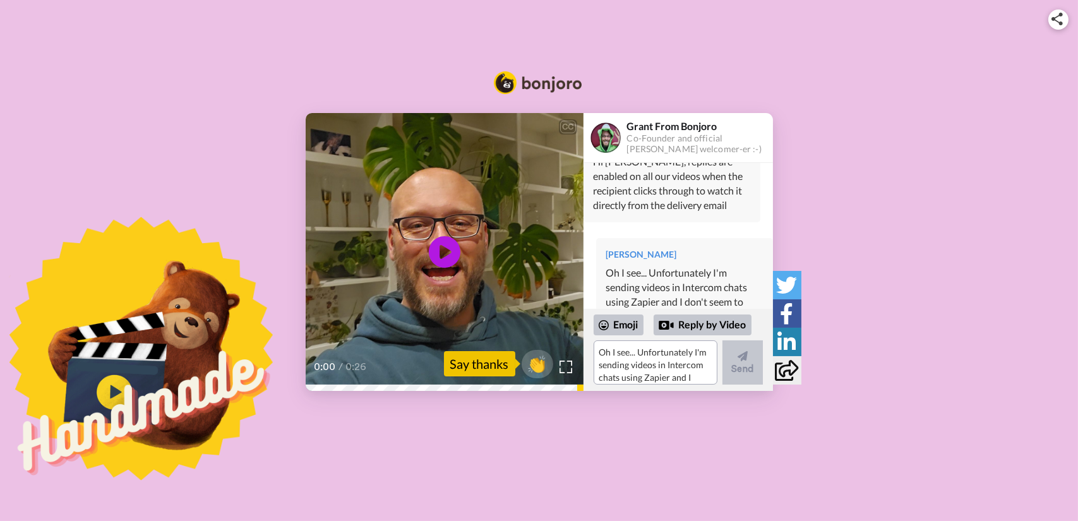
scroll to position [347, 0]
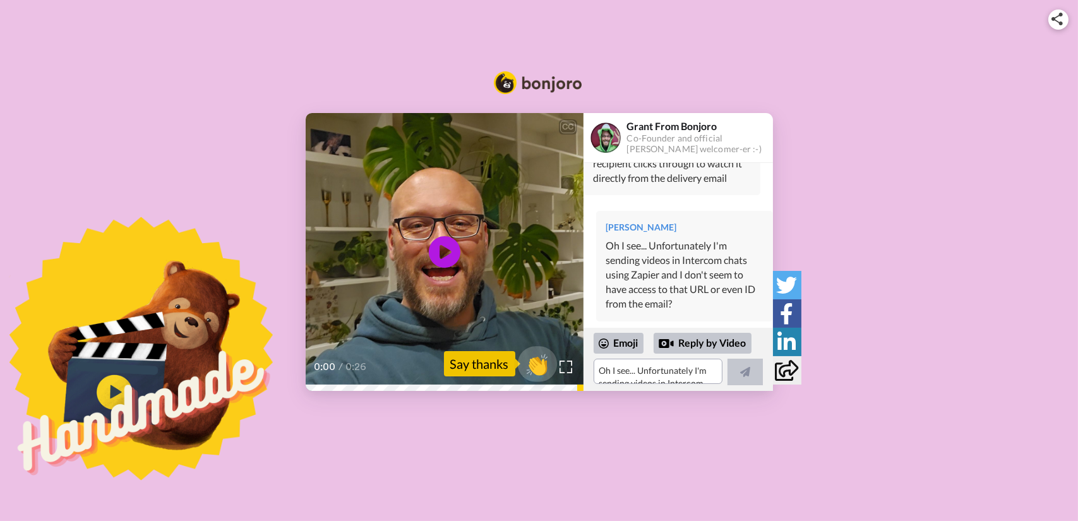
click at [537, 370] on span "👏" at bounding box center [537, 363] width 40 height 25
click at [665, 371] on textarea "👏" at bounding box center [658, 371] width 129 height 25
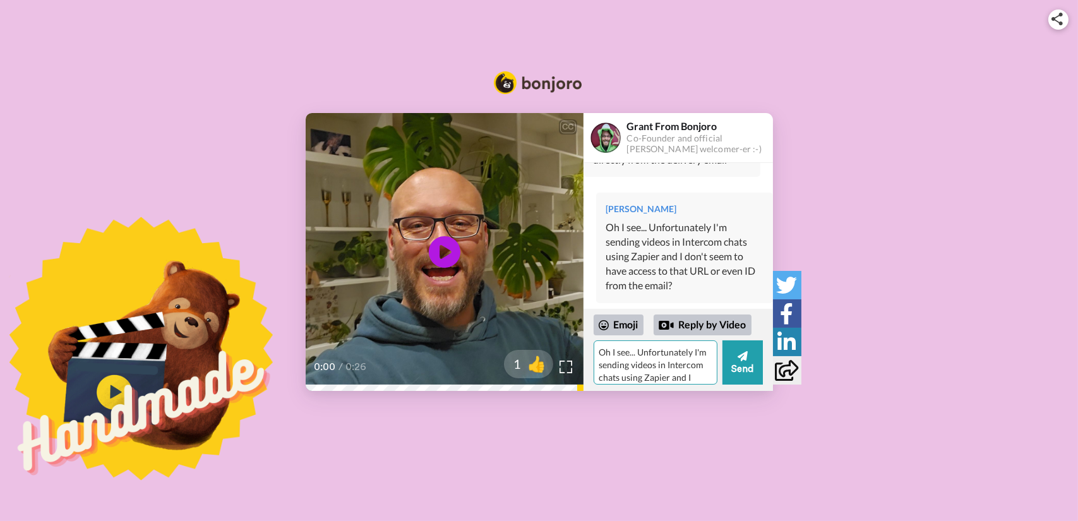
scroll to position [347, 0]
type textarea "👏"
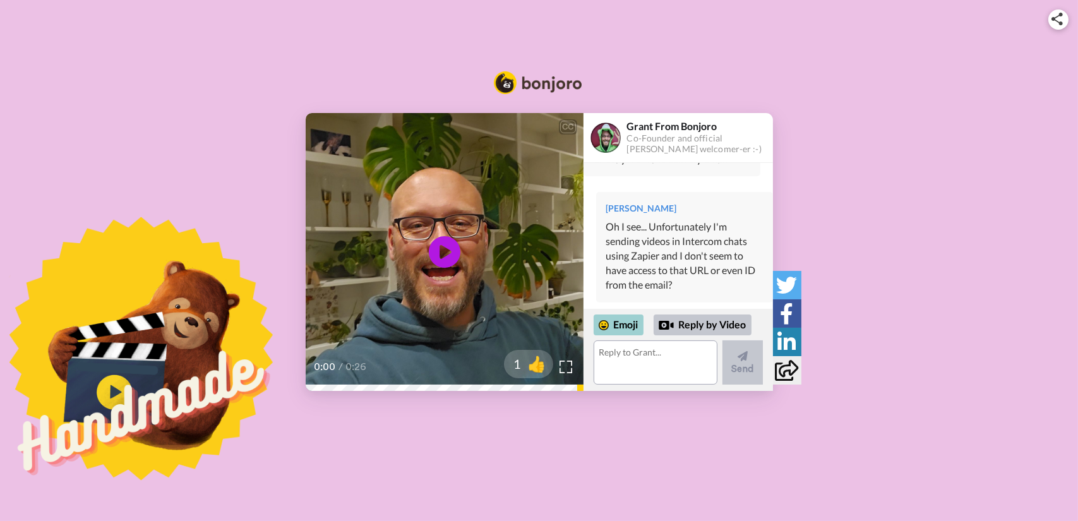
click at [629, 323] on div "Emoji" at bounding box center [619, 325] width 50 height 20
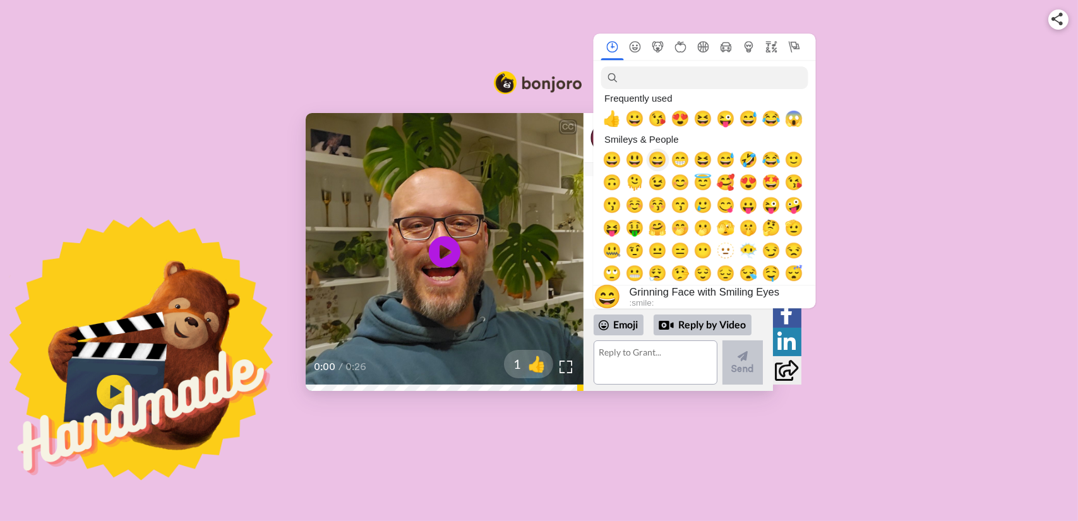
click at [655, 157] on span "😄" at bounding box center [658, 161] width 19 height 18
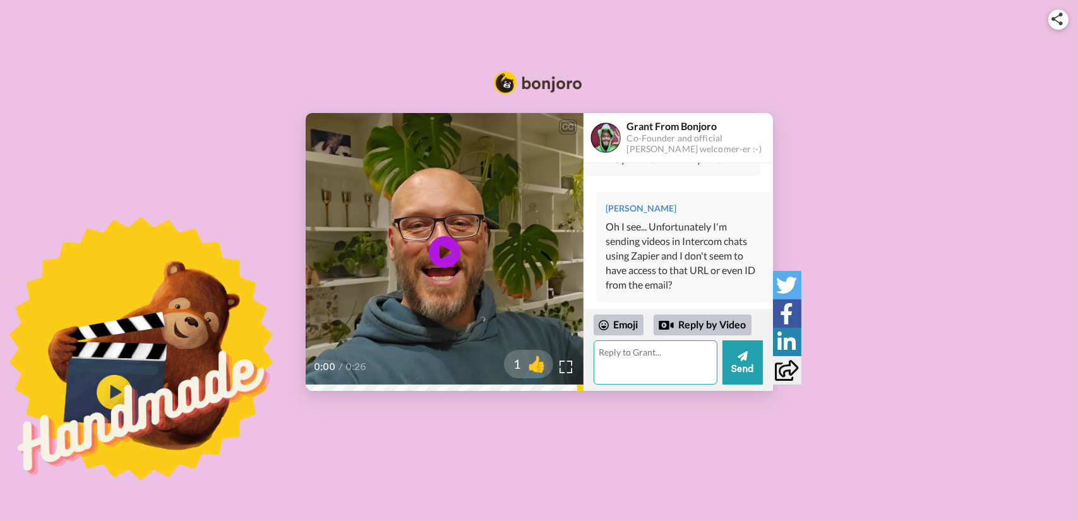
type textarea "😄"
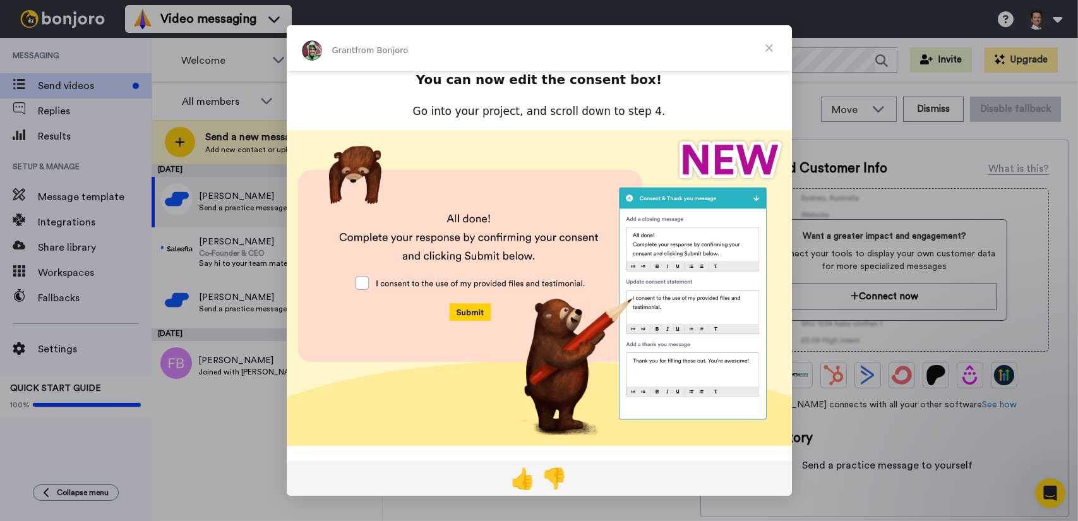
click at [363, 281] on img "Intercom messenger" at bounding box center [539, 288] width 505 height 316
click at [374, 275] on img "Intercom messenger" at bounding box center [539, 288] width 505 height 316
click at [382, 276] on img "Intercom messenger" at bounding box center [539, 288] width 505 height 316
click at [766, 51] on span "Close" at bounding box center [769, 47] width 45 height 45
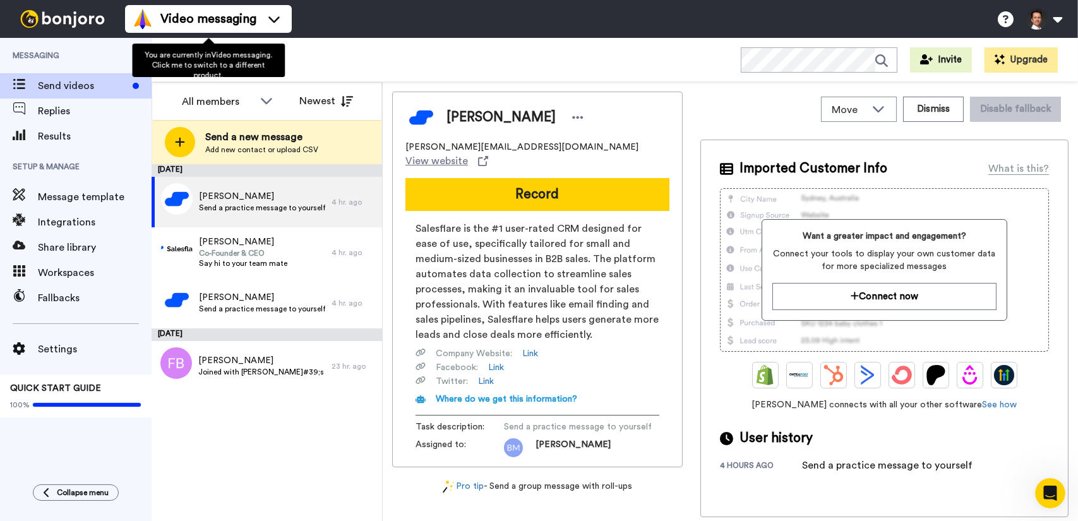
click at [221, 33] on ul "Video messaging Switch to Video messaging Testimonials Settings Discover Help &…" at bounding box center [208, 19] width 167 height 38
click at [227, 25] on span "Video messaging" at bounding box center [208, 19] width 96 height 18
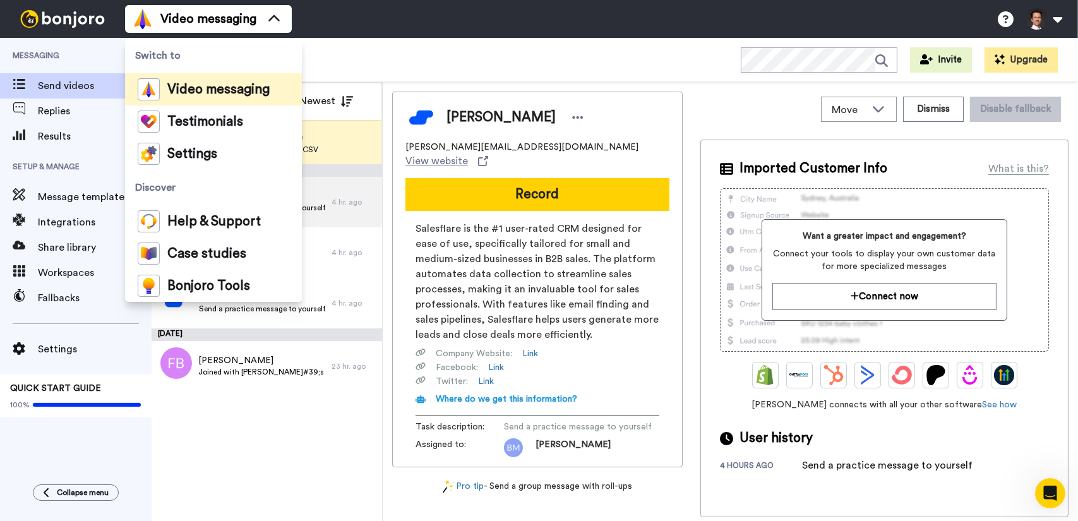
click at [375, 18] on div "Video messaging Switch to Video messaging Testimonials Settings Discover Help &…" at bounding box center [601, 19] width 953 height 38
